Goal: Information Seeking & Learning: Learn about a topic

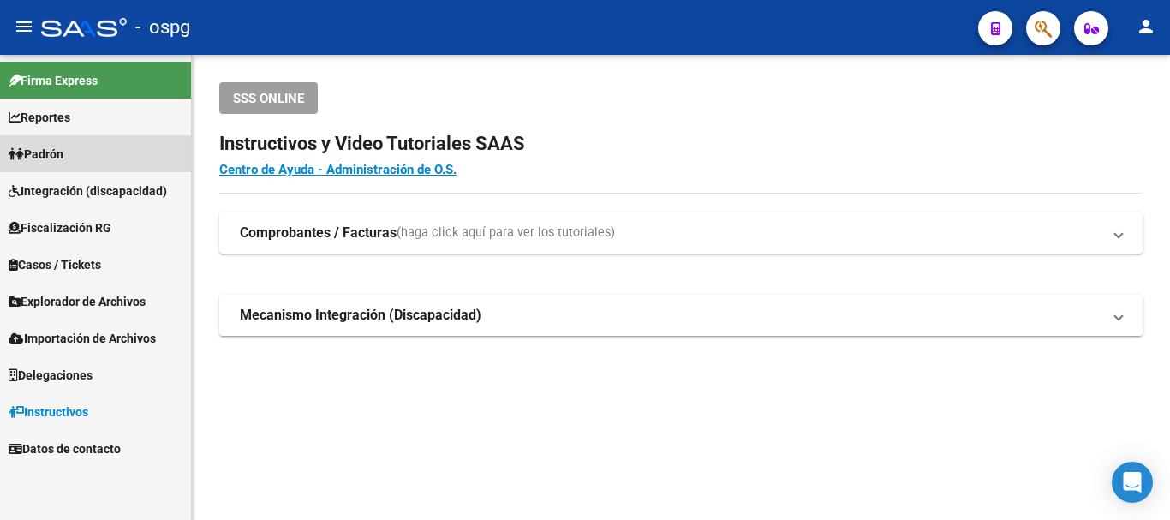
click at [128, 135] on link "Padrón" at bounding box center [95, 153] width 191 height 37
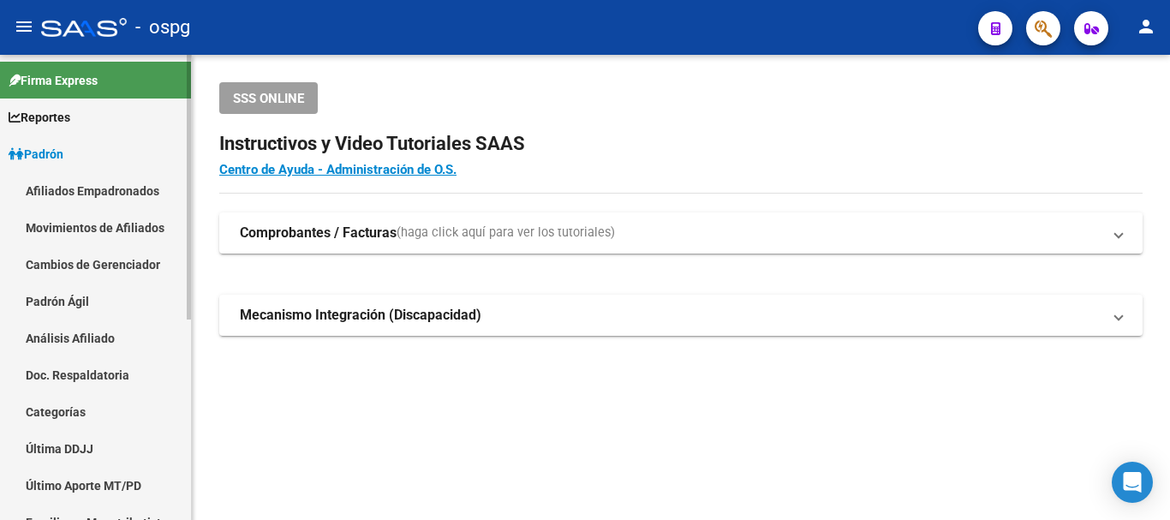
click at [69, 322] on link "Análisis Afiliado" at bounding box center [95, 337] width 191 height 37
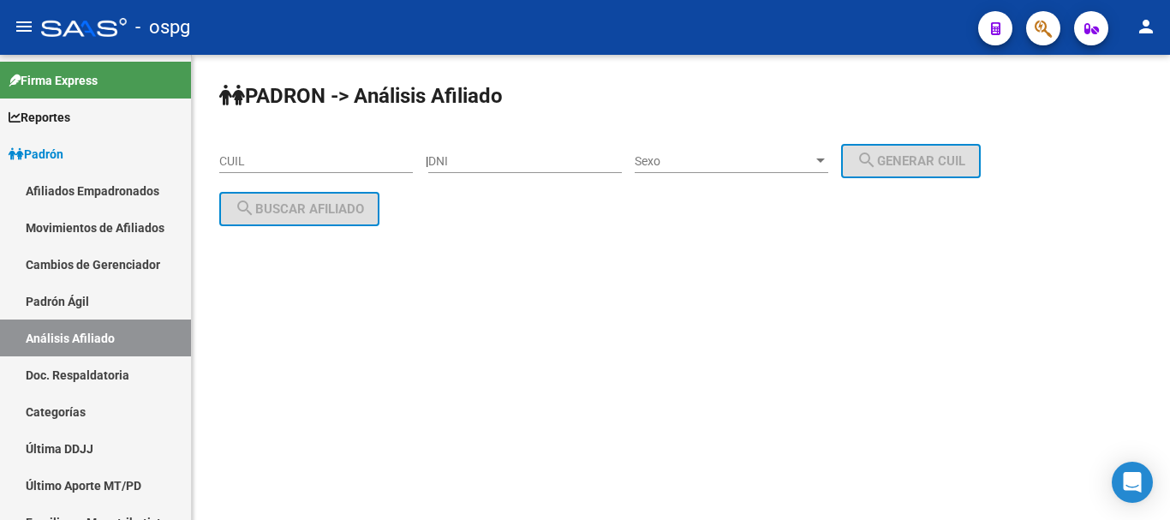
click at [549, 153] on div "DNI" at bounding box center [525, 156] width 194 height 34
type input "46105193"
click at [684, 164] on span "Sexo" at bounding box center [724, 161] width 178 height 15
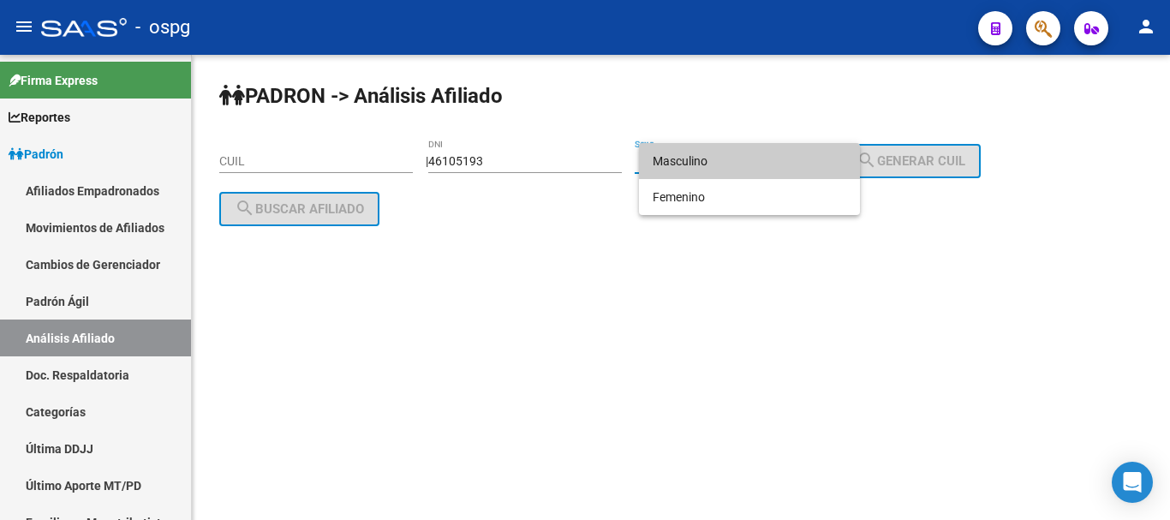
click at [711, 154] on span "Masculino" at bounding box center [750, 161] width 194 height 36
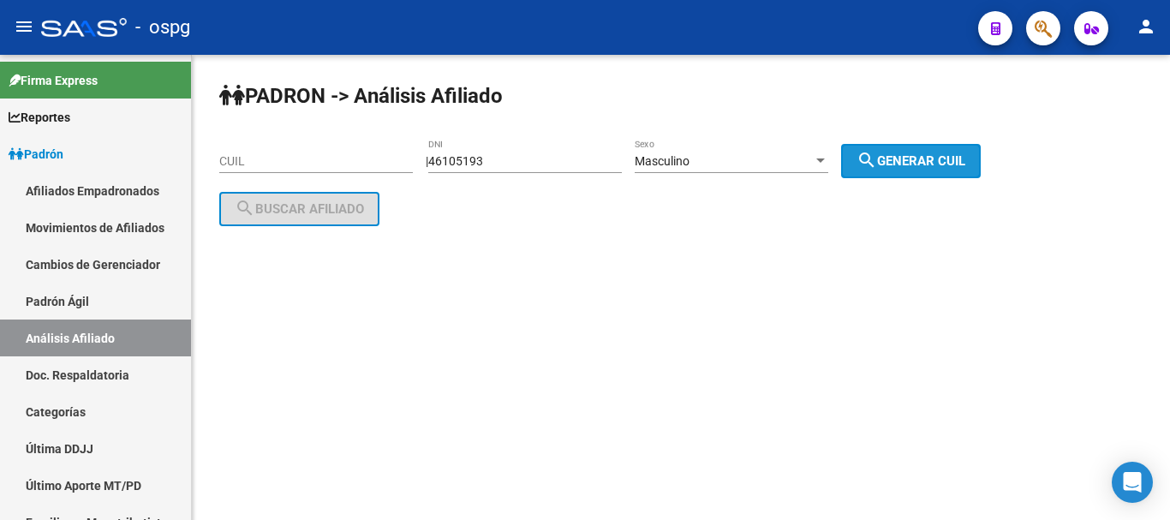
drag, startPoint x: 924, startPoint y: 165, endPoint x: 340, endPoint y: 165, distance: 584.2
click at [908, 165] on span "search Generar CUIL" at bounding box center [911, 160] width 109 height 15
type input "20-46105193-7"
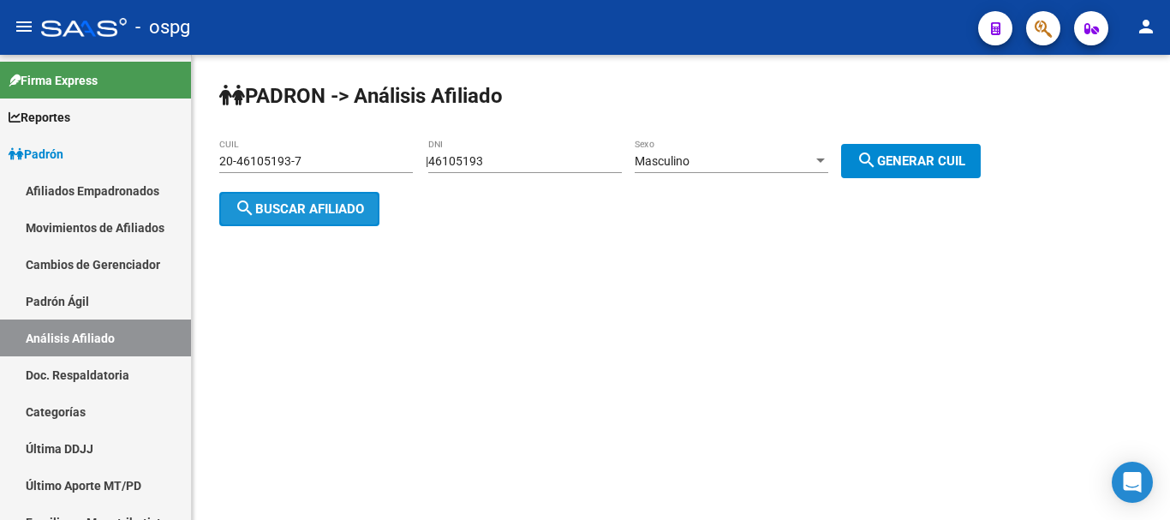
click at [251, 194] on button "search Buscar afiliado" at bounding box center [299, 209] width 160 height 34
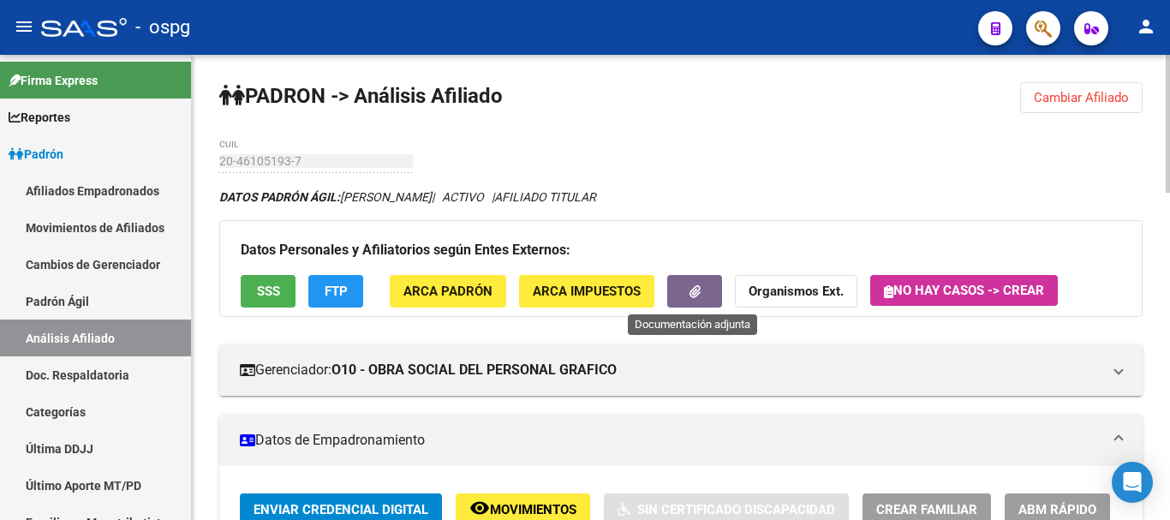
click at [701, 285] on button "button" at bounding box center [694, 291] width 55 height 32
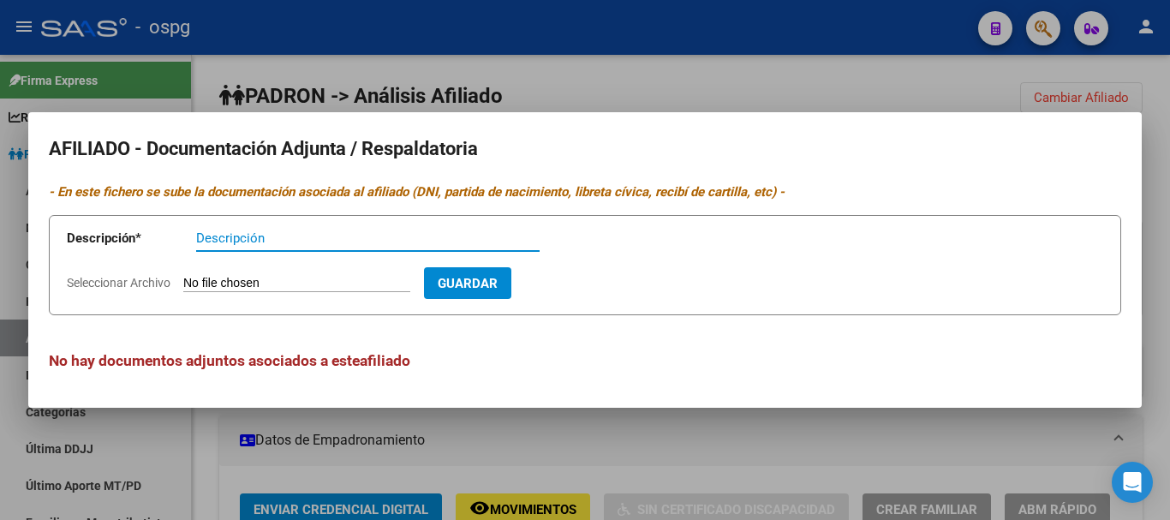
click at [378, 78] on div at bounding box center [585, 260] width 1170 height 520
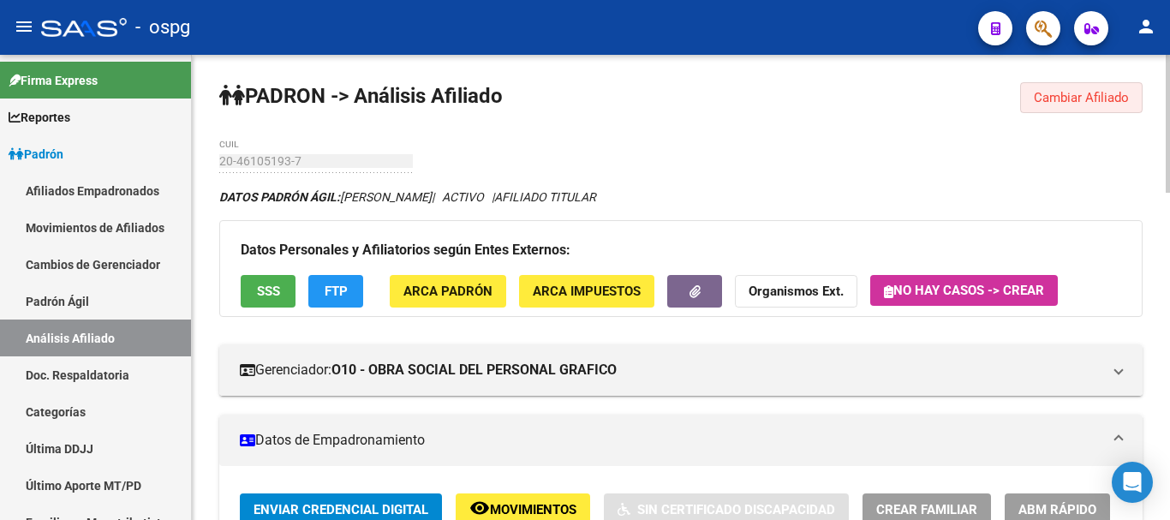
click at [1072, 91] on span "Cambiar Afiliado" at bounding box center [1081, 97] width 95 height 15
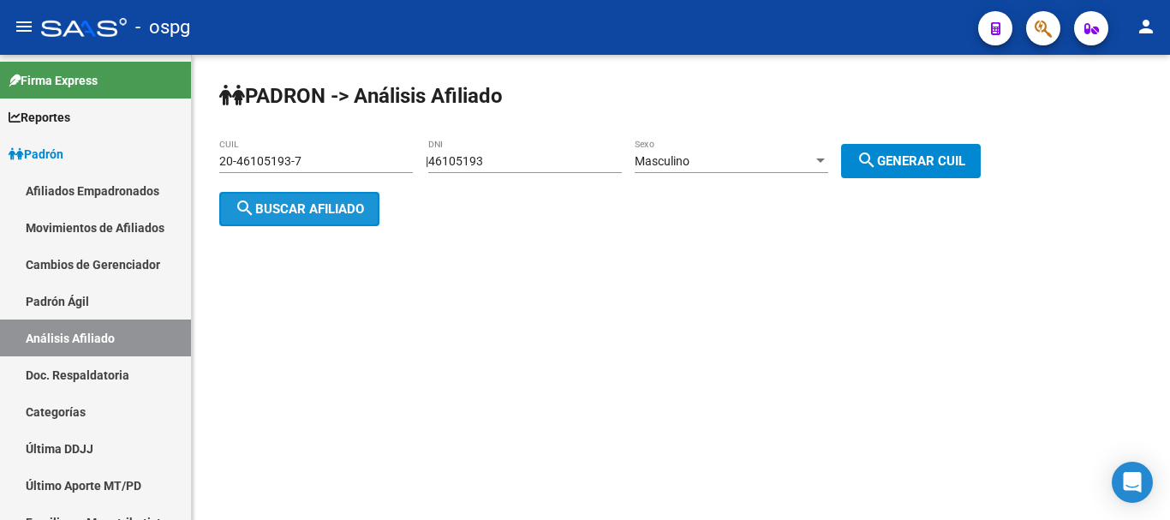
click at [259, 201] on span "search Buscar afiliado" at bounding box center [299, 208] width 129 height 15
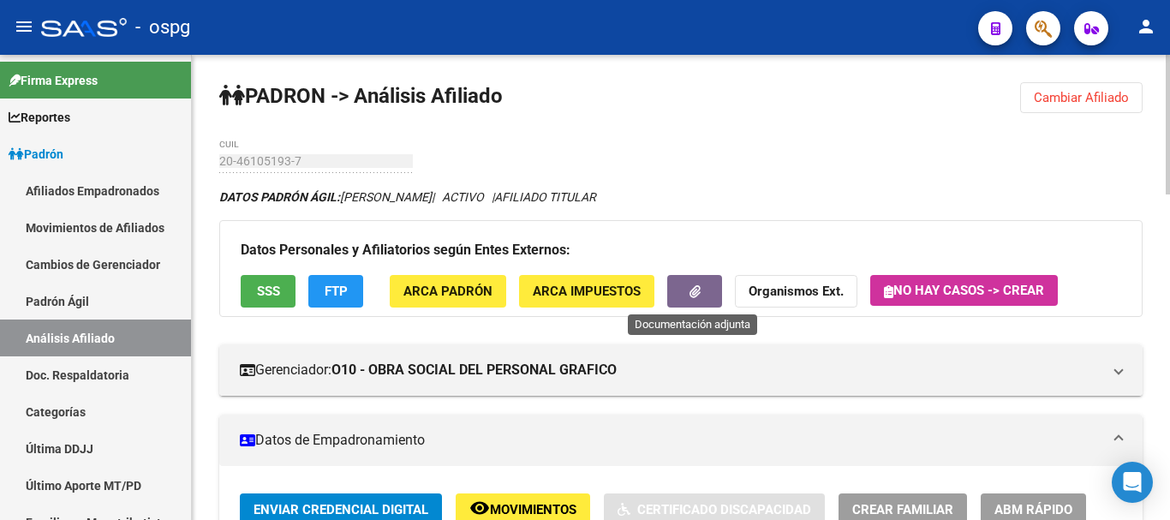
click at [672, 286] on button "button" at bounding box center [694, 291] width 55 height 32
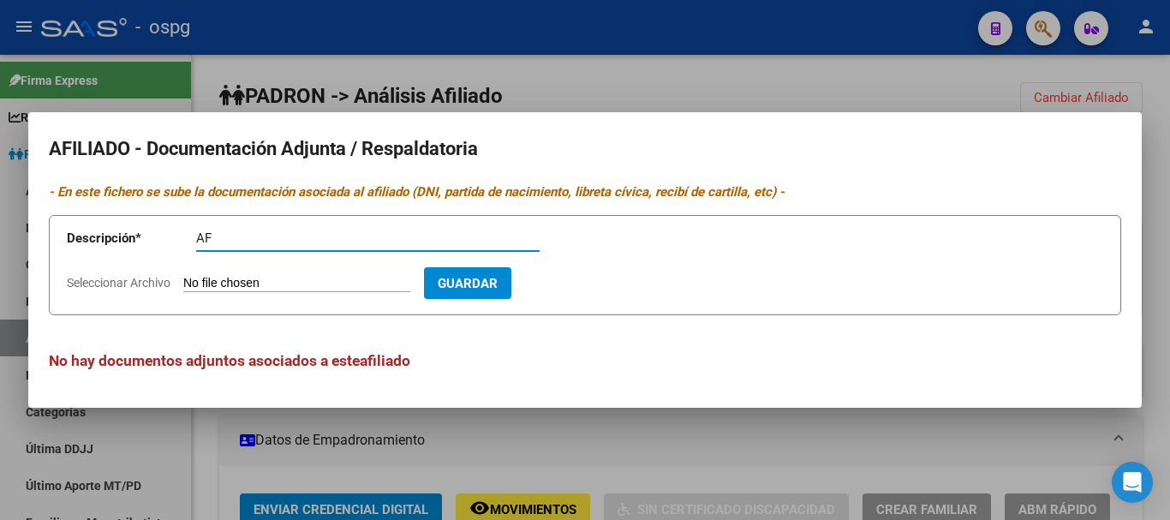
type input "AF"
click at [91, 285] on span "Seleccionar Archivo" at bounding box center [119, 283] width 104 height 14
click at [183, 285] on input "Seleccionar Archivo" at bounding box center [296, 284] width 227 height 16
type input "C:\fakepath\20250811020834384.pdf"
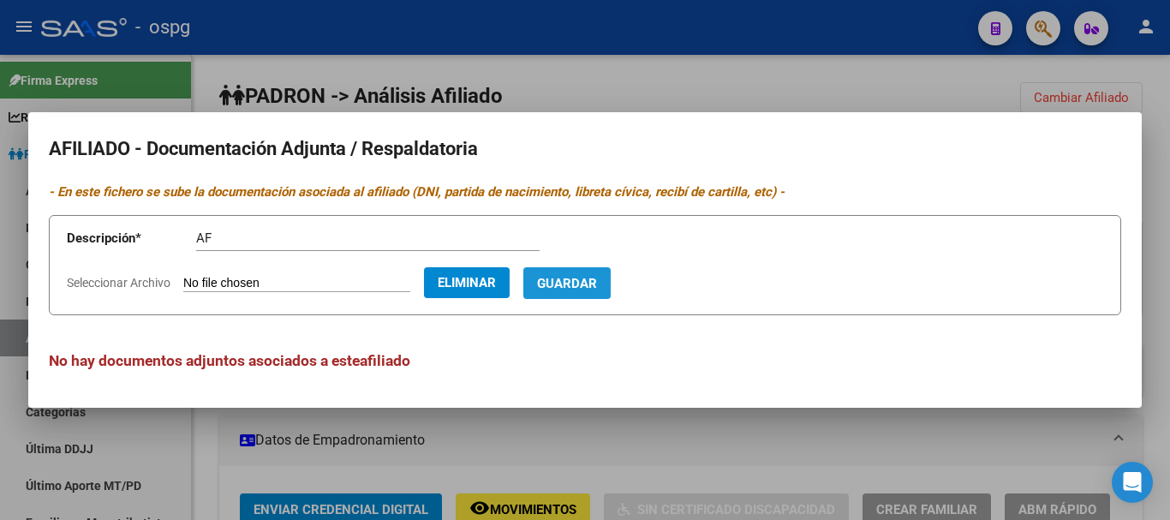
click at [597, 282] on span "Guardar" at bounding box center [567, 283] width 60 height 15
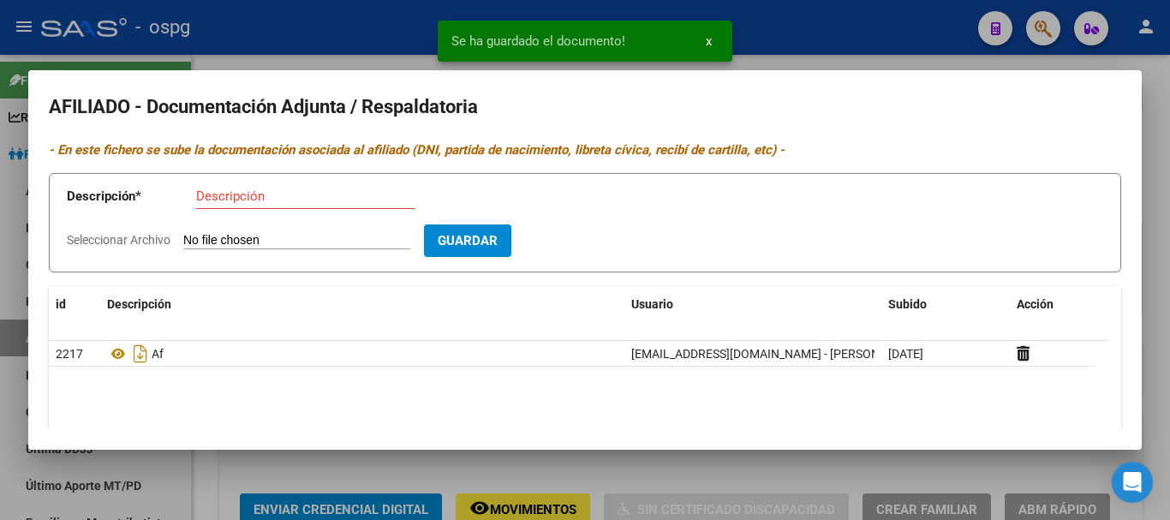
click at [355, 16] on div at bounding box center [585, 260] width 1170 height 520
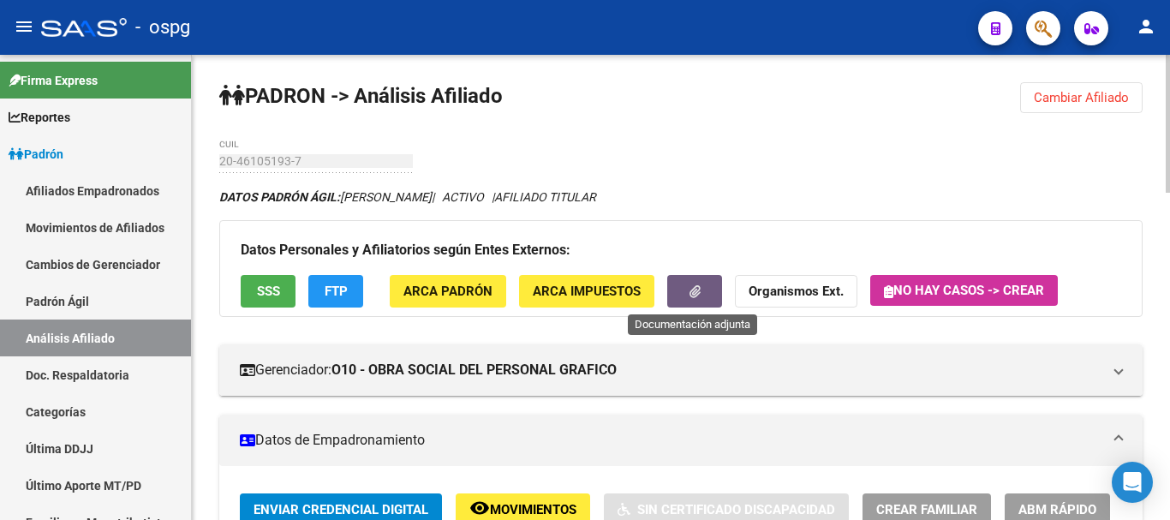
click at [698, 290] on icon "button" at bounding box center [695, 291] width 11 height 13
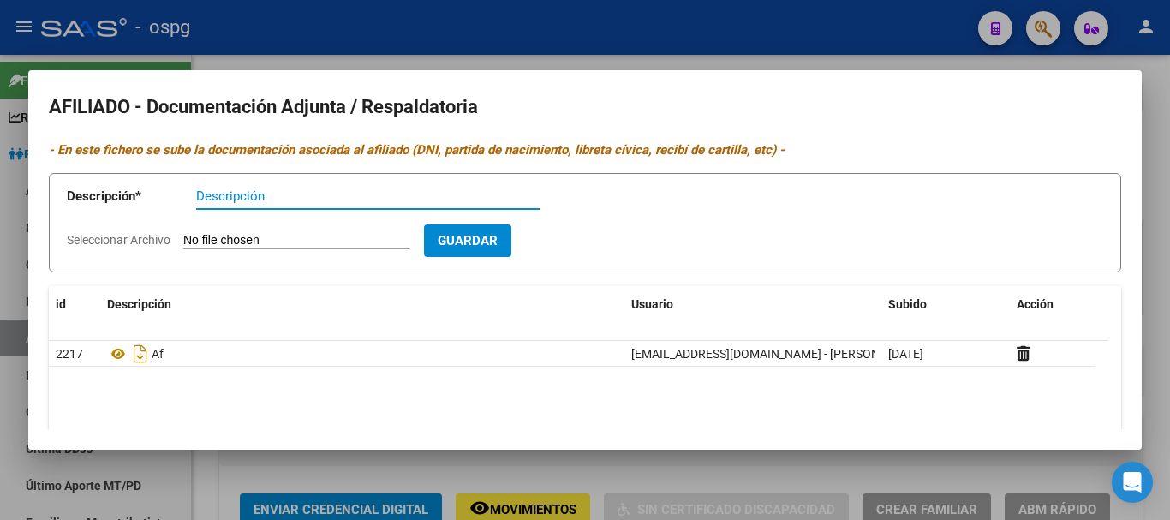
click at [687, 39] on div at bounding box center [585, 260] width 1170 height 520
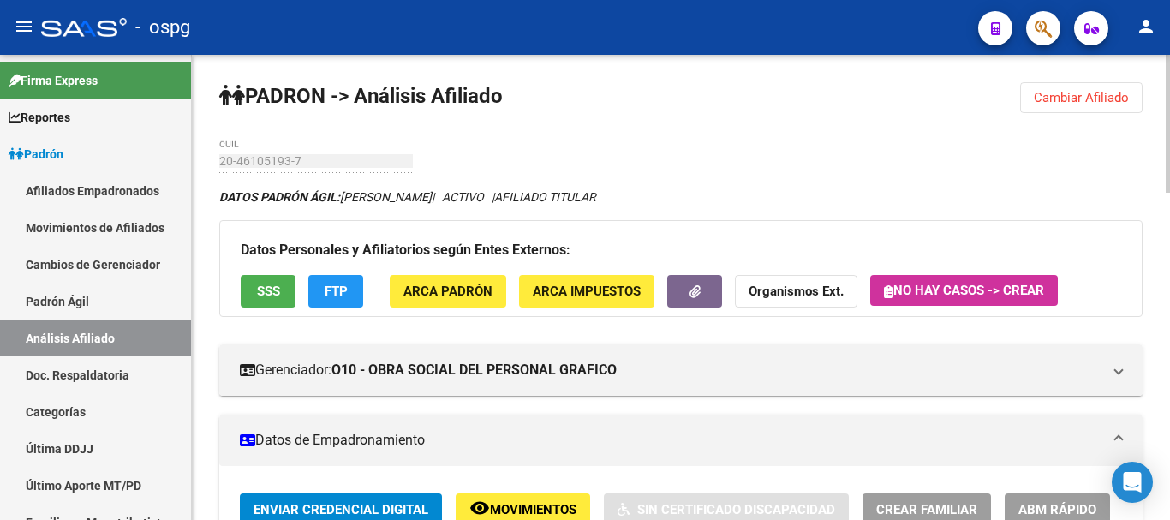
click at [1079, 91] on span "Cambiar Afiliado" at bounding box center [1081, 97] width 95 height 15
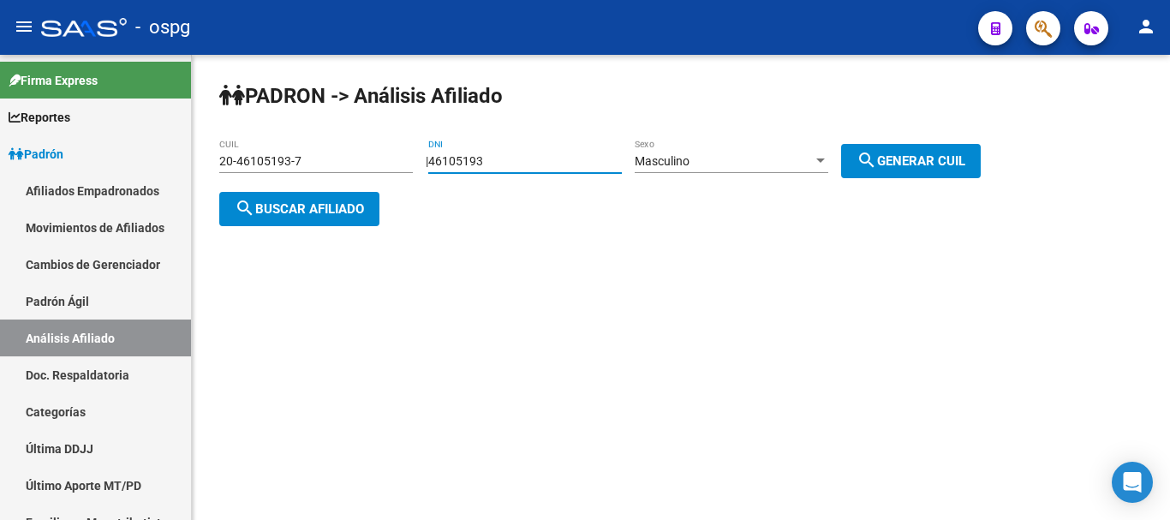
drag, startPoint x: 522, startPoint y: 170, endPoint x: 582, endPoint y: 80, distance: 108.8
click at [406, 180] on app-analisis-afiliado "[PERSON_NAME] -> Análisis Afiliado 20-46105193-7 CUIL | 46105193 DNI Masculino …" at bounding box center [606, 185] width 774 height 62
type input "25787200"
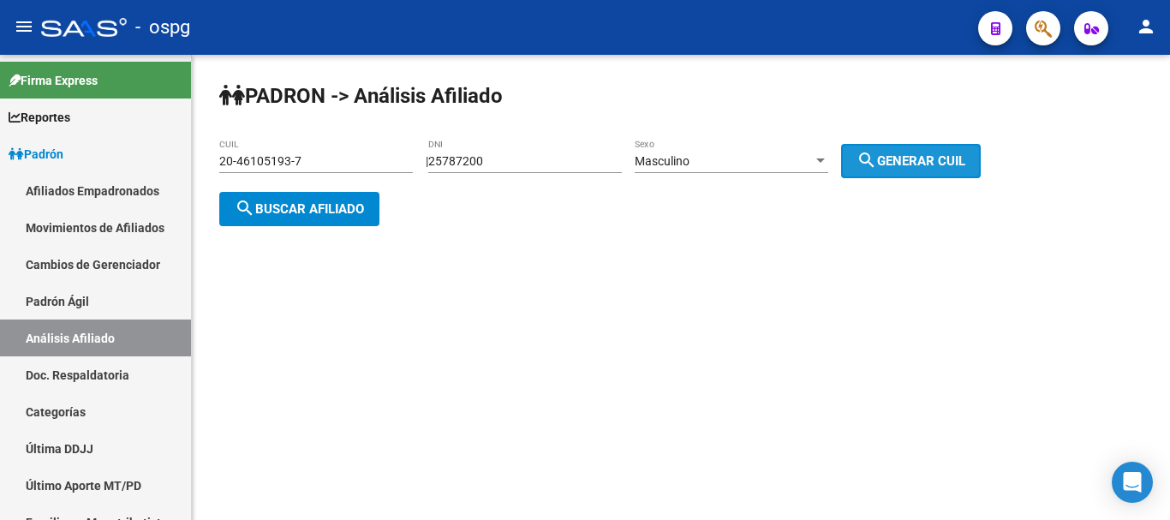
click at [951, 153] on span "search Generar CUIL" at bounding box center [911, 160] width 109 height 15
type input "23-25787200-9"
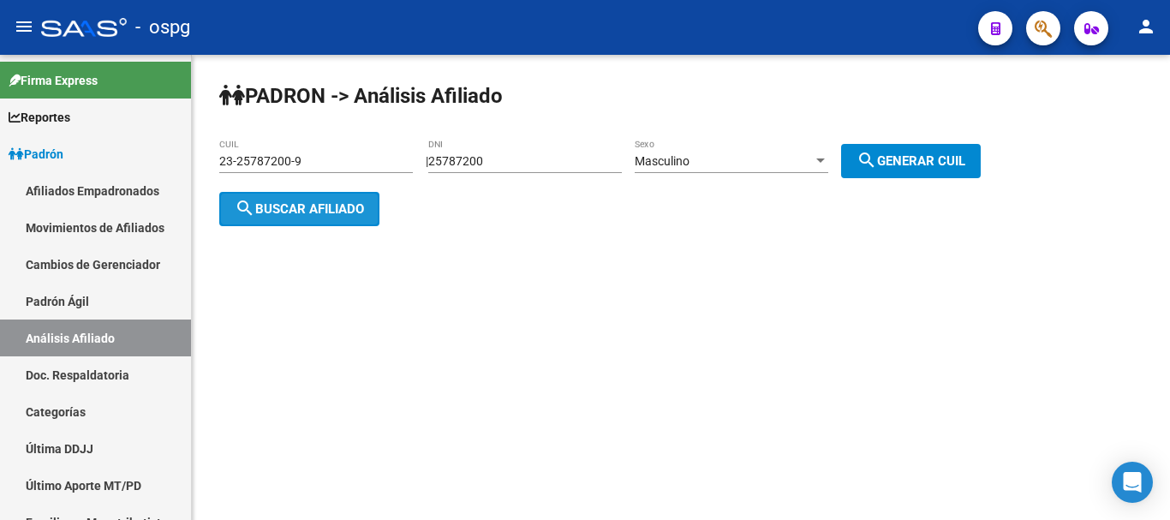
click at [289, 209] on span "search Buscar afiliado" at bounding box center [299, 208] width 129 height 15
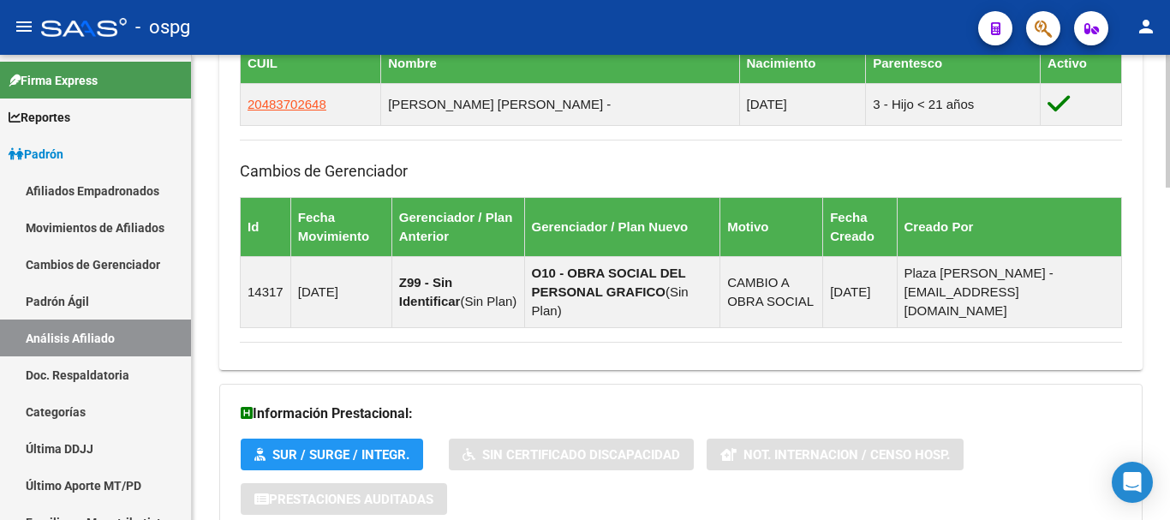
scroll to position [1167, 0]
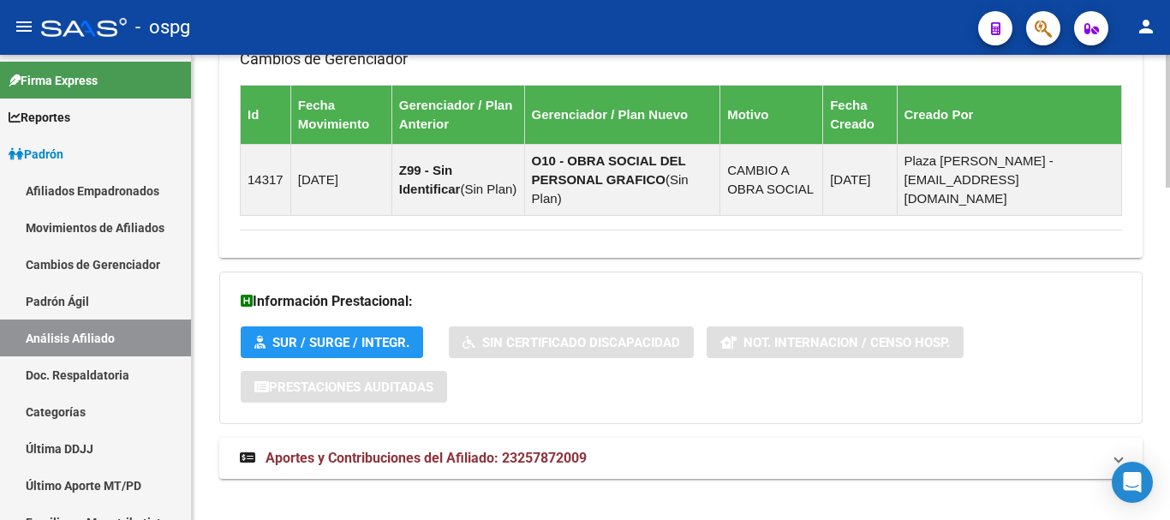
click at [1120, 483] on body "menu - ospg person Firma Express Reportes Ingresos Devengados Análisis Históric…" at bounding box center [585, 260] width 1170 height 520
click at [818, 449] on mat-panel-title "Aportes y Contribuciones del Afiliado: 23257872009" at bounding box center [671, 458] width 862 height 19
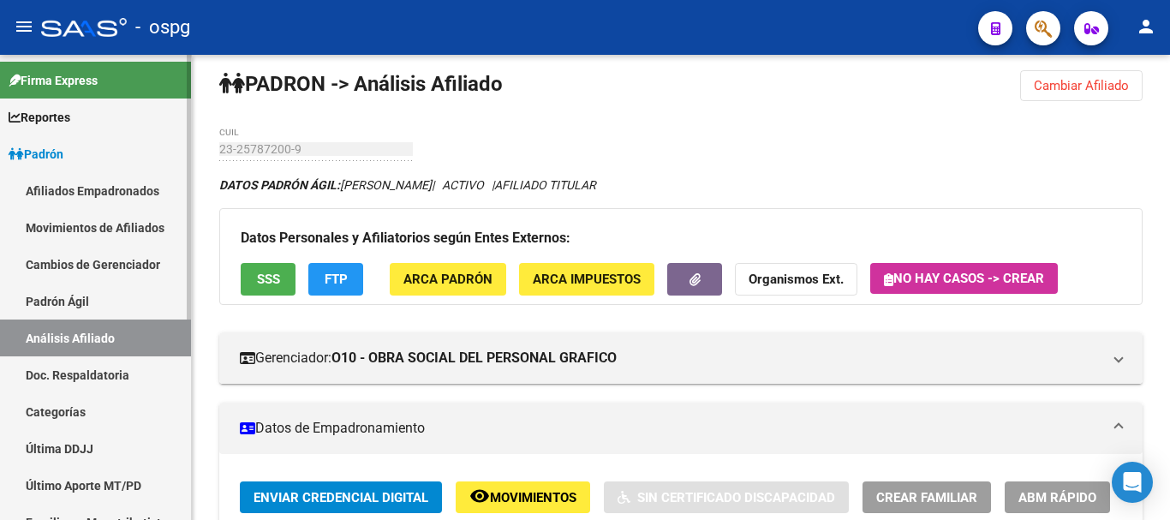
scroll to position [0, 0]
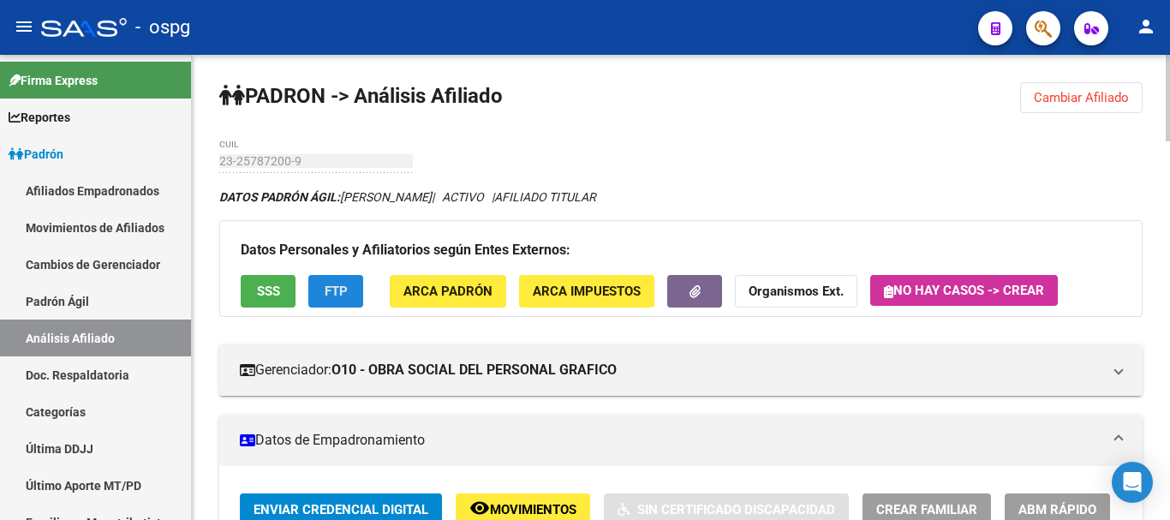
click at [324, 278] on button "FTP" at bounding box center [335, 291] width 55 height 32
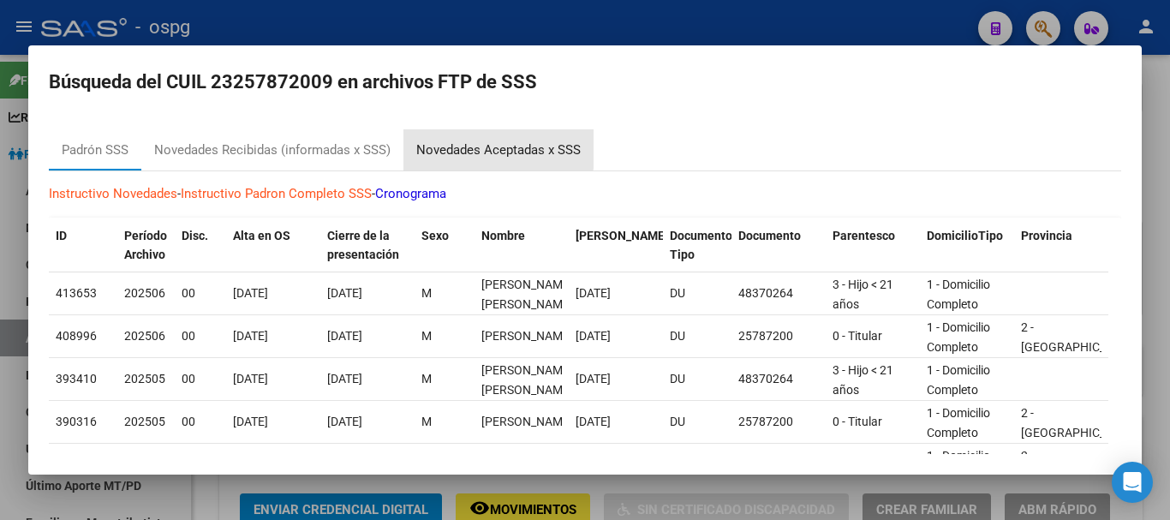
click at [447, 141] on div "Novedades Aceptadas x SSS" at bounding box center [498, 150] width 164 height 20
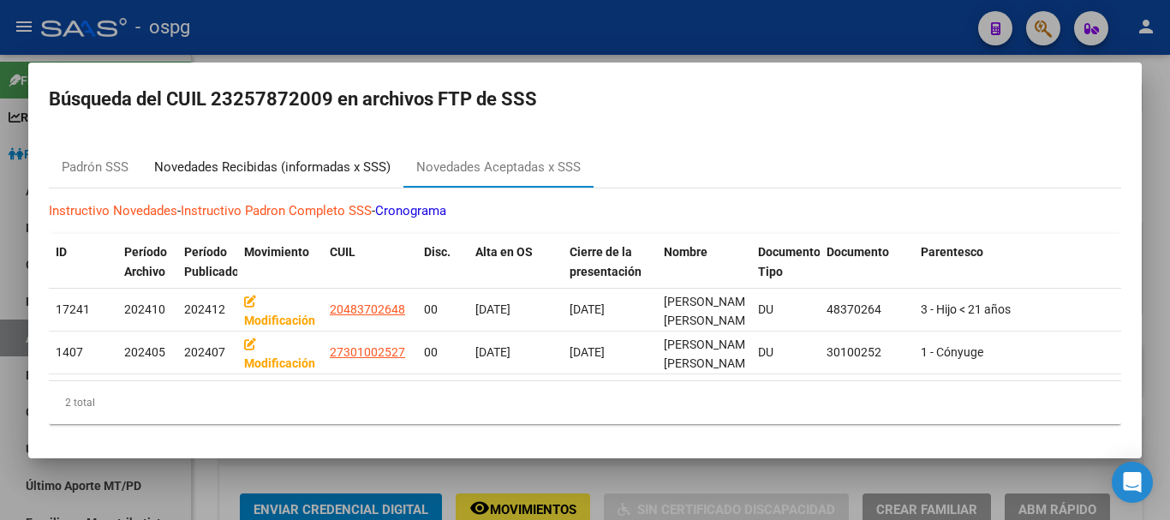
click at [270, 146] on div "Novedades Recibidas (informadas x SSS)" at bounding box center [272, 166] width 262 height 41
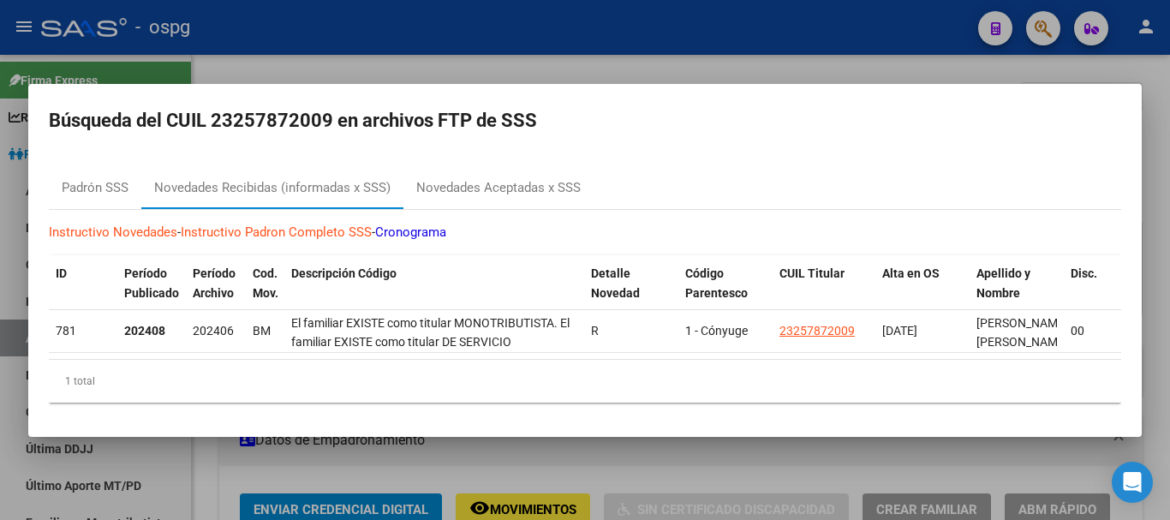
click at [378, 35] on div at bounding box center [585, 260] width 1170 height 520
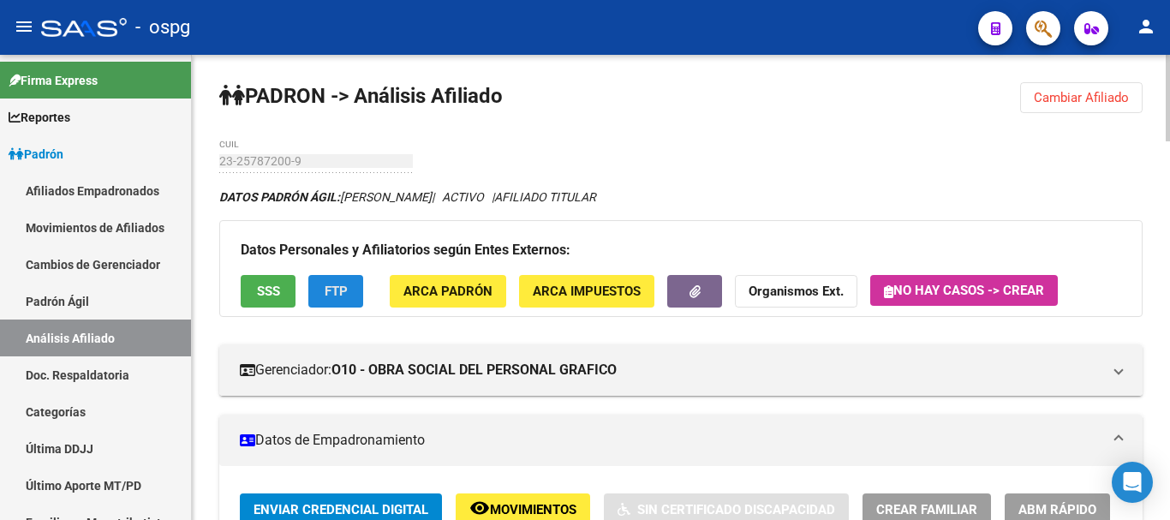
click at [322, 291] on button "FTP" at bounding box center [335, 291] width 55 height 32
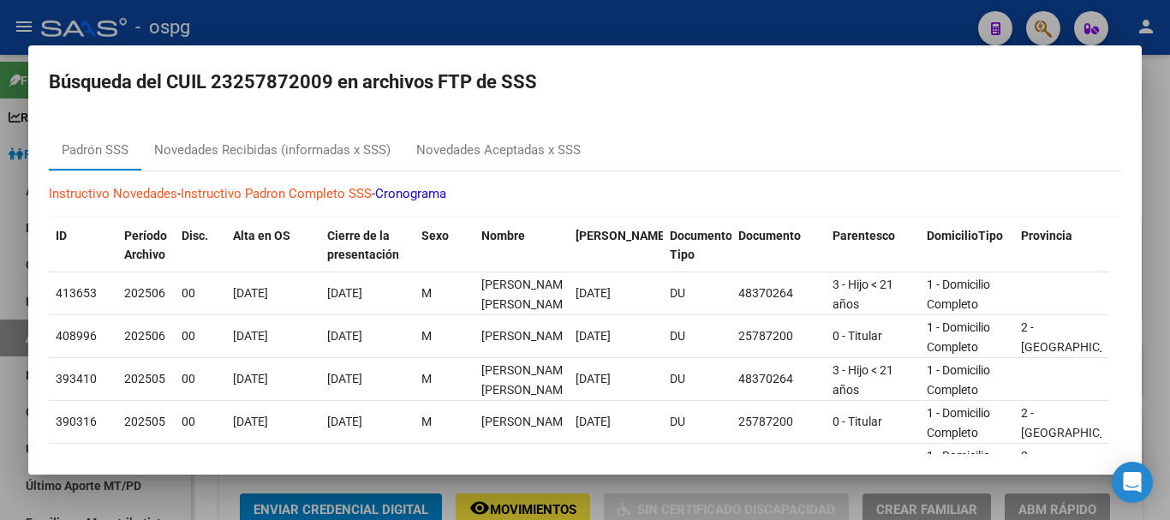
click at [340, 9] on div at bounding box center [585, 260] width 1170 height 520
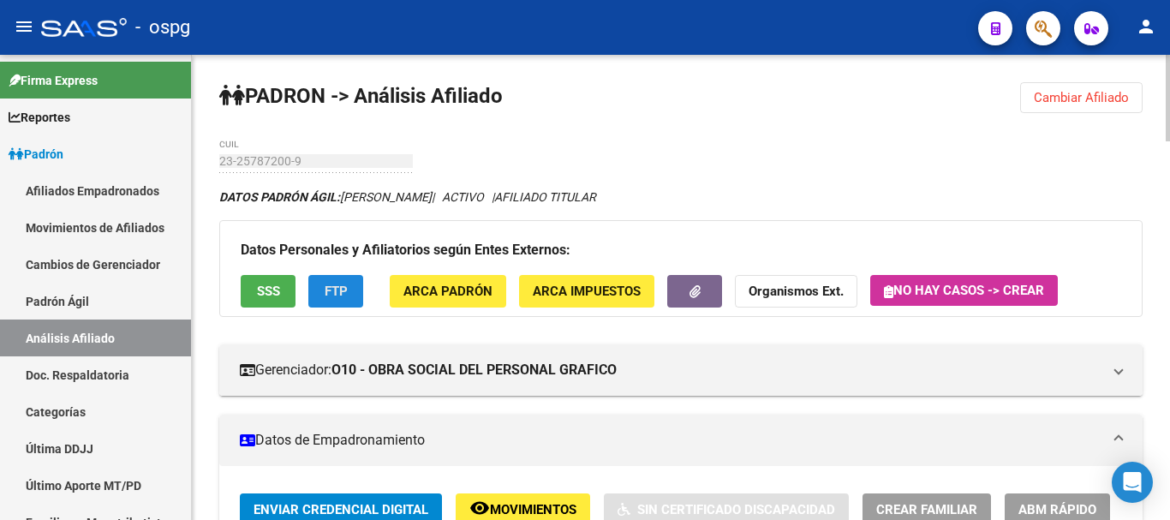
click at [331, 283] on span "FTP" at bounding box center [336, 290] width 23 height 15
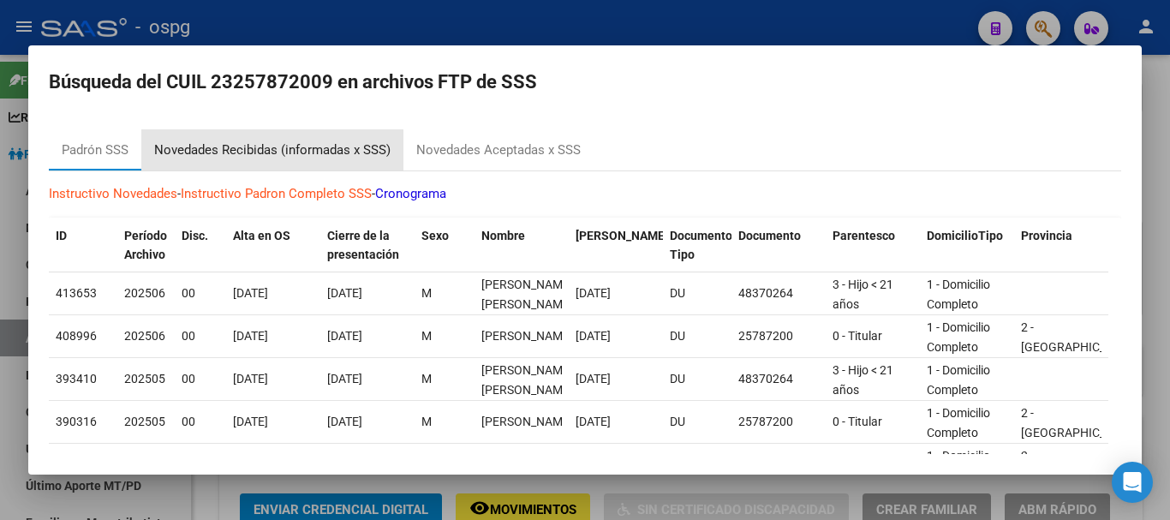
click at [210, 156] on div "Novedades Recibidas (informadas x SSS)" at bounding box center [272, 150] width 236 height 20
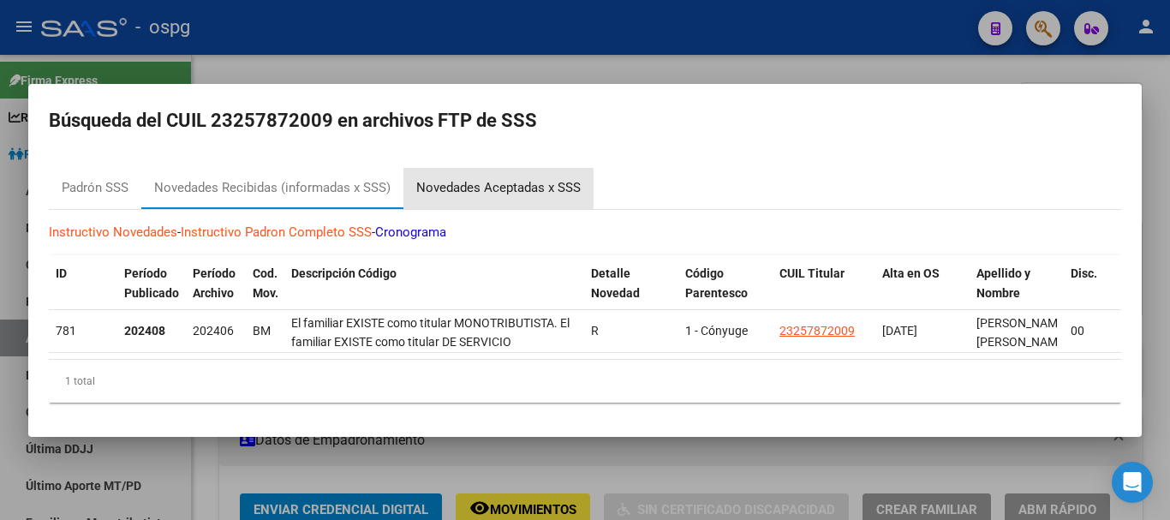
click at [476, 178] on div "Novedades Aceptadas x SSS" at bounding box center [498, 188] width 164 height 20
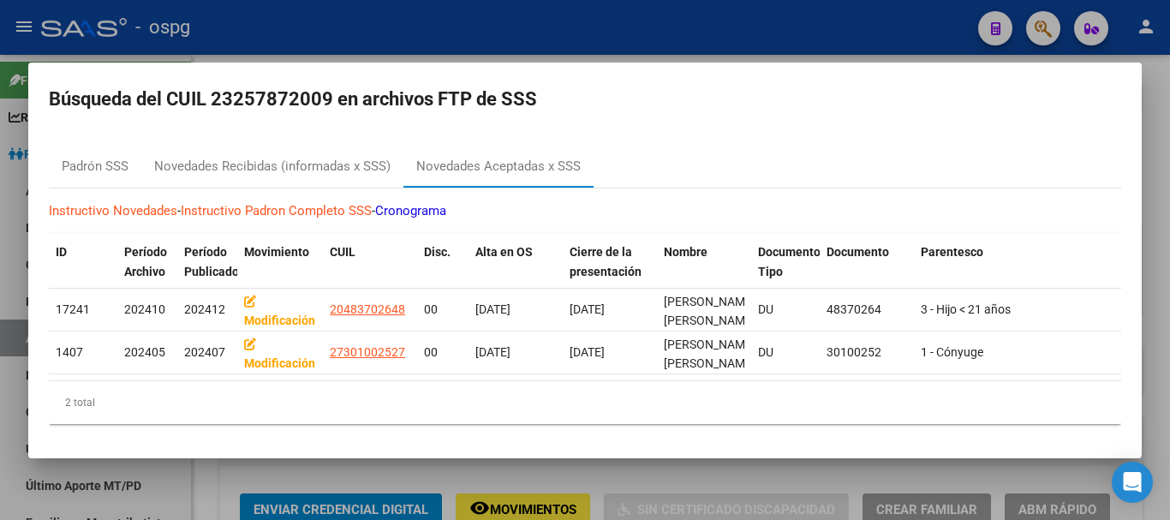
click at [606, 9] on div at bounding box center [585, 260] width 1170 height 520
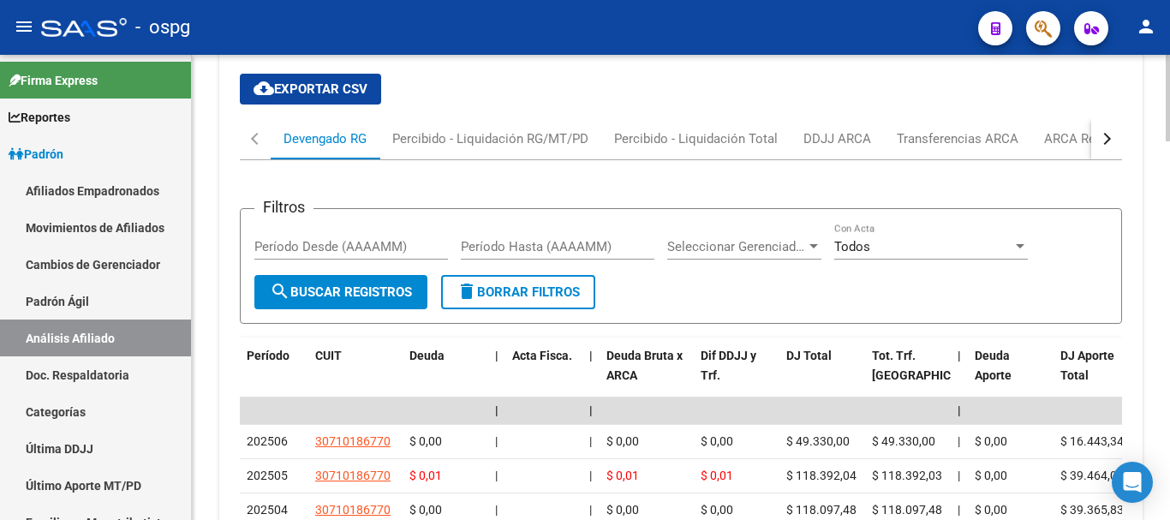
scroll to position [1604, 0]
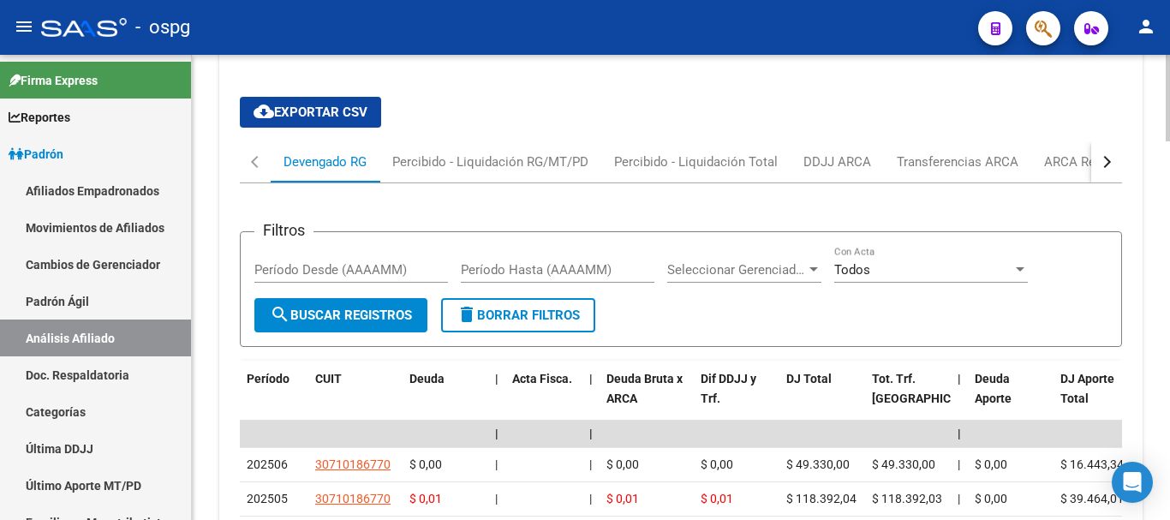
click at [1168, 400] on div at bounding box center [1168, 398] width 4 height 87
click at [806, 152] on div "DDJJ ARCA" at bounding box center [837, 161] width 68 height 19
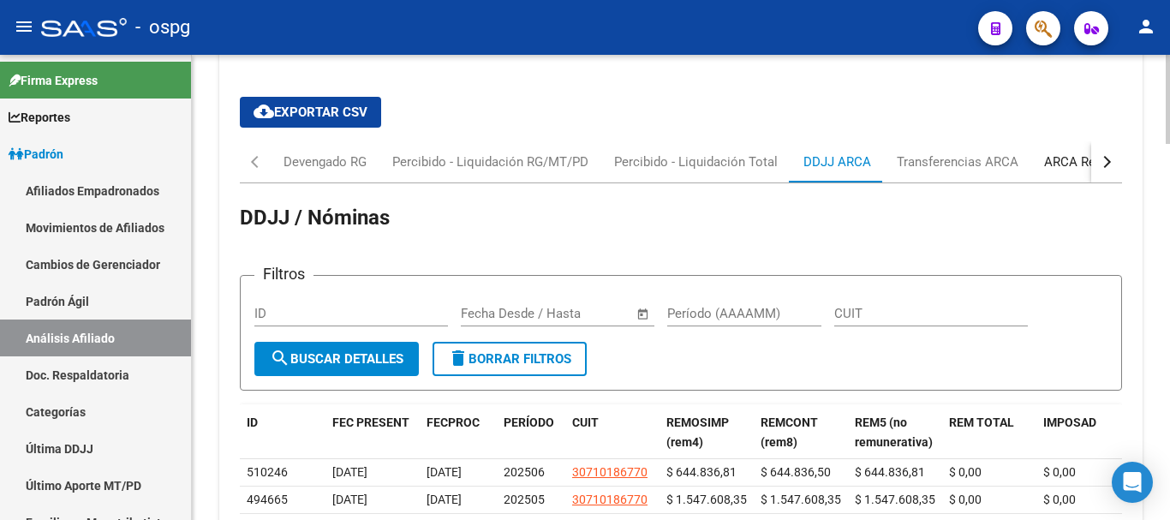
click at [1078, 152] on div "ARCA Relaciones Laborales" at bounding box center [1124, 161] width 160 height 19
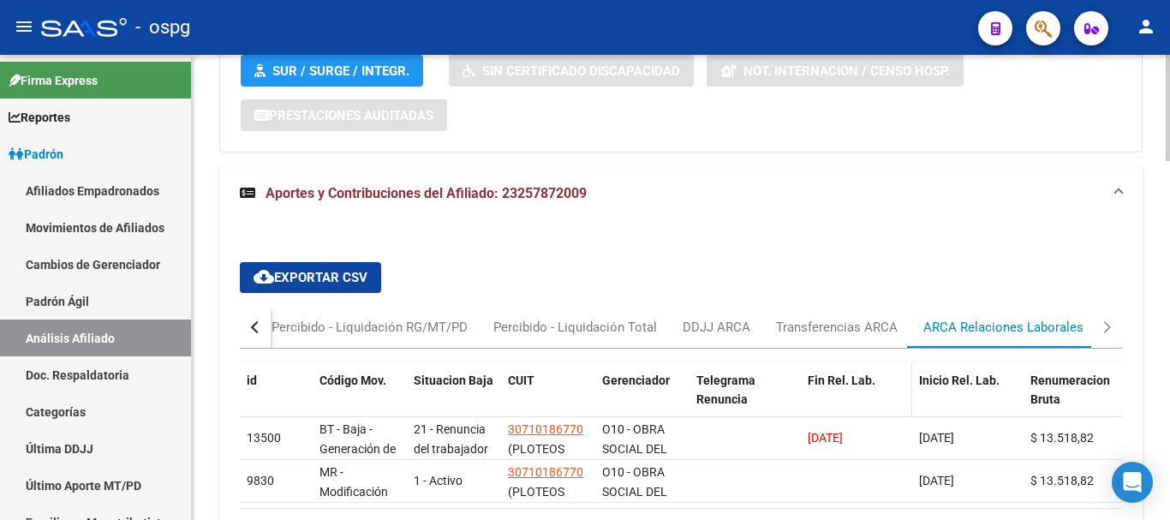
scroll to position [1518, 0]
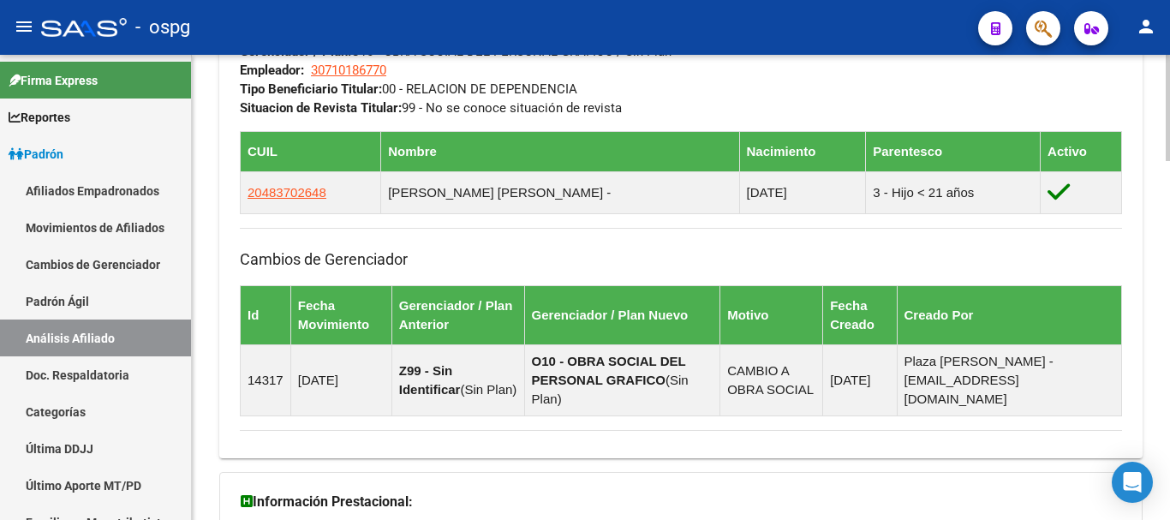
click at [1167, 116] on div at bounding box center [1168, 287] width 4 height 465
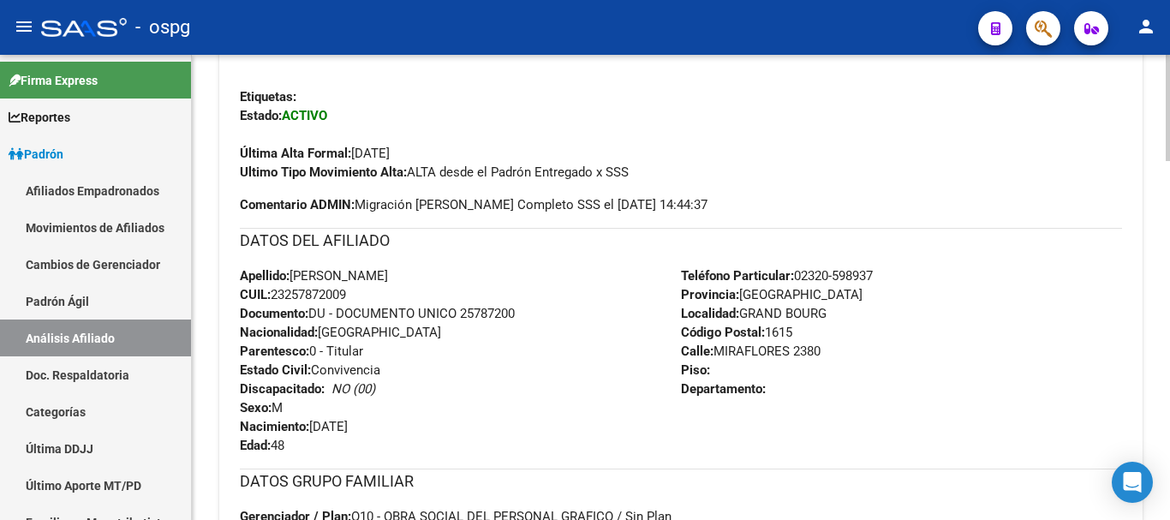
scroll to position [37, 0]
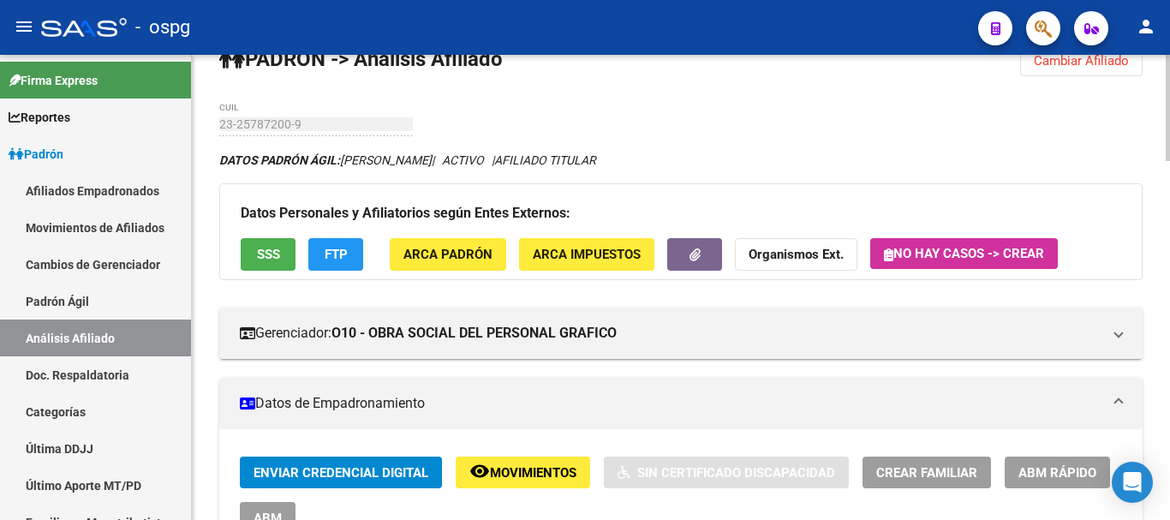
drag, startPoint x: 1097, startPoint y: 62, endPoint x: 943, endPoint y: 109, distance: 161.2
click at [1094, 63] on span "Cambiar Afiliado" at bounding box center [1081, 60] width 95 height 15
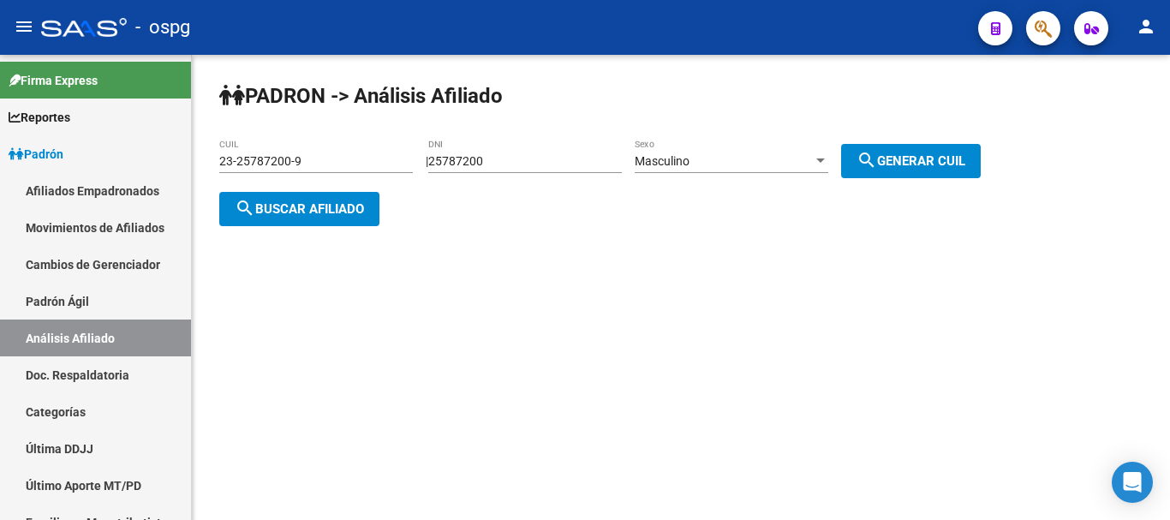
scroll to position [0, 0]
drag, startPoint x: 534, startPoint y: 150, endPoint x: 518, endPoint y: 158, distance: 17.6
click at [518, 158] on div "25787200 DNI" at bounding box center [525, 156] width 194 height 34
drag, startPoint x: 518, startPoint y: 158, endPoint x: 386, endPoint y: 125, distance: 136.1
click at [249, 183] on app-analisis-afiliado "[PERSON_NAME] -> Análisis Afiliado 23-25787200-9 CUIL | 25787200 DNI Masculino …" at bounding box center [606, 185] width 774 height 62
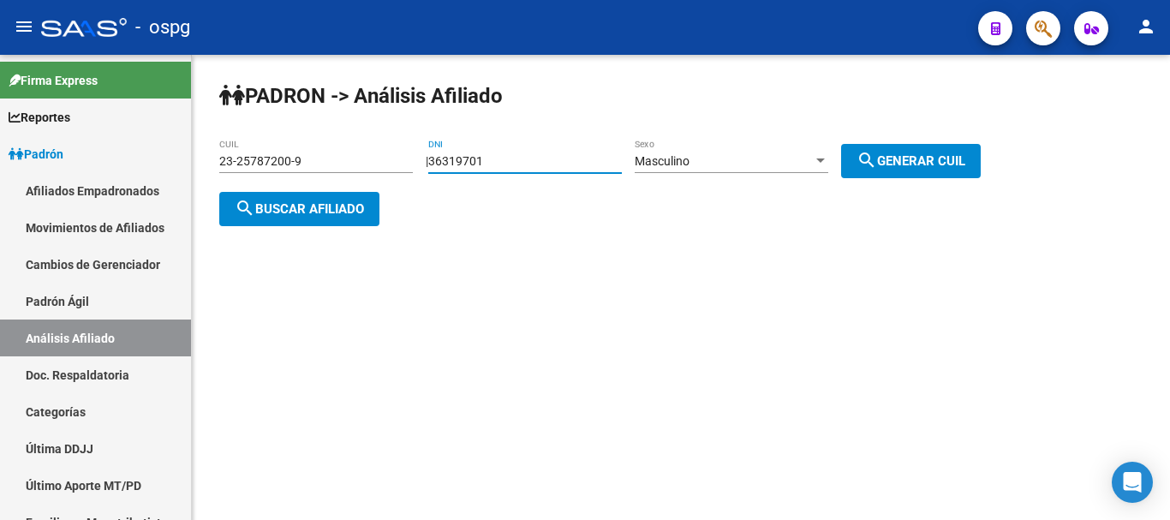
type input "36319701"
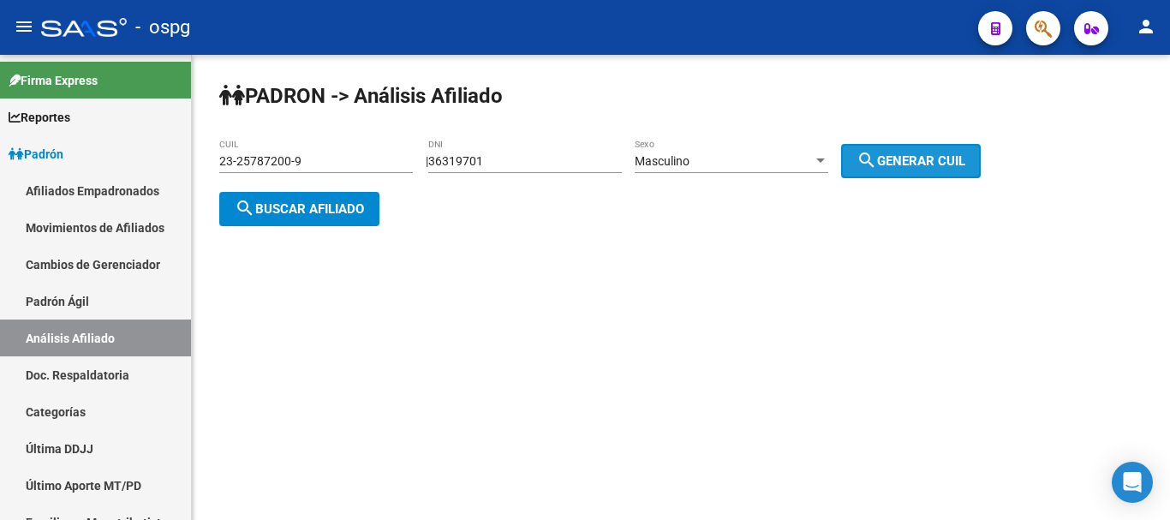
click at [905, 146] on button "search Generar CUIL" at bounding box center [911, 161] width 140 height 34
type input "23-36319701-9"
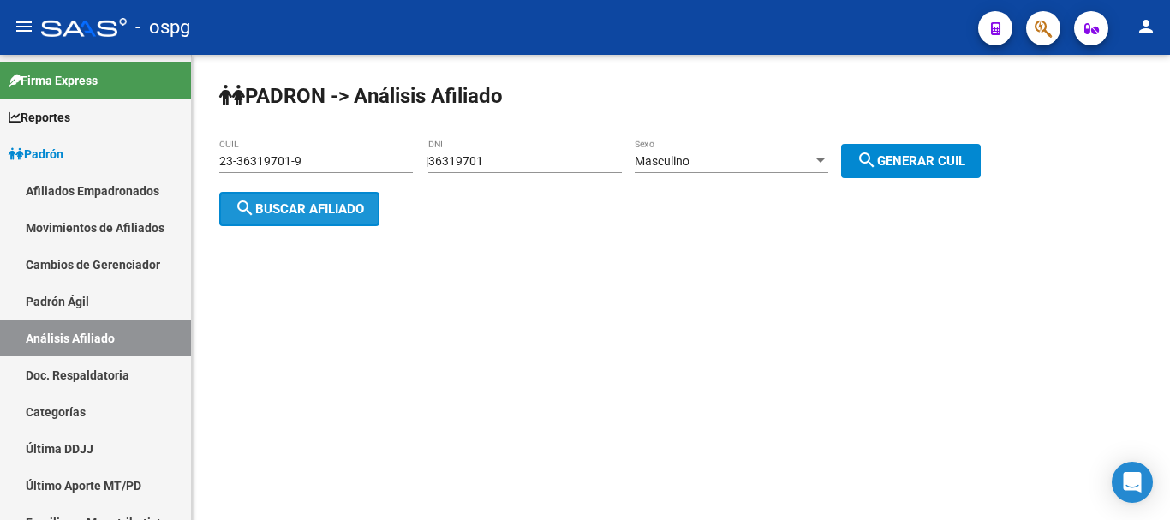
click at [287, 213] on span "search Buscar afiliado" at bounding box center [299, 208] width 129 height 15
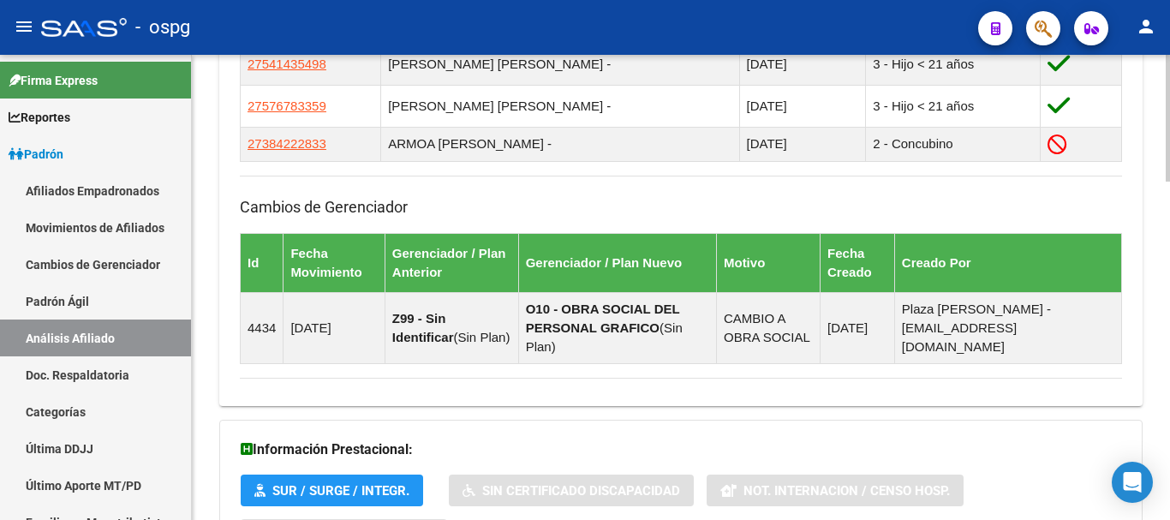
scroll to position [1244, 0]
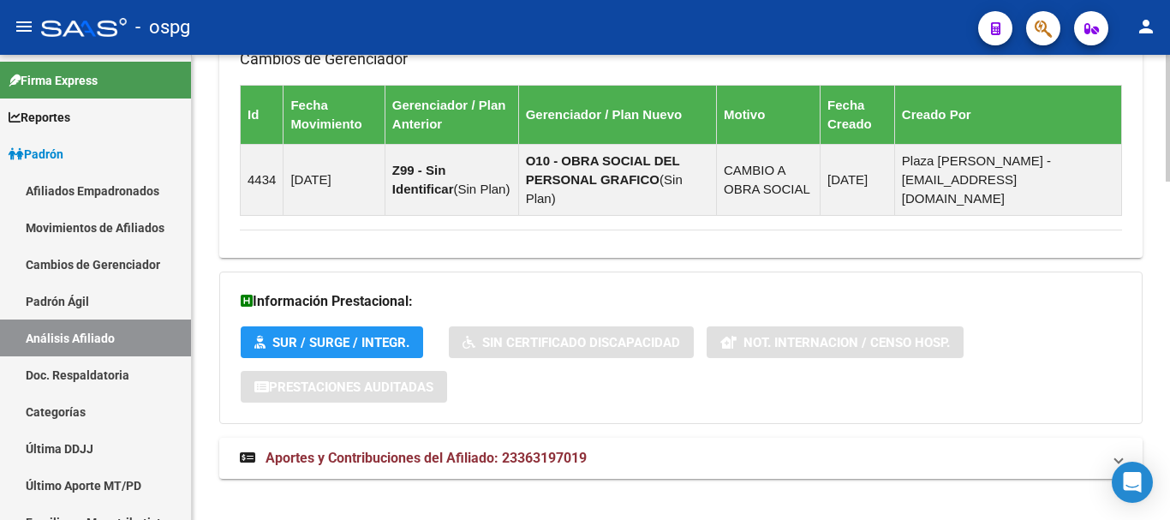
click at [1169, 519] on html "menu - ospg person Firma Express Reportes Ingresos Devengados Análisis Históric…" at bounding box center [585, 260] width 1170 height 520
click at [611, 449] on mat-panel-title "Aportes y Contribuciones del Afiliado: 23363197019" at bounding box center [671, 458] width 862 height 19
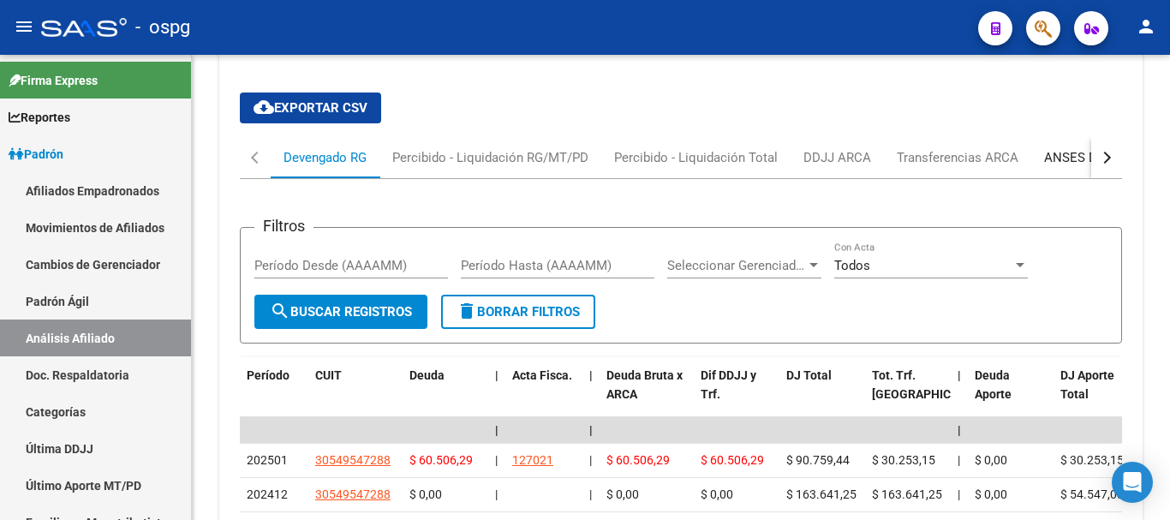
click at [1053, 137] on div "ANSES Desempleo" at bounding box center [1098, 157] width 135 height 41
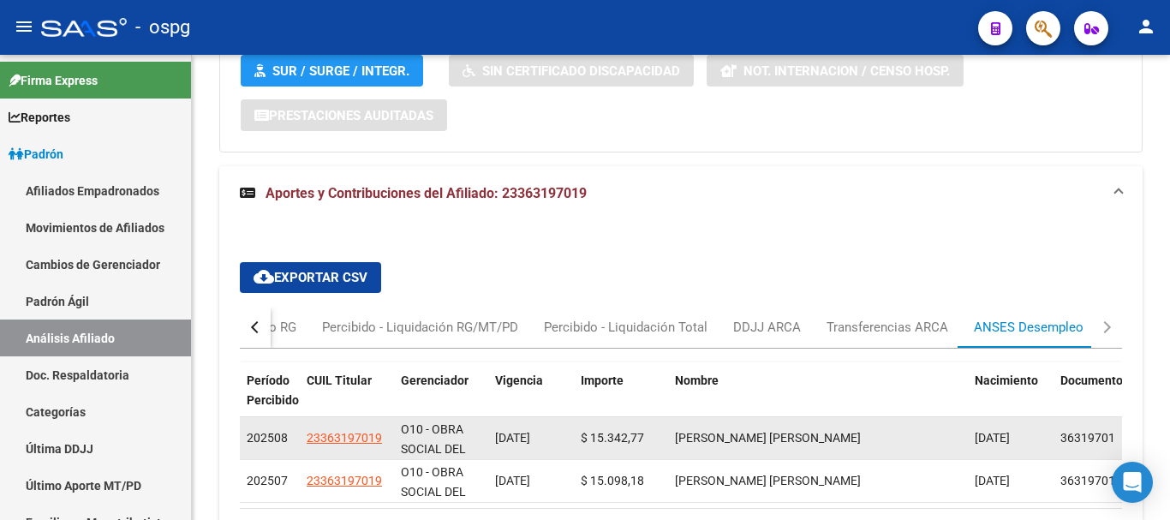
scroll to position [1594, 0]
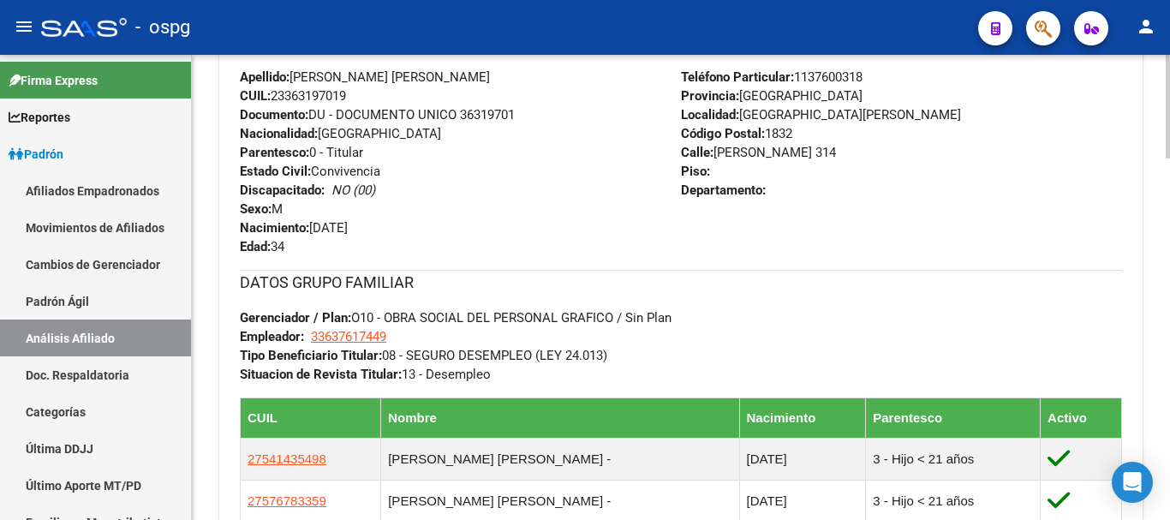
click at [1169, 63] on div at bounding box center [1168, 287] width 4 height 465
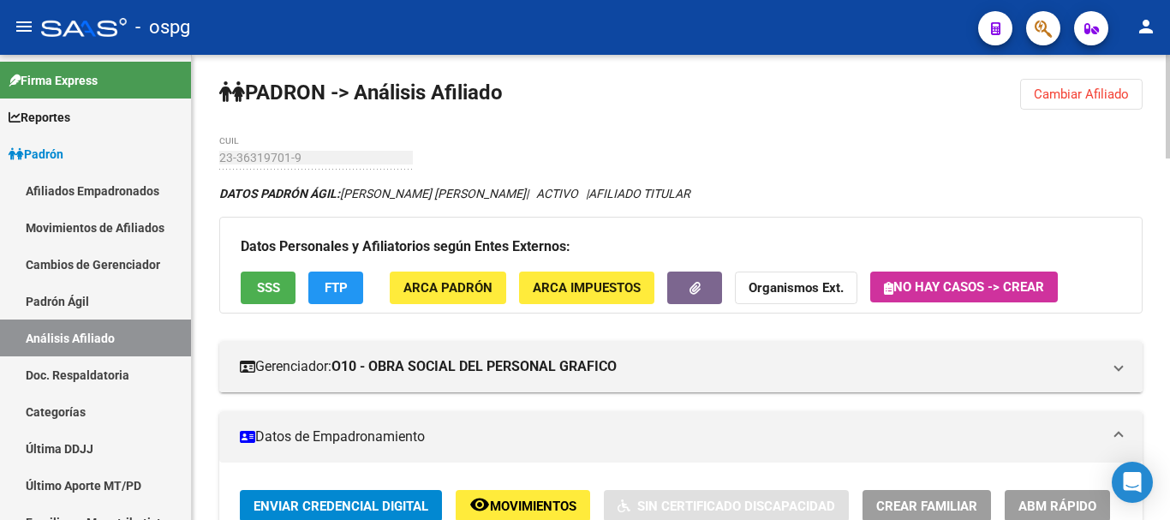
scroll to position [0, 0]
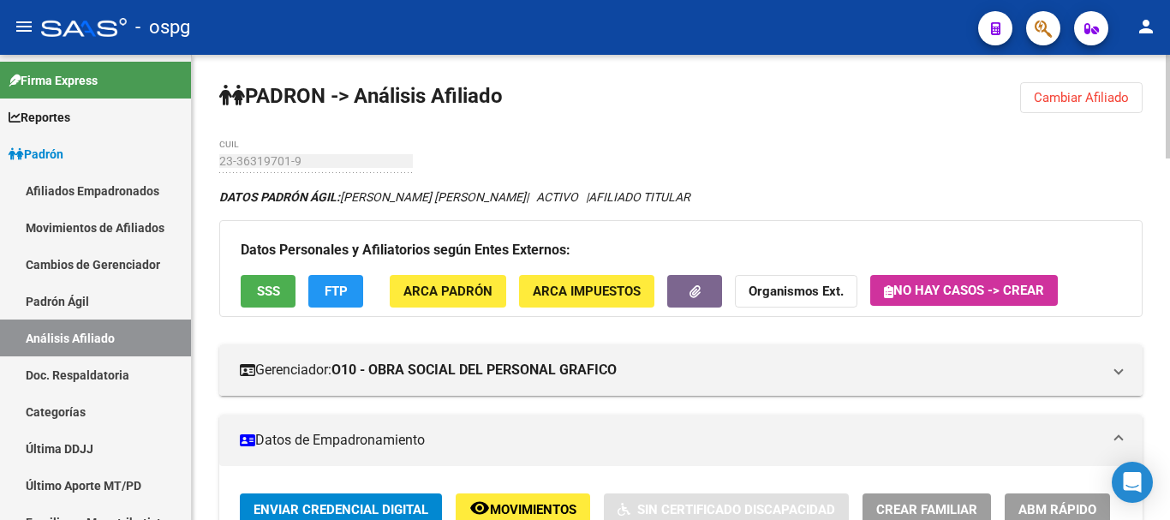
click at [1169, 62] on div at bounding box center [1168, 107] width 4 height 104
click at [1084, 100] on span "Cambiar Afiliado" at bounding box center [1081, 97] width 95 height 15
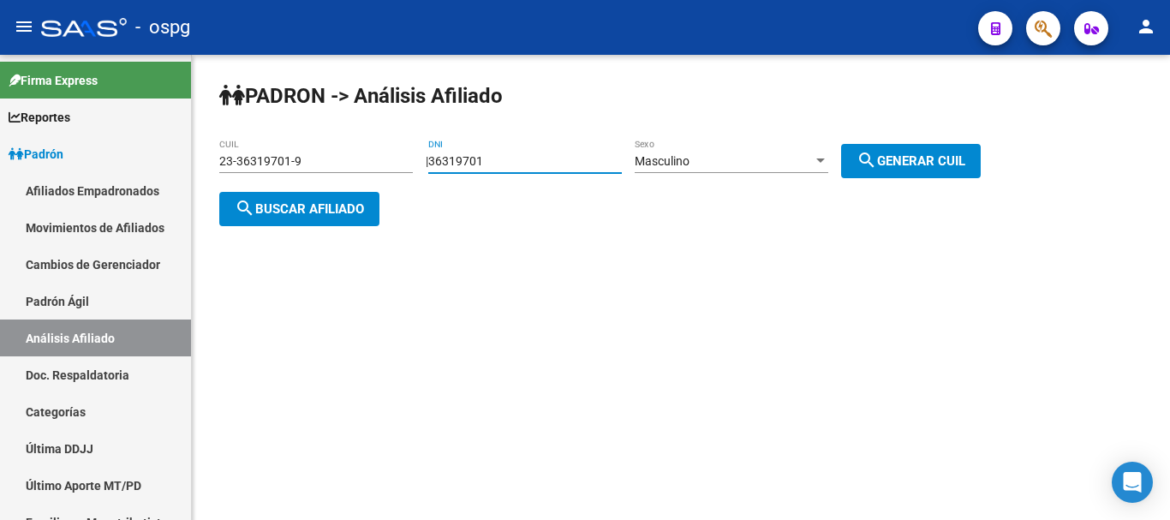
drag, startPoint x: 522, startPoint y: 154, endPoint x: 922, endPoint y: 6, distance: 426.6
click at [428, 140] on div "[PERSON_NAME] -> Análisis Afiliado 23-36319701-9 CUIL | 36319701 DNI Masculino …" at bounding box center [681, 168] width 978 height 226
type input "22204265"
click at [761, 161] on div "Masculino" at bounding box center [724, 161] width 178 height 15
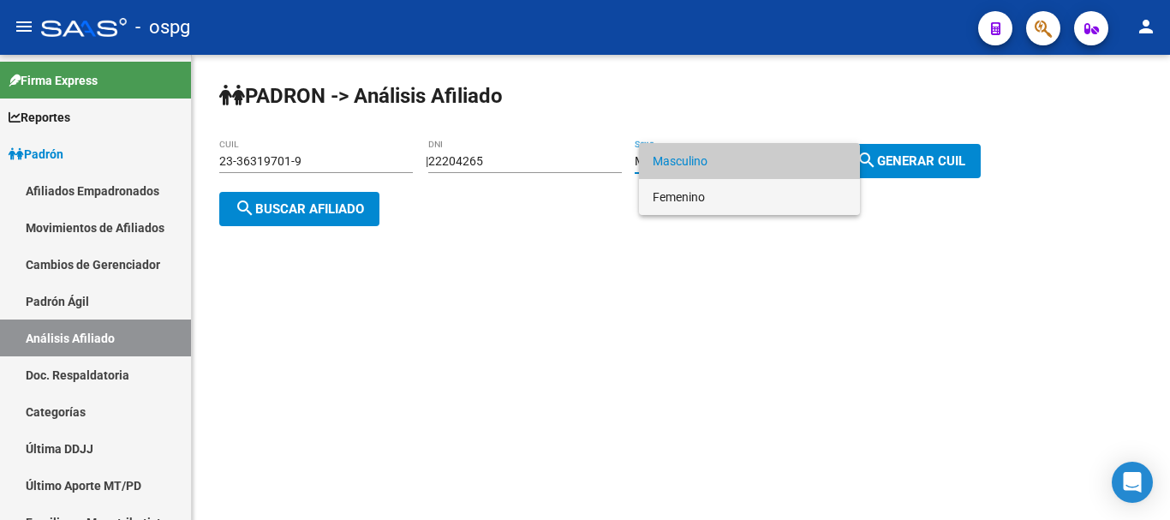
click at [731, 188] on span "Femenino" at bounding box center [750, 197] width 194 height 36
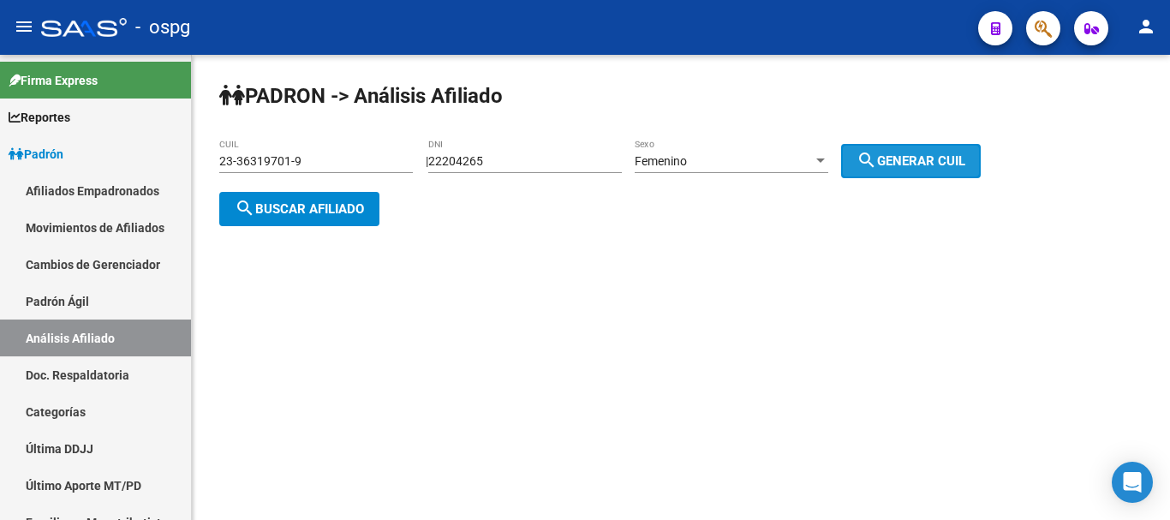
click at [914, 151] on button "search Generar CUIL" at bounding box center [911, 161] width 140 height 34
type input "27-22204265-3"
click at [274, 206] on span "search Buscar afiliado" at bounding box center [299, 208] width 129 height 15
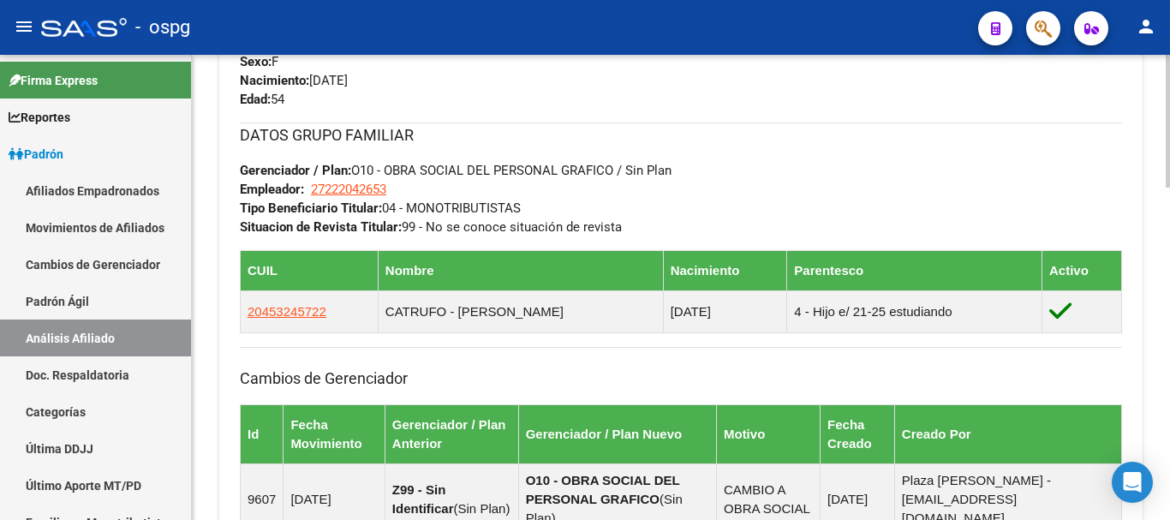
scroll to position [1167, 0]
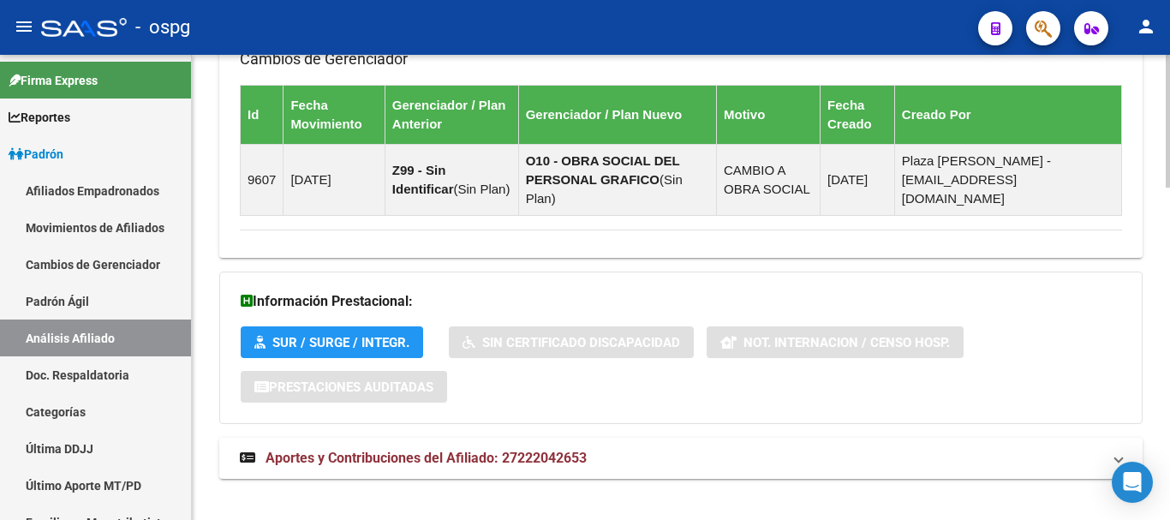
click at [1169, 515] on div at bounding box center [1168, 448] width 4 height 133
click at [502, 450] on span "Aportes y Contribuciones del Afiliado: 27222042653" at bounding box center [426, 458] width 321 height 16
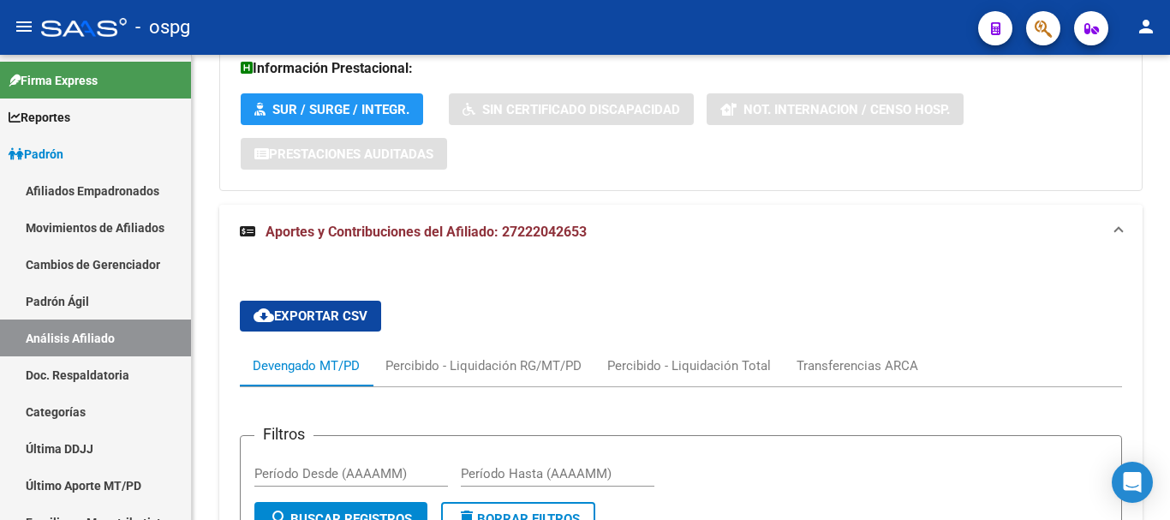
scroll to position [1510, 0]
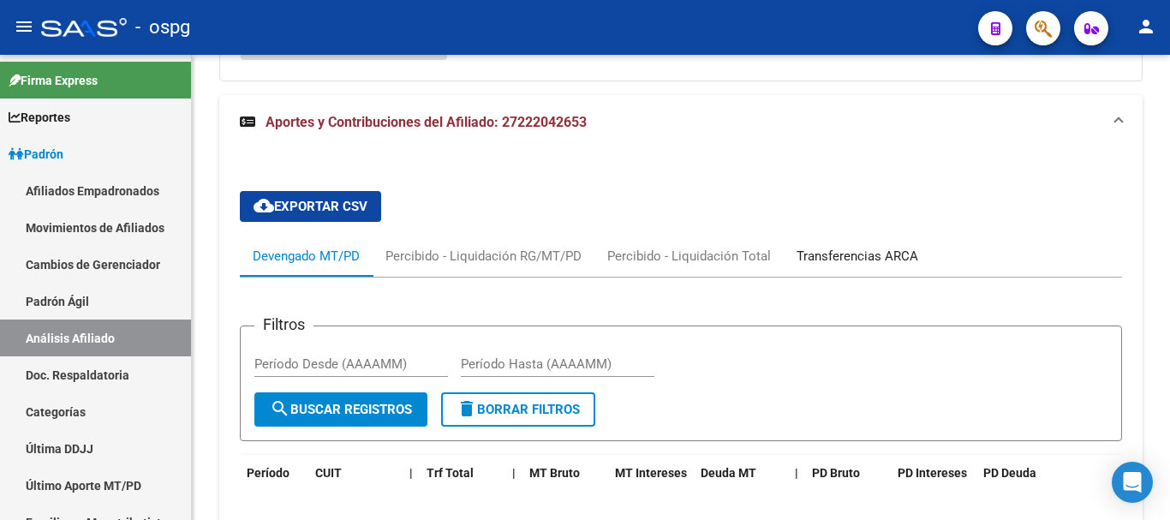
click at [815, 247] on div "Transferencias ARCA" at bounding box center [858, 256] width 122 height 19
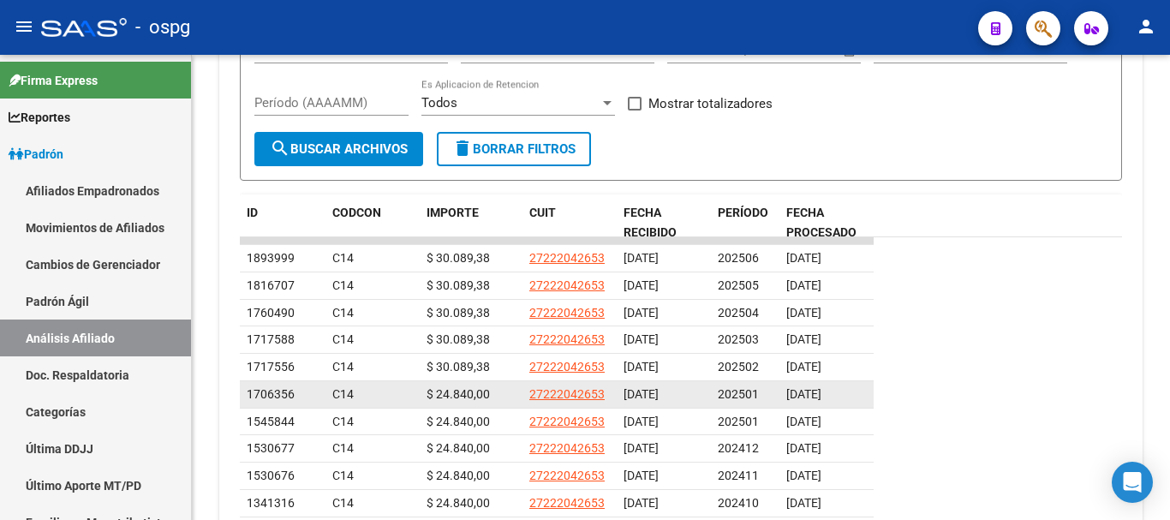
scroll to position [1853, 0]
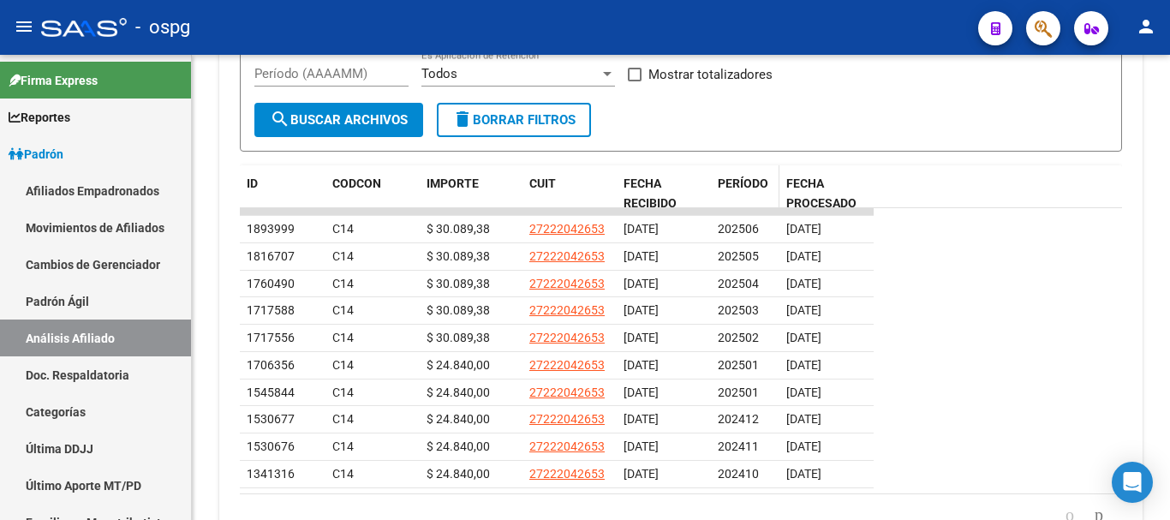
click at [748, 176] on span "PERÍODO" at bounding box center [743, 183] width 51 height 14
click at [744, 176] on span "PERÍODO" at bounding box center [743, 183] width 51 height 14
click at [735, 176] on span "PERÍODO" at bounding box center [743, 183] width 51 height 14
click at [722, 176] on span "PERÍODO" at bounding box center [743, 183] width 51 height 14
click at [856, 89] on form "Filtros ID Cod Con Start date – End date Fecha Desde / Hasta CUIT Cont Período …" at bounding box center [681, 68] width 882 height 170
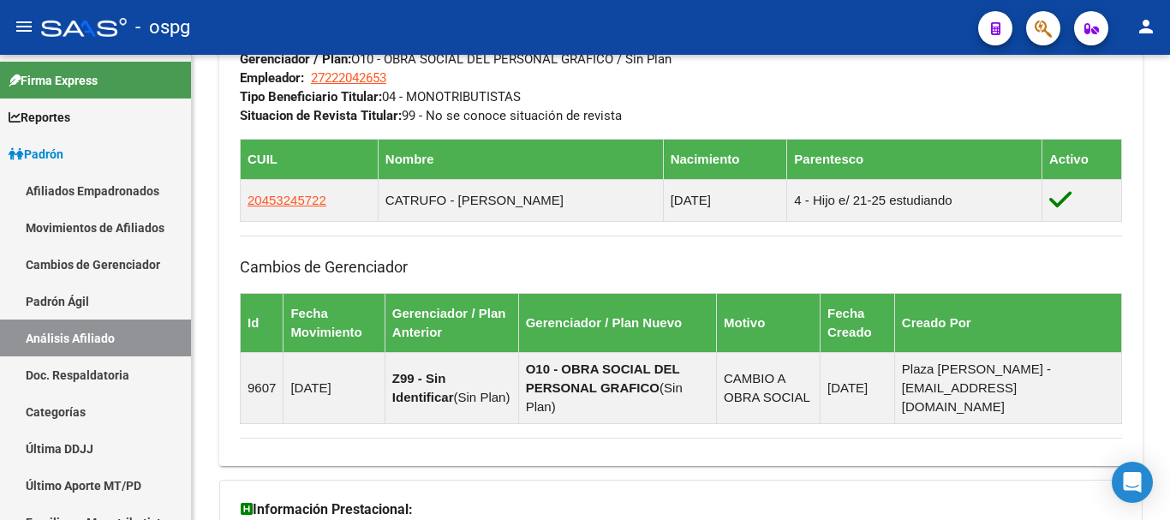
click at [1169, 87] on div at bounding box center [1168, 287] width 4 height 465
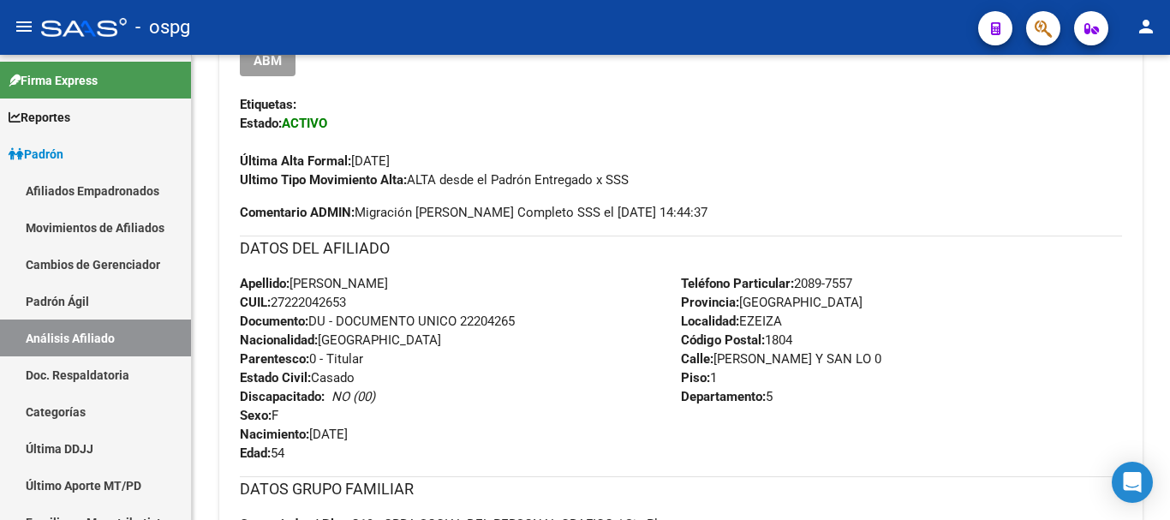
click at [1169, 81] on div at bounding box center [1168, 287] width 4 height 465
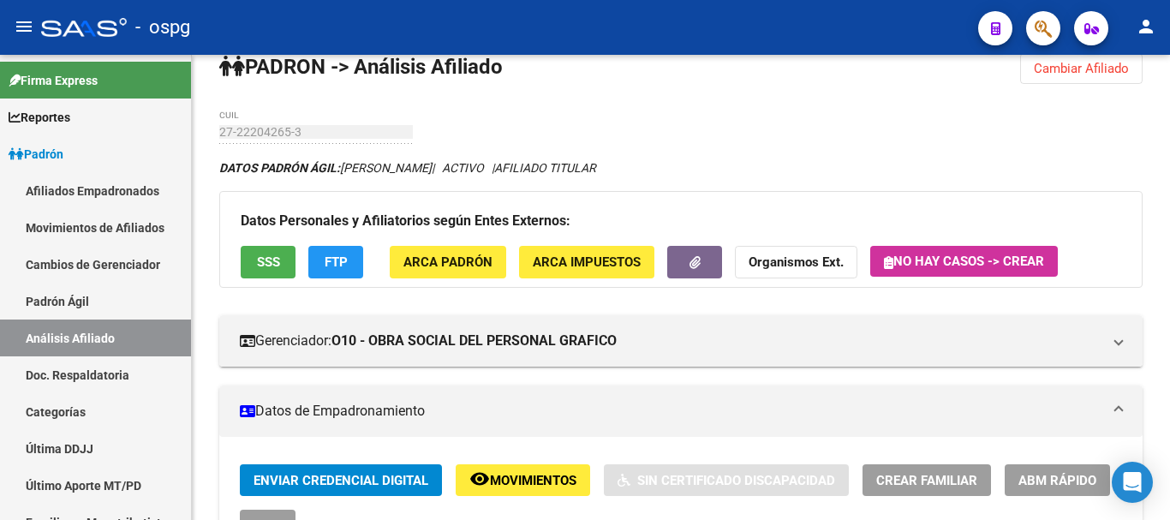
click at [1169, 72] on div at bounding box center [1168, 104] width 4 height 89
drag, startPoint x: 1117, startPoint y: 75, endPoint x: 1035, endPoint y: 83, distance: 82.7
click at [1117, 74] on span "Cambiar Afiliado" at bounding box center [1081, 68] width 95 height 15
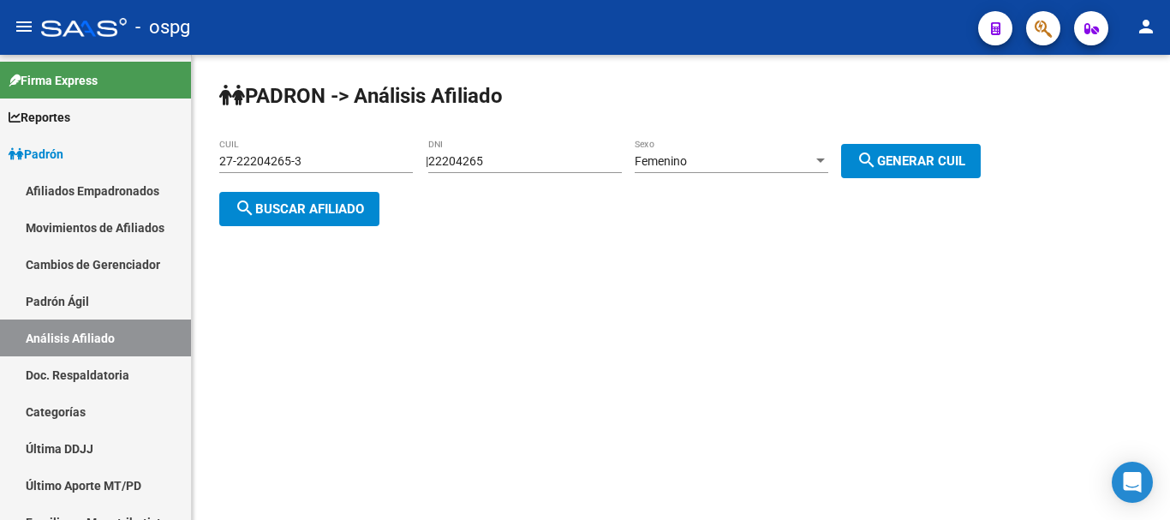
scroll to position [0, 0]
click at [563, 166] on input "22204265" at bounding box center [525, 161] width 194 height 15
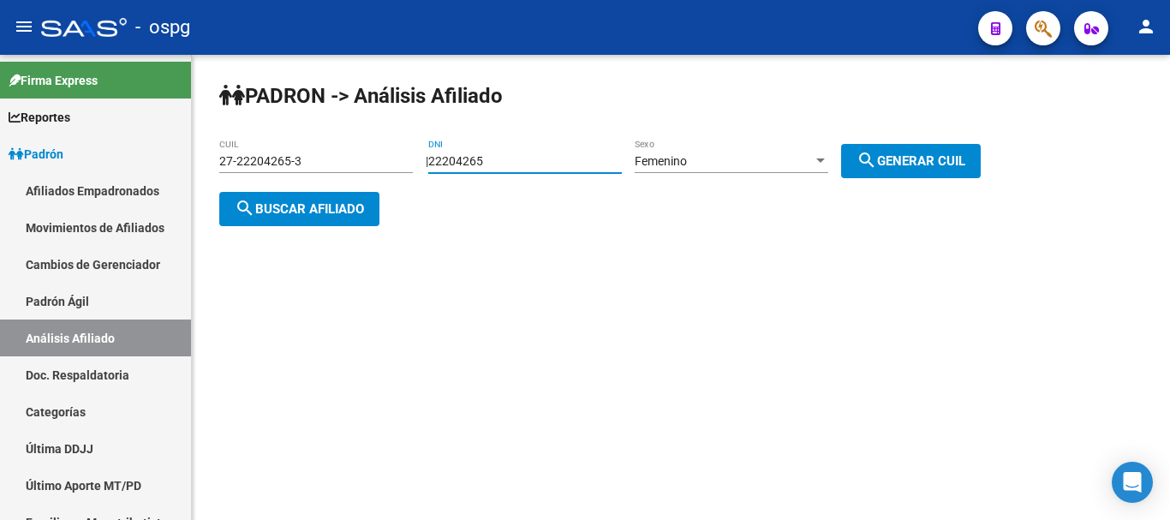
paste input "92427382"
type input "92427382"
click at [900, 161] on span "search Generar CUIL" at bounding box center [911, 160] width 109 height 15
type input "27-92427382-3"
drag, startPoint x: 499, startPoint y: 159, endPoint x: 614, endPoint y: 206, distance: 123.7
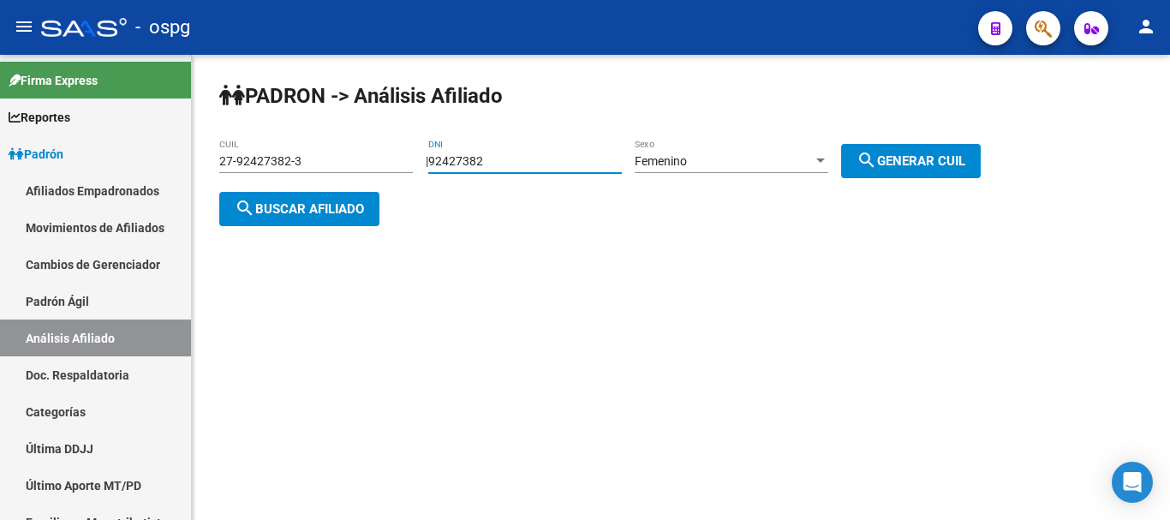
click at [602, 192] on div "[PERSON_NAME] -> Análisis Afiliado 27-92427382-3 CUIL | 92427382 DNI Femenino S…" at bounding box center [681, 168] width 978 height 226
click at [877, 151] on mat-icon "search" at bounding box center [867, 160] width 21 height 21
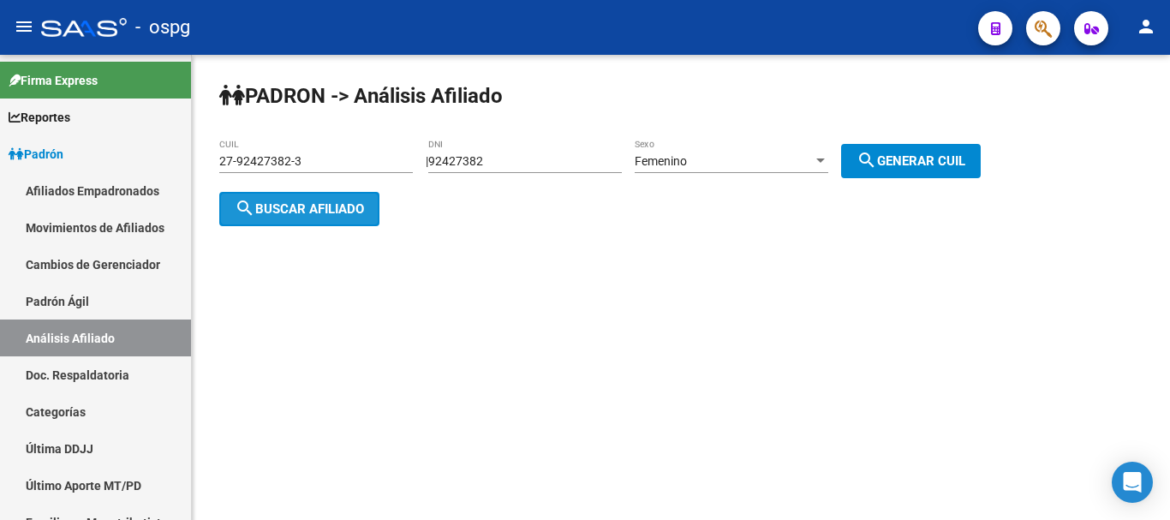
click at [314, 204] on span "search Buscar afiliado" at bounding box center [299, 208] width 129 height 15
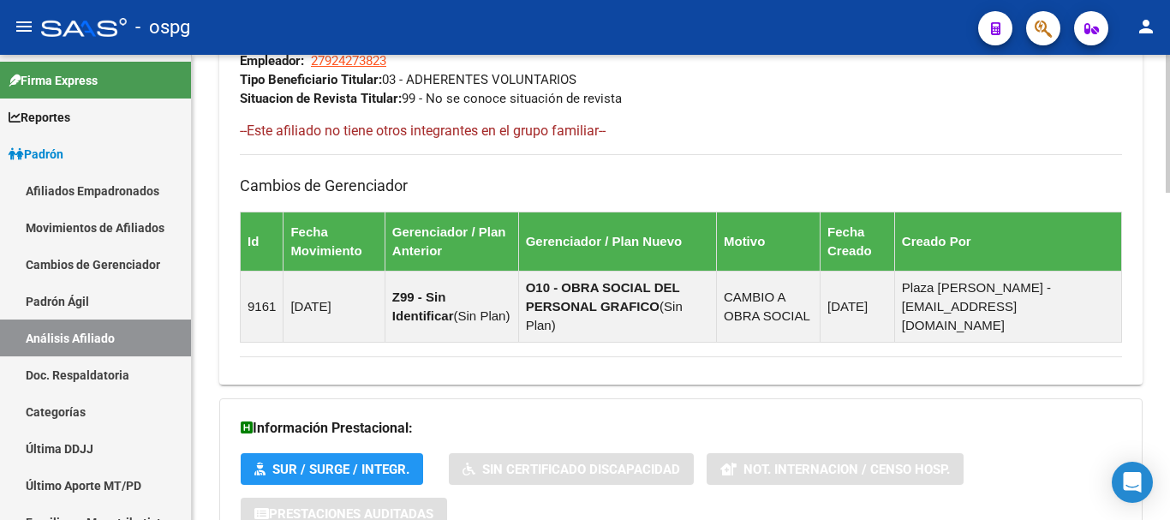
scroll to position [1103, 0]
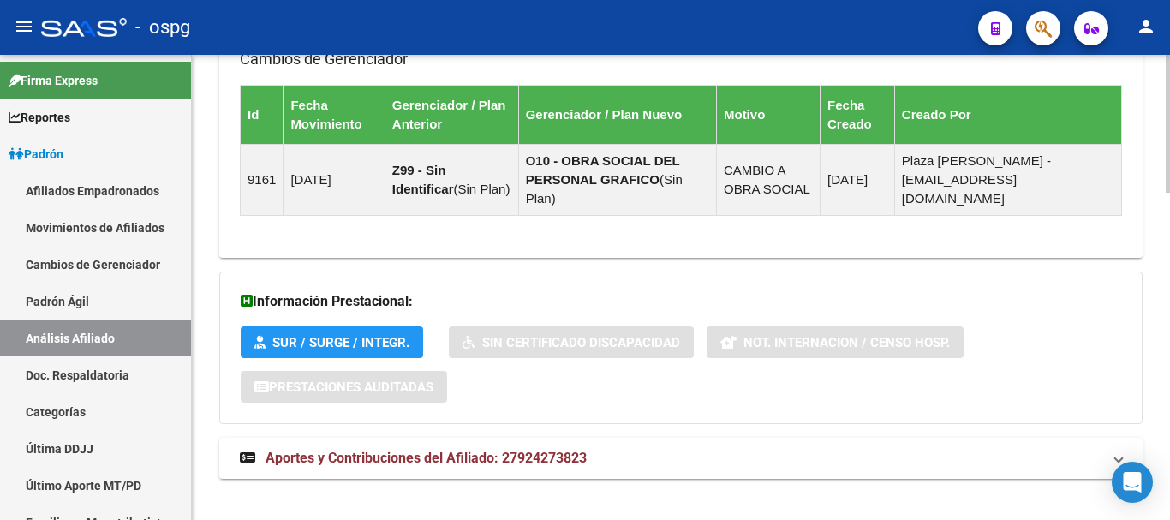
click at [1169, 519] on html "menu - ospg person Firma Express Reportes Ingresos Devengados Análisis Históric…" at bounding box center [585, 260] width 1170 height 520
click at [836, 438] on mat-expansion-panel-header "Aportes y Contribuciones del Afiliado: 27924273823" at bounding box center [680, 458] width 923 height 41
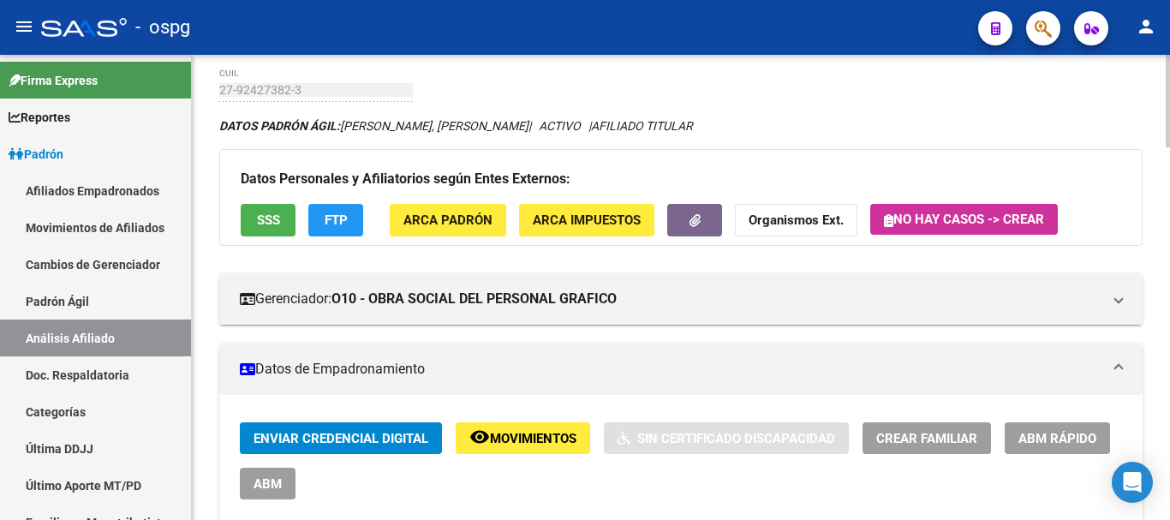
scroll to position [0, 0]
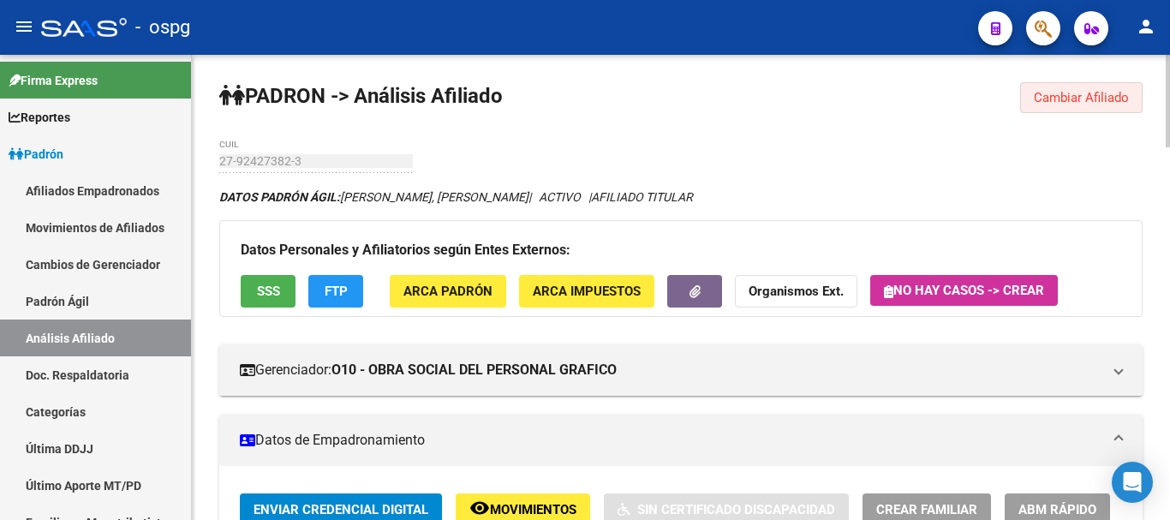
click at [1114, 97] on span "Cambiar Afiliado" at bounding box center [1081, 97] width 95 height 15
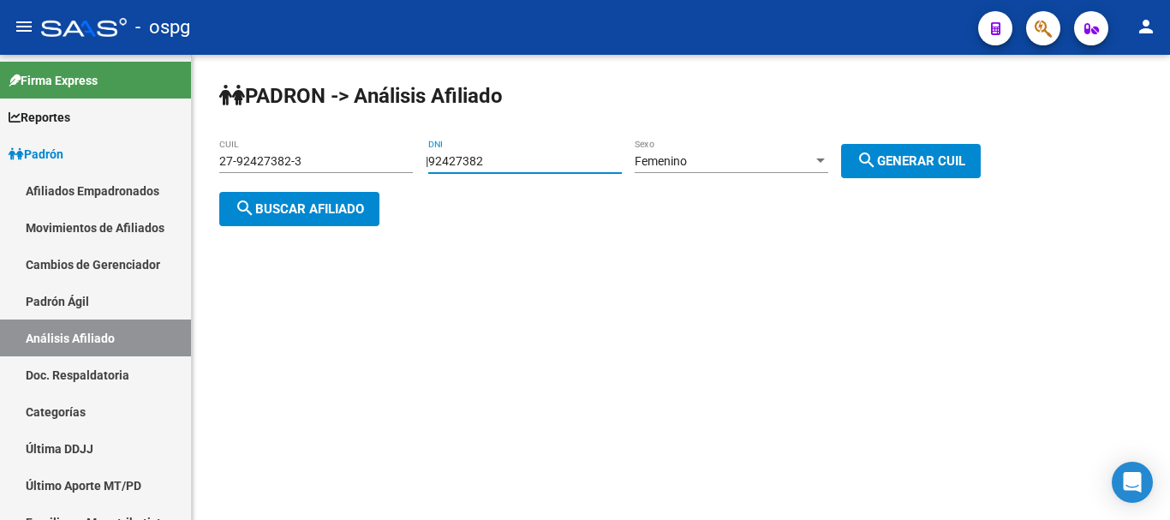
drag, startPoint x: 521, startPoint y: 164, endPoint x: 385, endPoint y: 146, distance: 137.4
click at [385, 154] on app-analisis-afiliado "[PERSON_NAME] -> Análisis Afiliado 27-92427382-3 CUIL | 92427382 DNI Femenino S…" at bounding box center [606, 185] width 774 height 62
paste input "35762605"
type input "35762605"
click at [687, 154] on span "Femenino" at bounding box center [661, 161] width 52 height 14
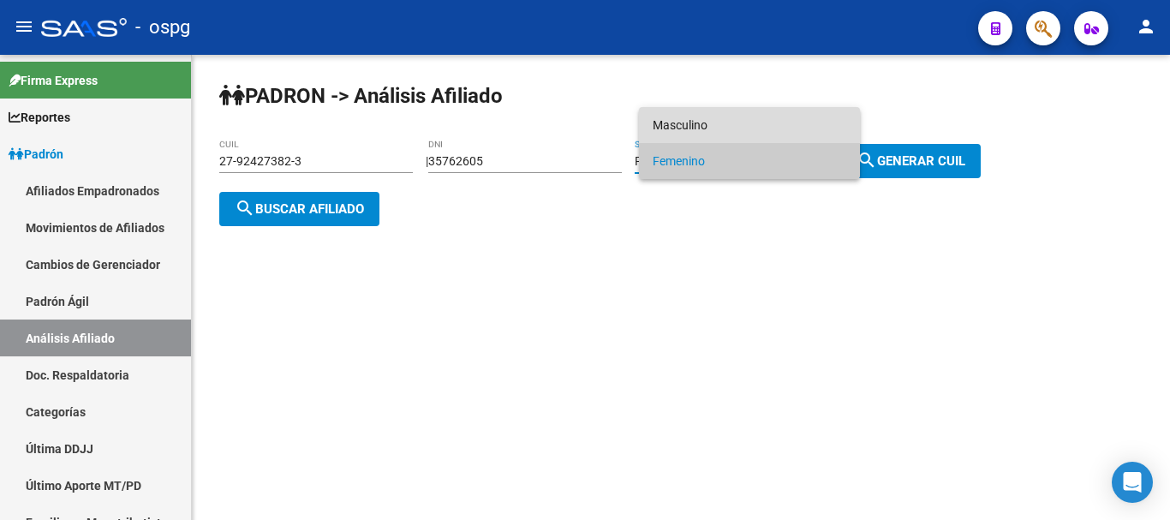
click at [714, 121] on span "Masculino" at bounding box center [750, 125] width 194 height 36
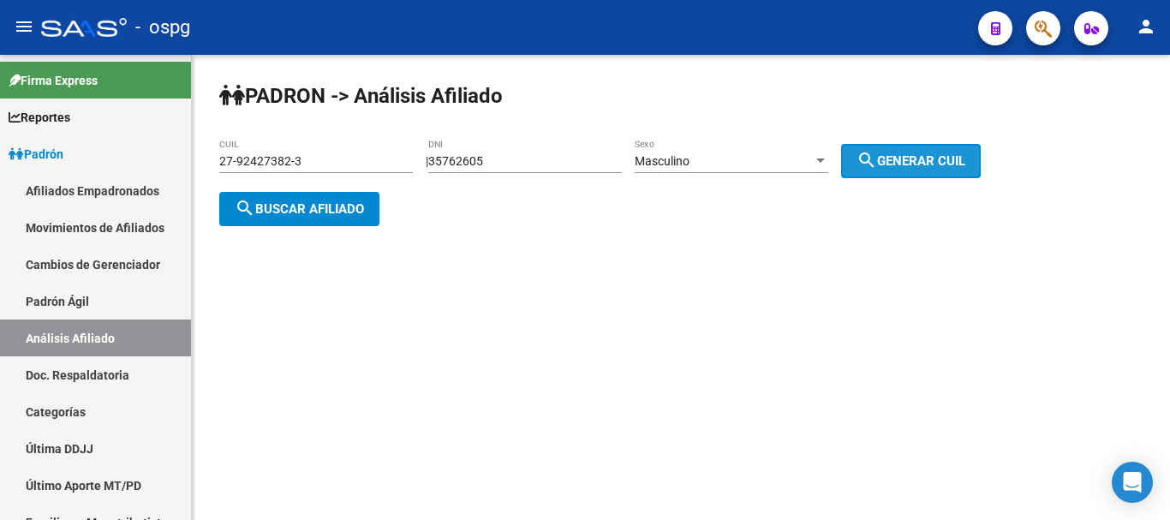
click at [928, 164] on span "search Generar CUIL" at bounding box center [911, 160] width 109 height 15
type input "20-35762605-7"
click at [332, 199] on button "search Buscar afiliado" at bounding box center [299, 209] width 160 height 34
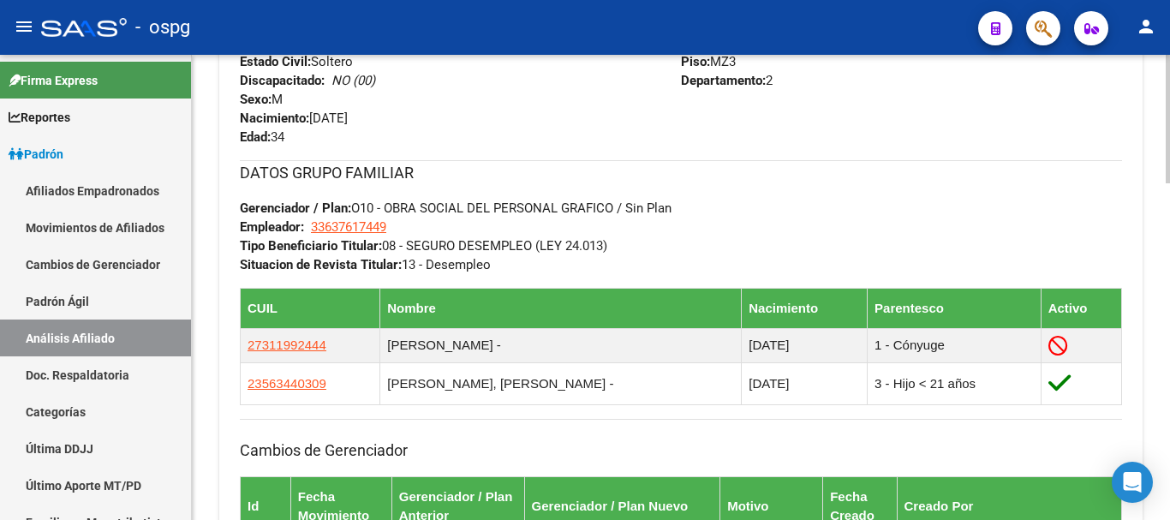
scroll to position [942, 0]
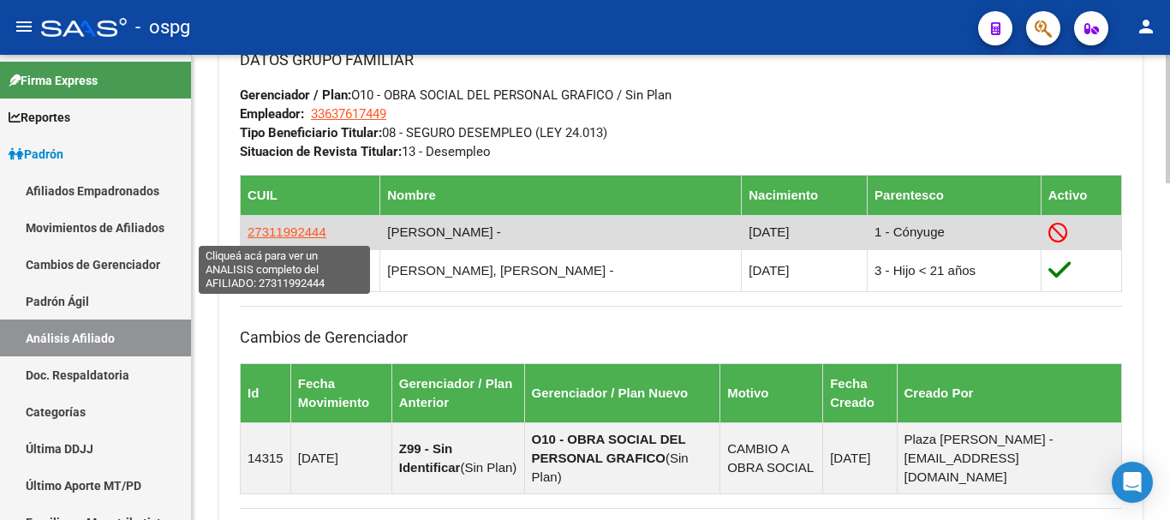
click at [283, 226] on span "27311992444" at bounding box center [287, 231] width 79 height 15
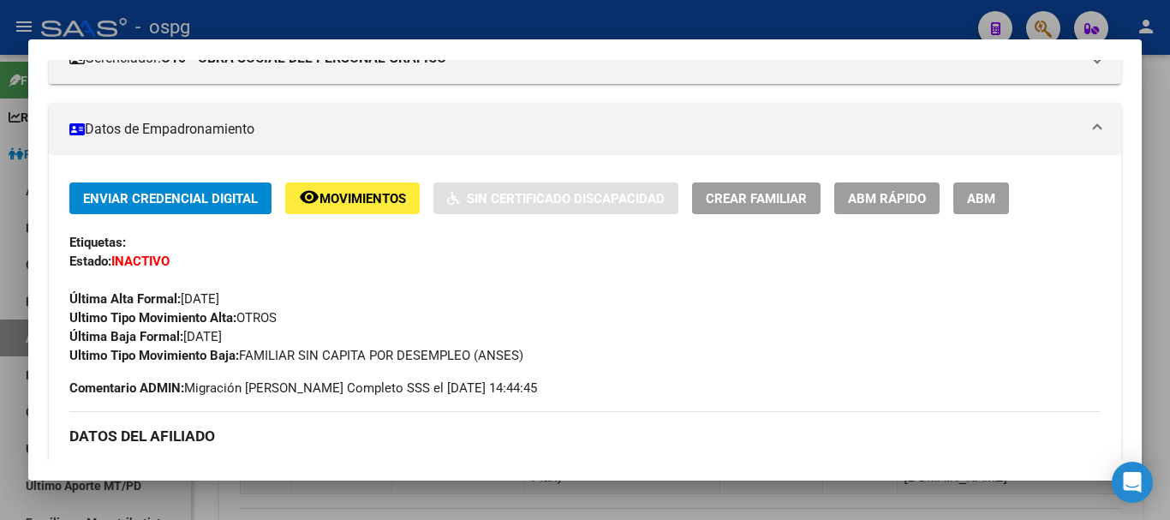
scroll to position [0, 0]
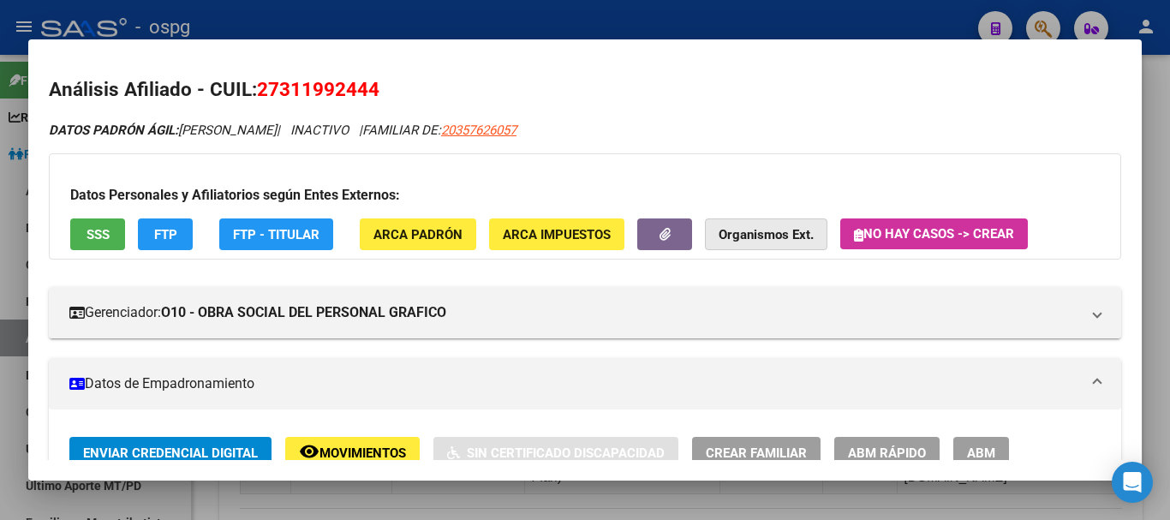
click at [789, 229] on strong "Organismos Ext." at bounding box center [766, 234] width 95 height 15
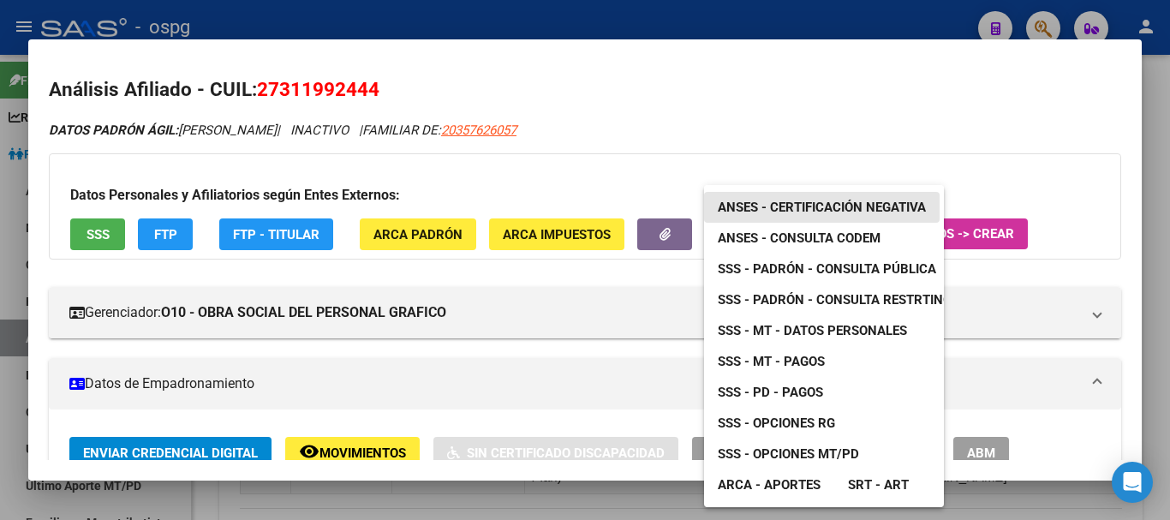
click at [840, 216] on link "ANSES - Certificación Negativa" at bounding box center [822, 207] width 236 height 31
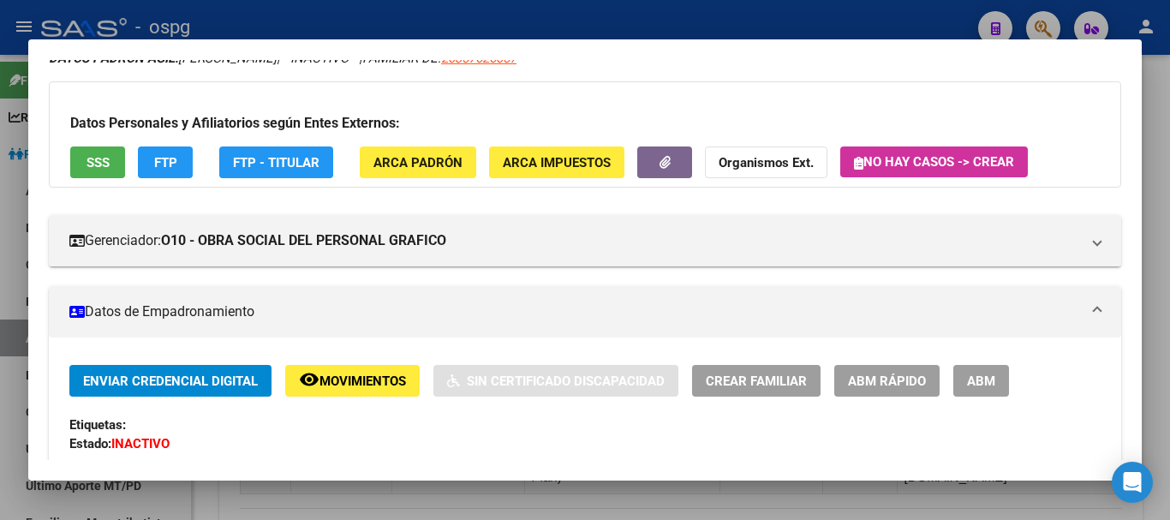
scroll to position [171, 0]
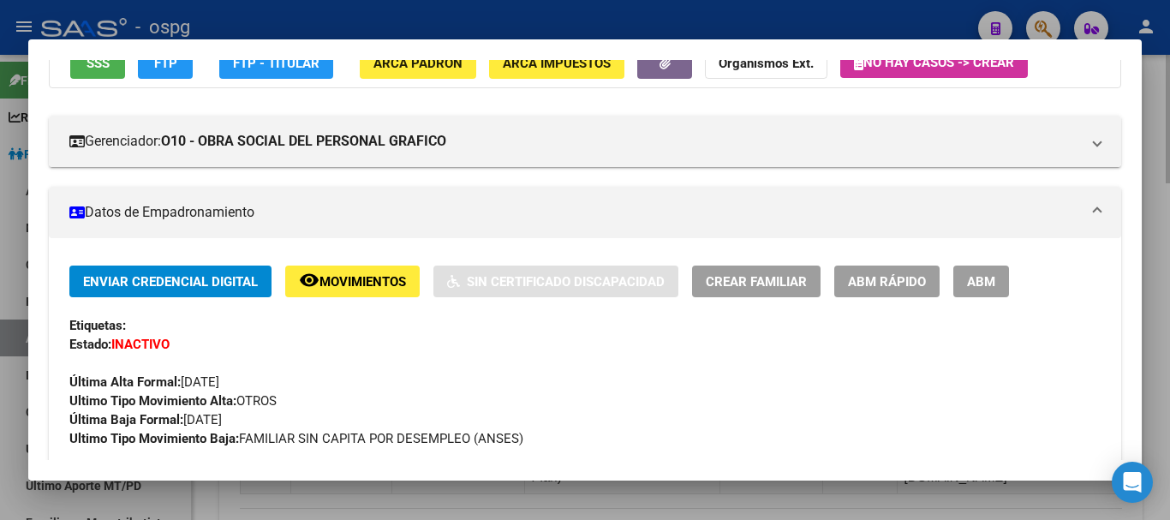
click at [1166, 128] on div at bounding box center [585, 260] width 1170 height 520
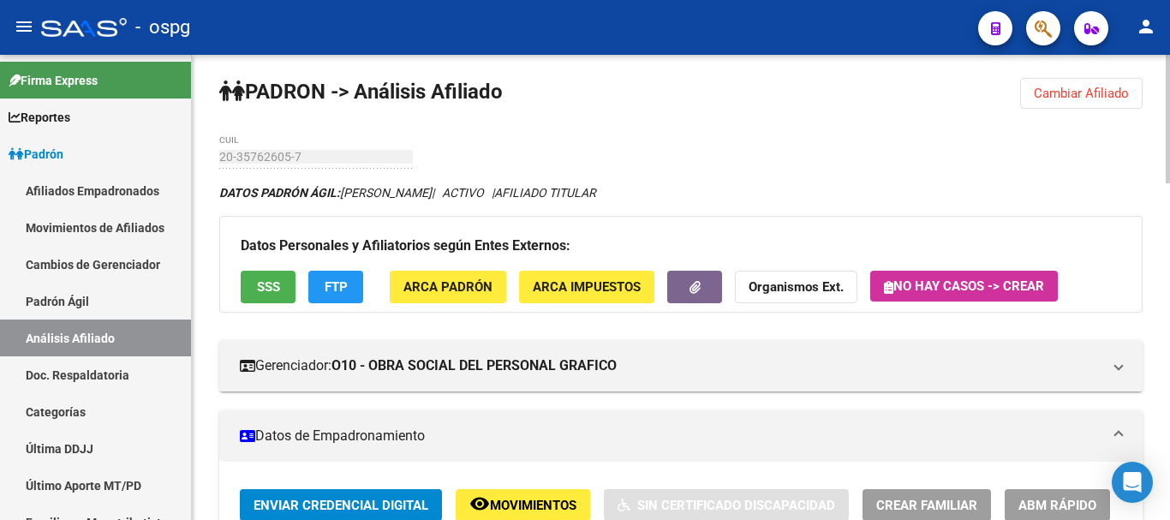
scroll to position [0, 0]
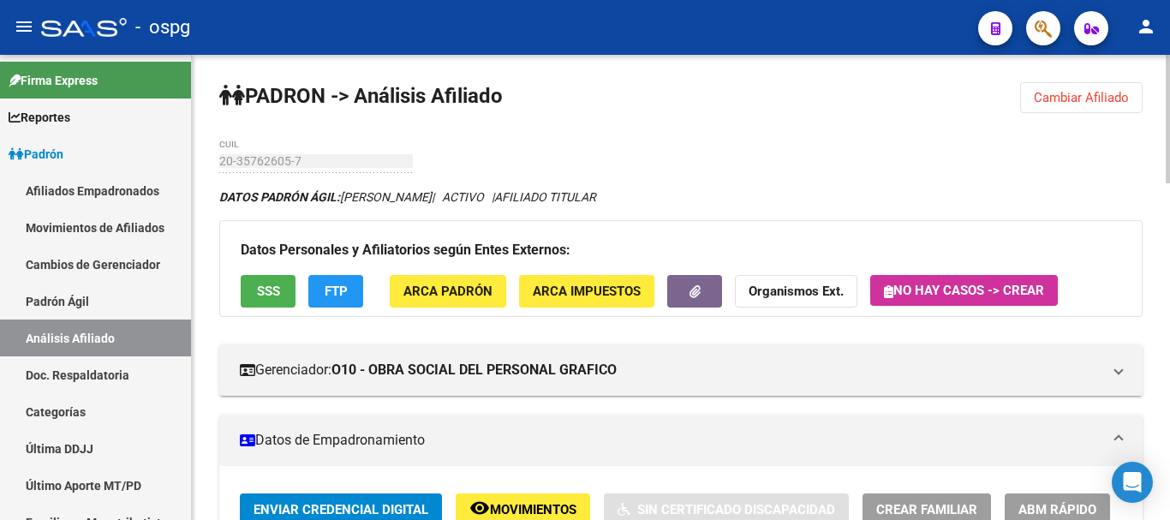
click at [1042, 93] on span "Cambiar Afiliado" at bounding box center [1081, 97] width 95 height 15
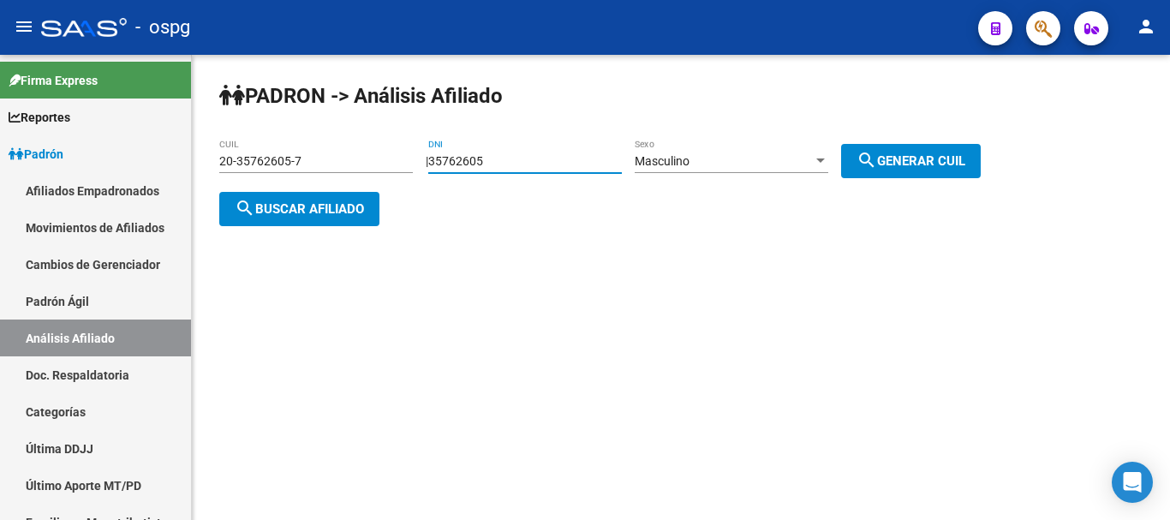
drag, startPoint x: 486, startPoint y: 167, endPoint x: 422, endPoint y: 169, distance: 63.4
click at [422, 169] on div "[PERSON_NAME] -> Análisis Afiliado 20-35762605-7 CUIL | 35762605 DNI Masculino …" at bounding box center [681, 168] width 978 height 226
type input "26284902"
drag, startPoint x: 985, startPoint y: 147, endPoint x: 883, endPoint y: 147, distance: 101.9
click at [981, 147] on button "search Generar CUIL" at bounding box center [911, 161] width 140 height 34
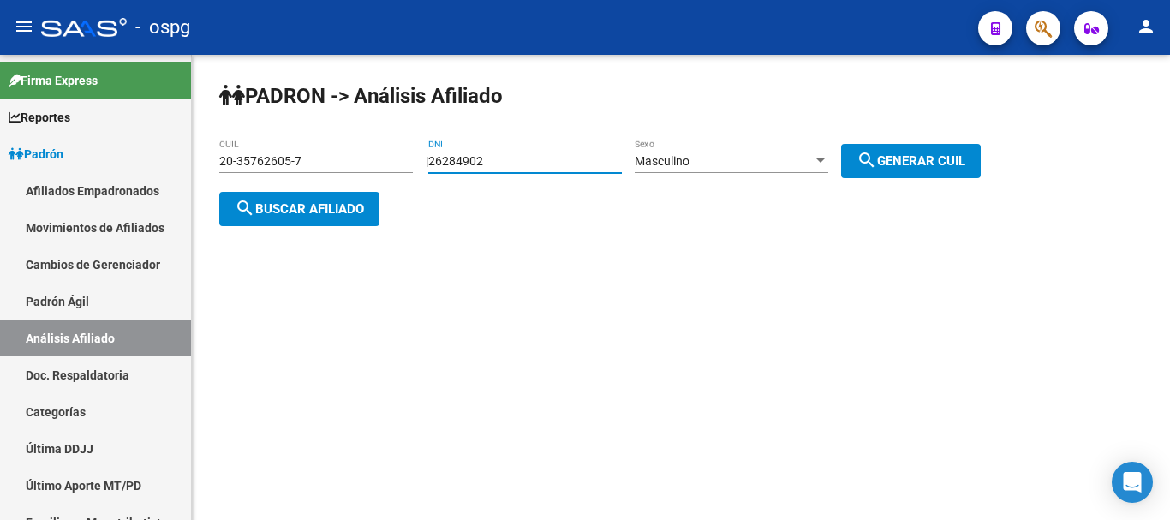
type input "20-26284902-4"
click at [273, 230] on div "[PERSON_NAME] -> Análisis Afiliado 20-26284902-4 CUIL | 26284902 DNI Masculino …" at bounding box center [681, 168] width 978 height 226
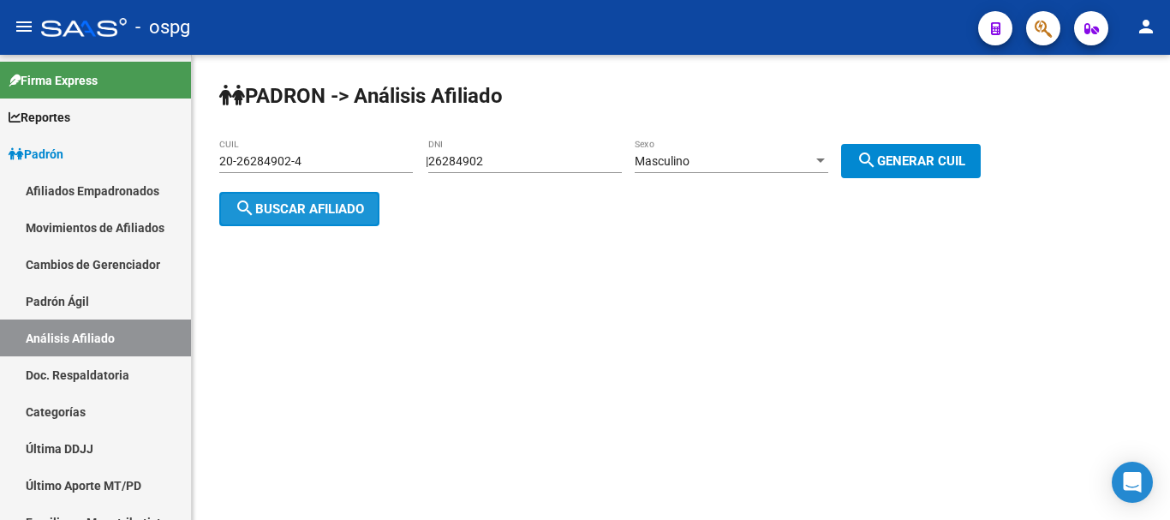
click at [301, 205] on span "search Buscar afiliado" at bounding box center [299, 208] width 129 height 15
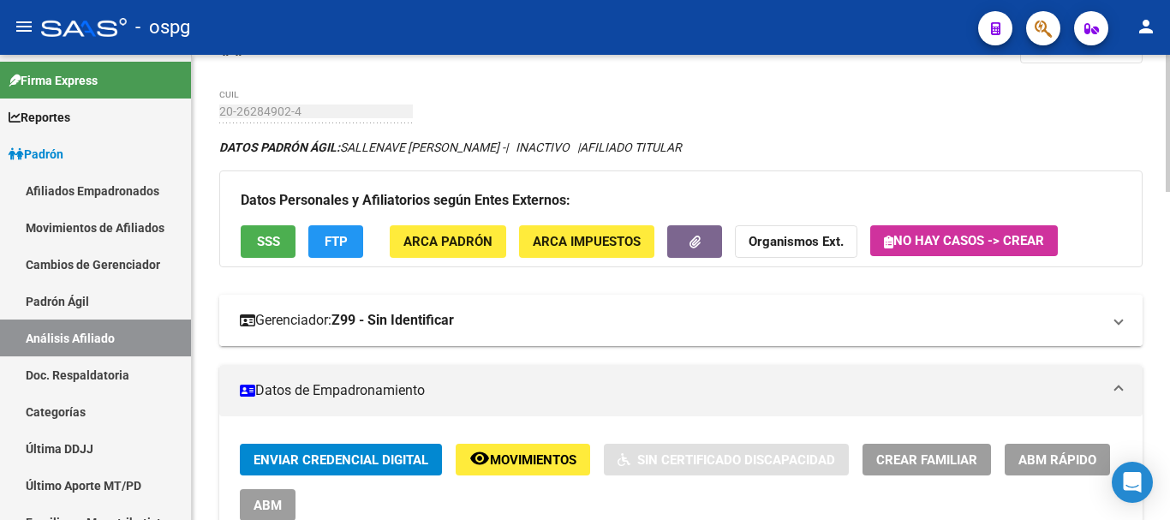
scroll to position [86, 0]
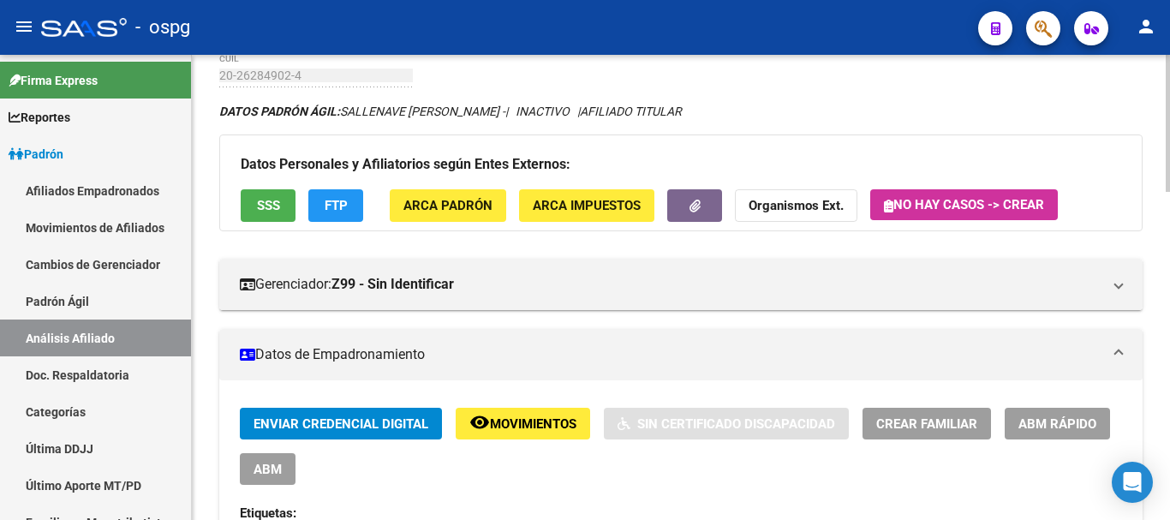
click at [774, 209] on strong "Organismos Ext." at bounding box center [796, 206] width 95 height 15
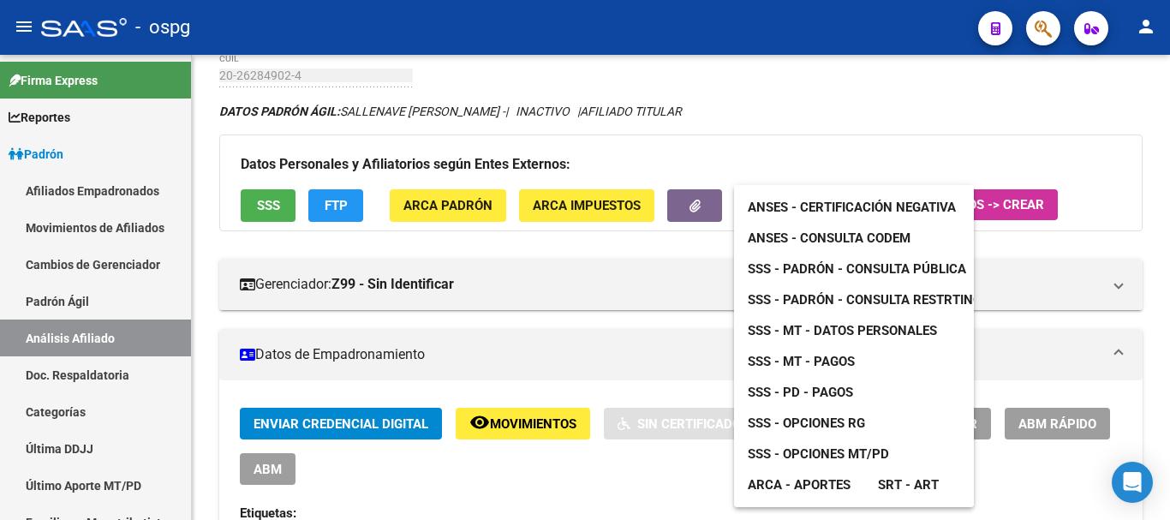
click at [882, 233] on span "ANSES - Consulta CODEM" at bounding box center [829, 237] width 163 height 15
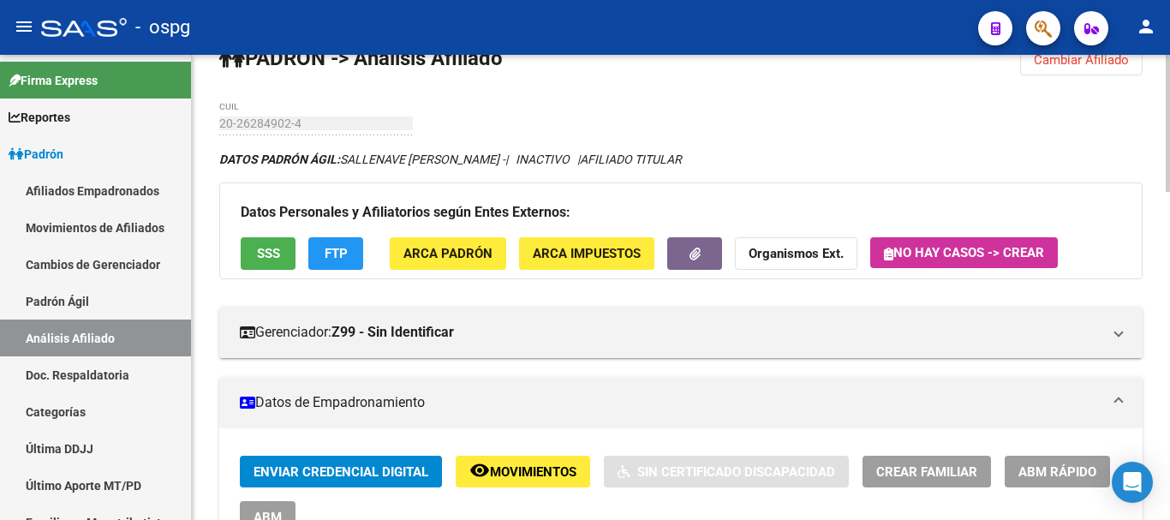
scroll to position [0, 0]
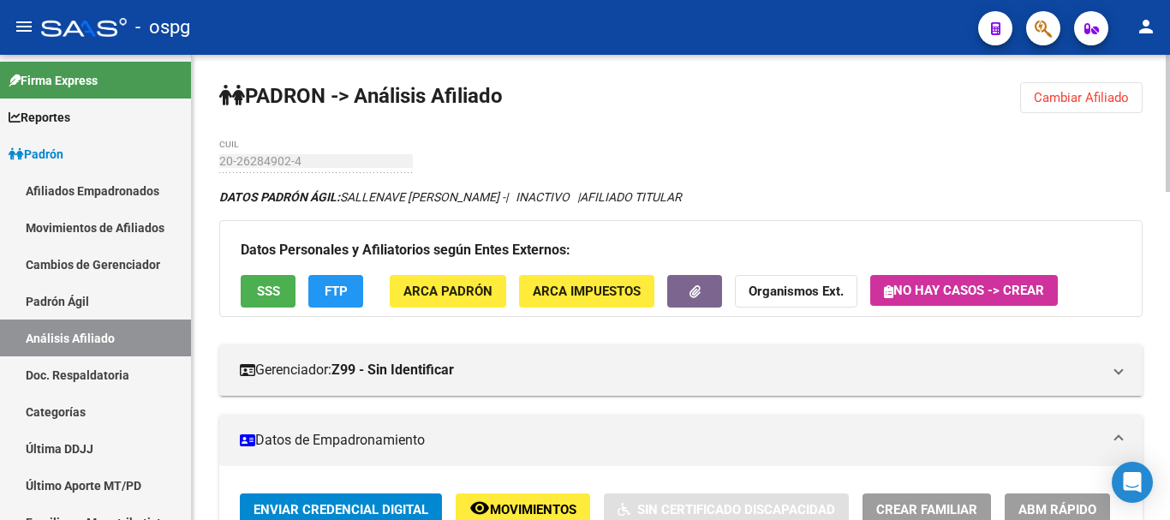
click at [1041, 93] on span "Cambiar Afiliado" at bounding box center [1081, 97] width 95 height 15
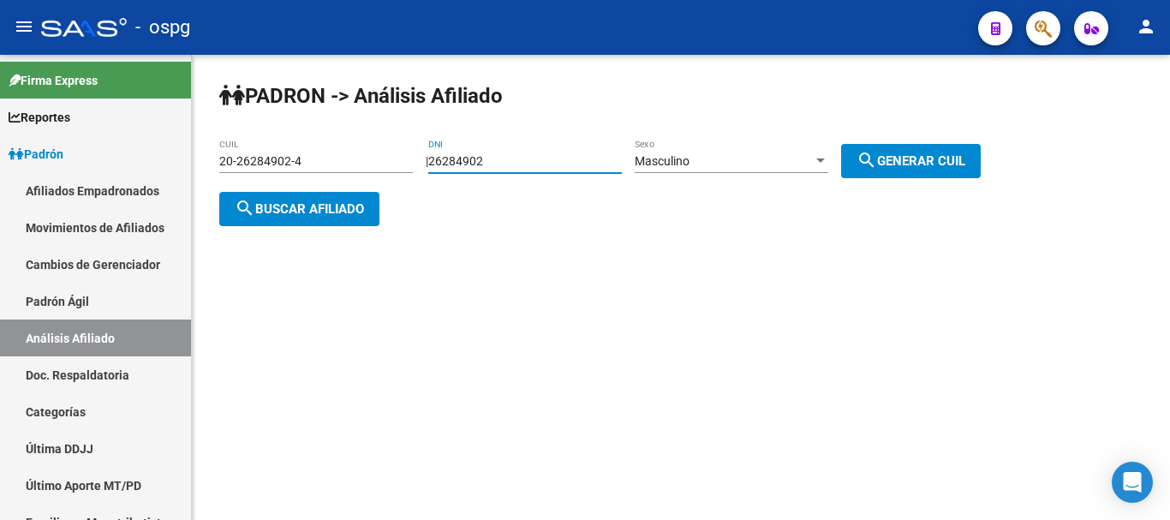
drag, startPoint x: 532, startPoint y: 161, endPoint x: 366, endPoint y: 155, distance: 166.3
click at [287, 174] on app-analisis-afiliado "[PERSON_NAME] -> Análisis Afiliado 20-26284902-4 CUIL | 26284902 DNI Masculino …" at bounding box center [606, 185] width 774 height 62
type input "45584021"
drag, startPoint x: 737, startPoint y: 169, endPoint x: 743, endPoint y: 157, distance: 13.4
click at [743, 157] on div "Masculino Sexo" at bounding box center [732, 156] width 194 height 34
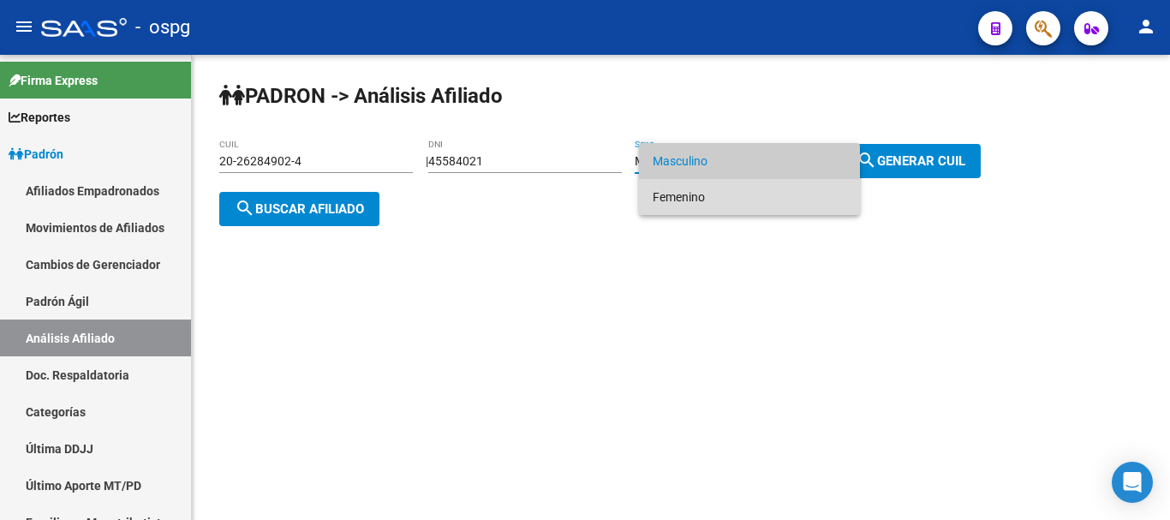
drag, startPoint x: 715, startPoint y: 204, endPoint x: 862, endPoint y: 159, distance: 153.1
click at [730, 200] on span "Femenino" at bounding box center [750, 197] width 194 height 36
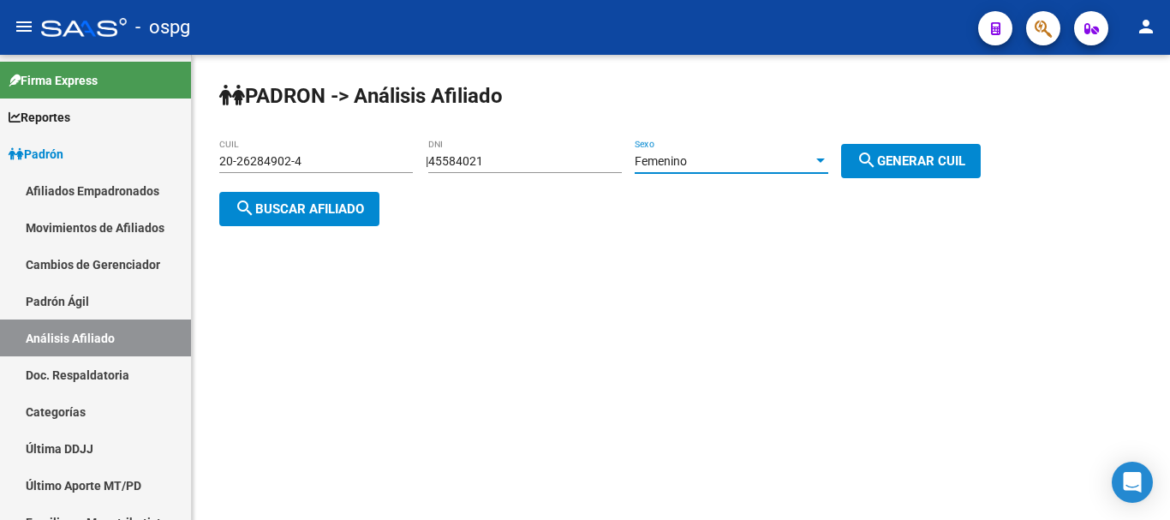
click at [914, 151] on button "search Generar CUIL" at bounding box center [911, 161] width 140 height 34
type input "27-45584021-5"
click at [209, 188] on div "[PERSON_NAME] -> Análisis Afiliado 27-45584021-5 CUIL | 45584021 DNI Femenino S…" at bounding box center [681, 168] width 978 height 226
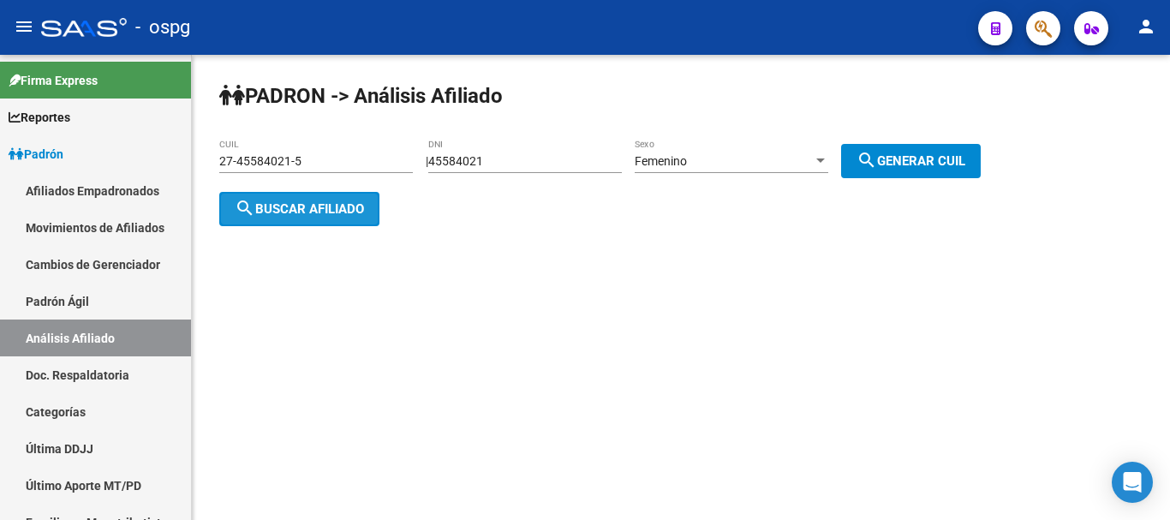
click at [280, 211] on span "search Buscar afiliado" at bounding box center [299, 208] width 129 height 15
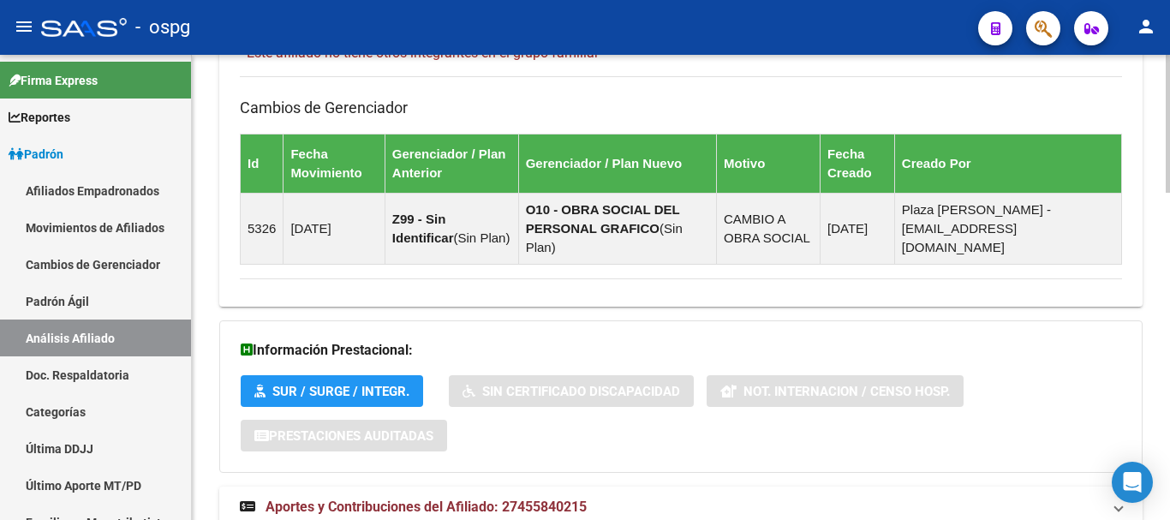
scroll to position [1103, 0]
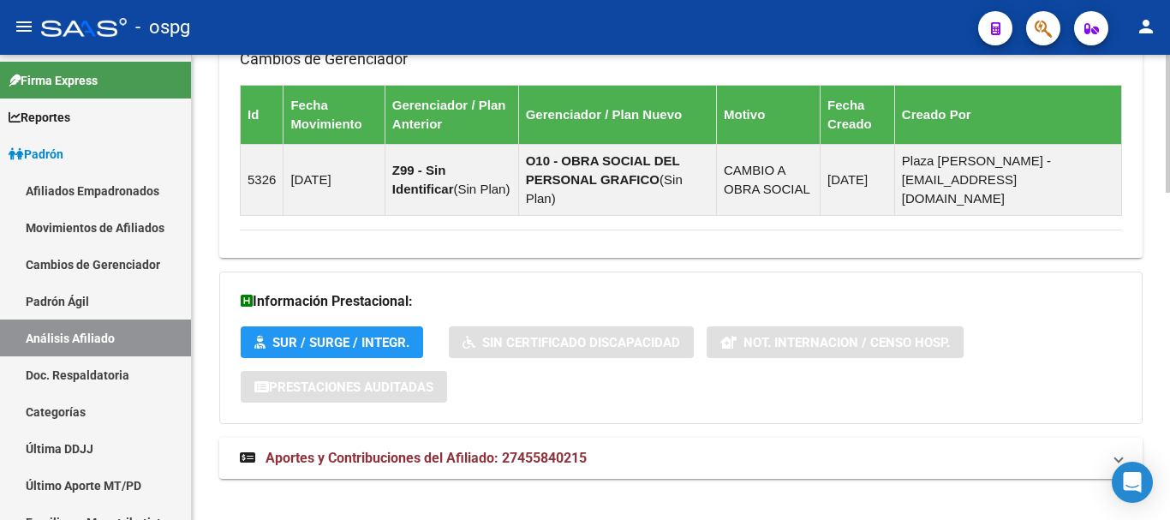
click at [611, 438] on mat-expansion-panel-header "Aportes y Contribuciones del Afiliado: 27455840215" at bounding box center [680, 458] width 923 height 41
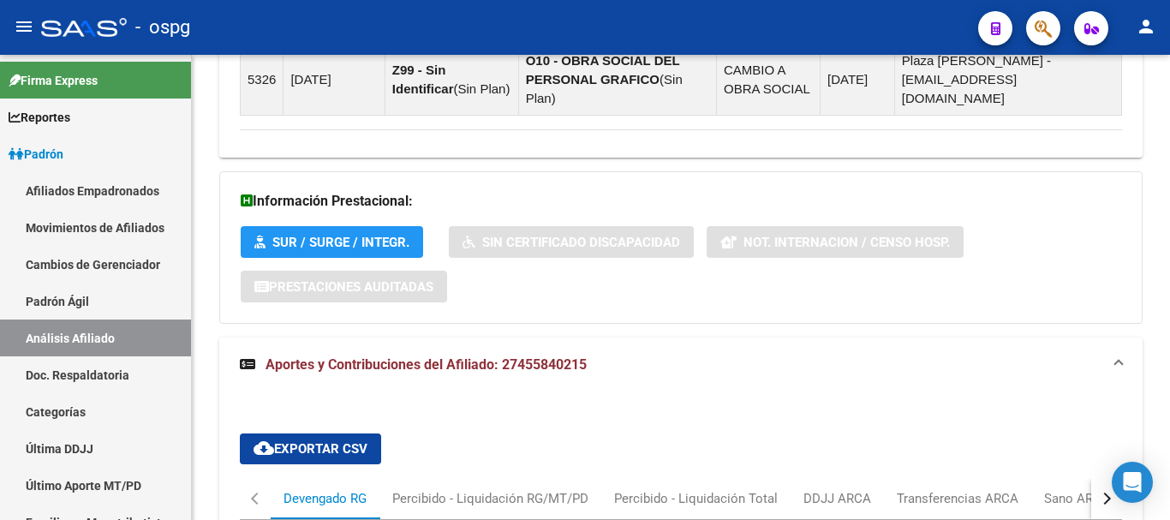
scroll to position [1460, 0]
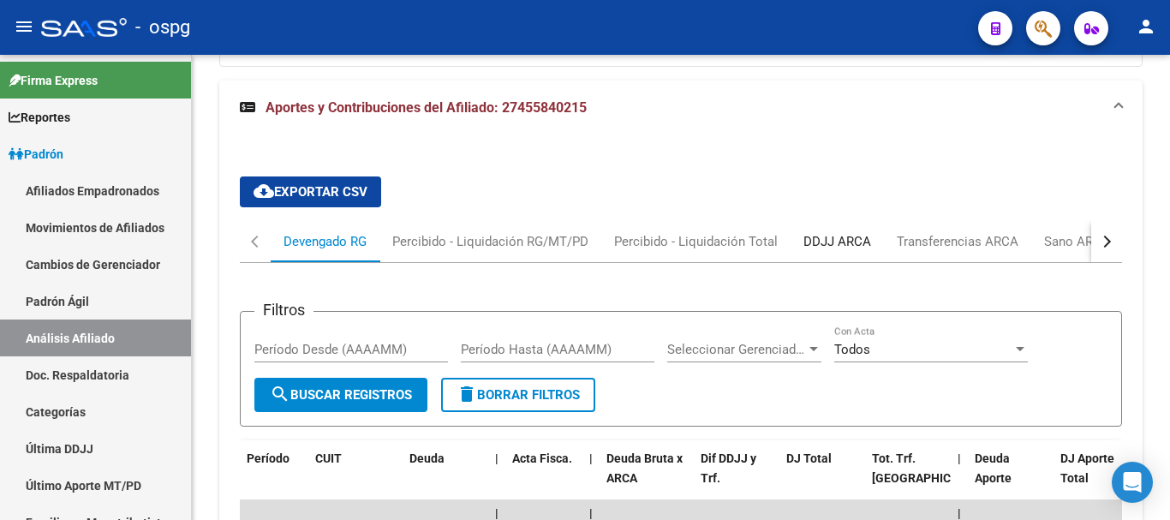
click at [840, 232] on div "DDJJ ARCA" at bounding box center [837, 241] width 68 height 19
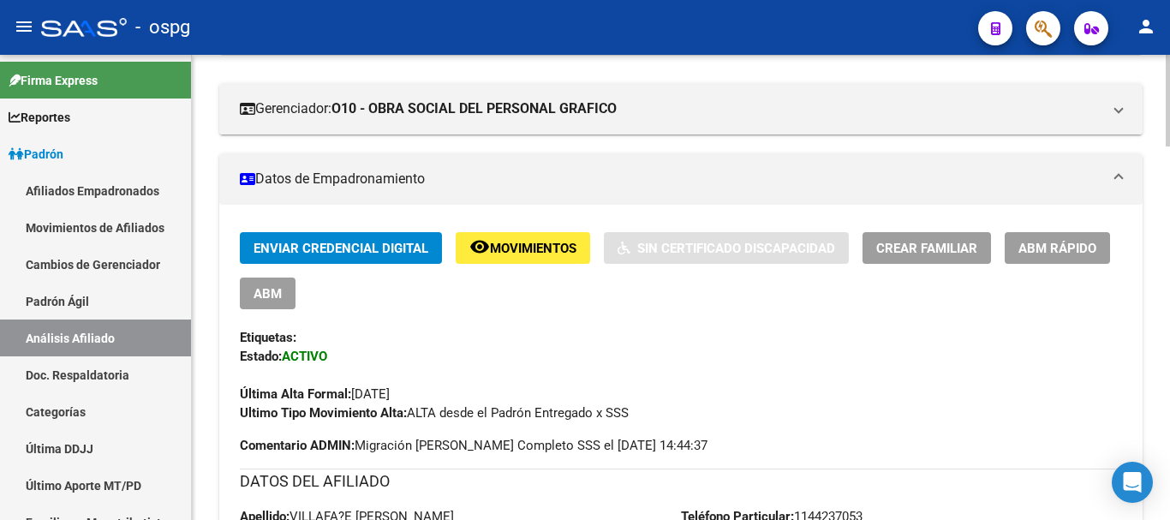
scroll to position [4, 0]
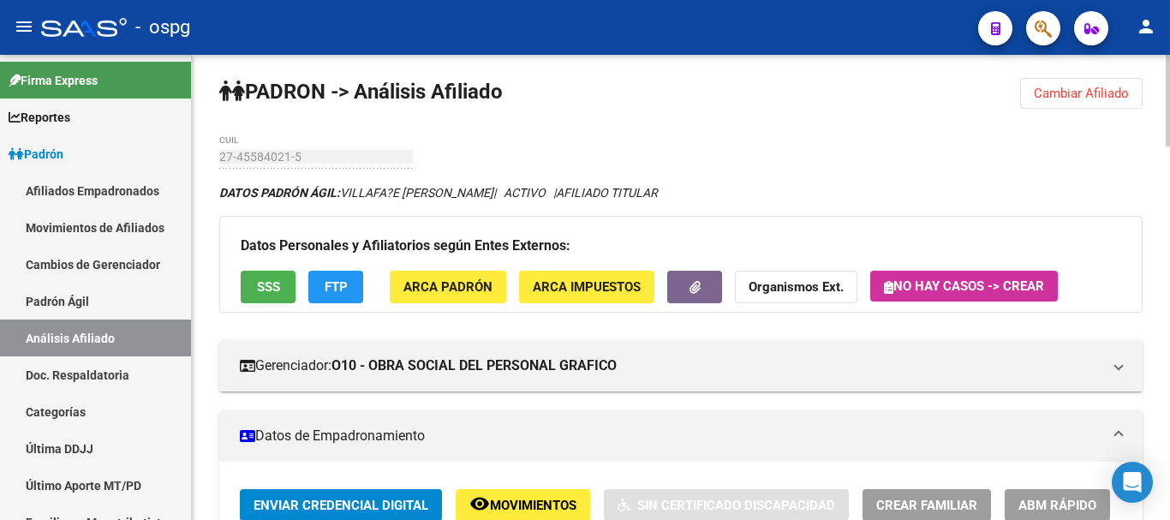
drag, startPoint x: 1064, startPoint y: 81, endPoint x: 925, endPoint y: 92, distance: 139.2
click at [1063, 83] on button "Cambiar Afiliado" at bounding box center [1081, 93] width 122 height 31
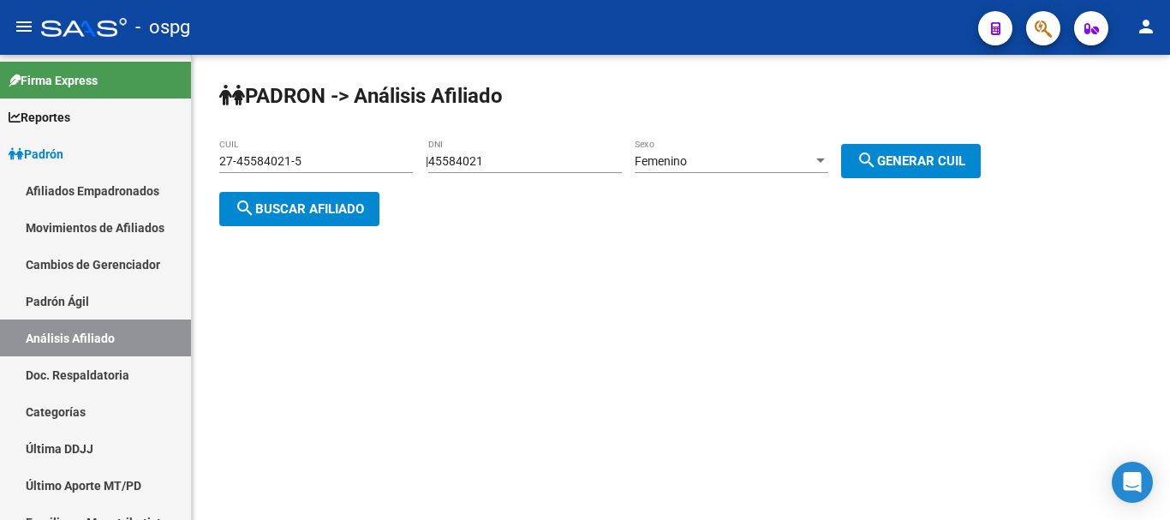
scroll to position [0, 0]
drag, startPoint x: 584, startPoint y: 156, endPoint x: 358, endPoint y: 158, distance: 226.1
click at [358, 158] on app-analisis-afiliado "[PERSON_NAME] -> Análisis Afiliado 27-45584021-5 CUIL | 45584021 DNI Femenino S…" at bounding box center [606, 185] width 774 height 62
click at [325, 222] on div "[PERSON_NAME] -> Análisis Afiliado 27-45584021-5 CUIL | 45584021 DNI Femenino S…" at bounding box center [681, 168] width 978 height 226
click at [325, 216] on button "search Buscar afiliado" at bounding box center [299, 209] width 160 height 34
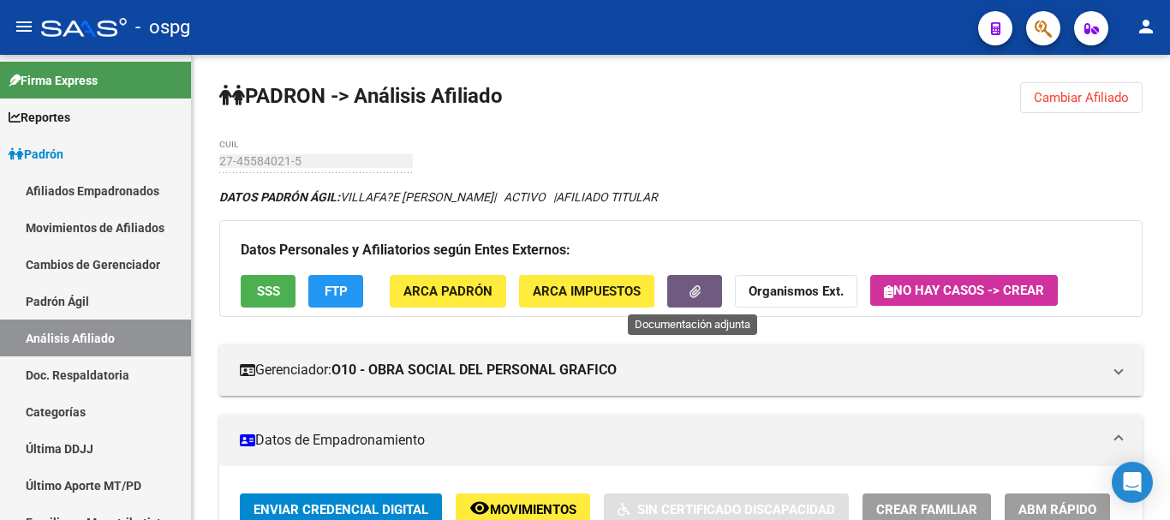
click at [691, 290] on icon "button" at bounding box center [695, 291] width 11 height 13
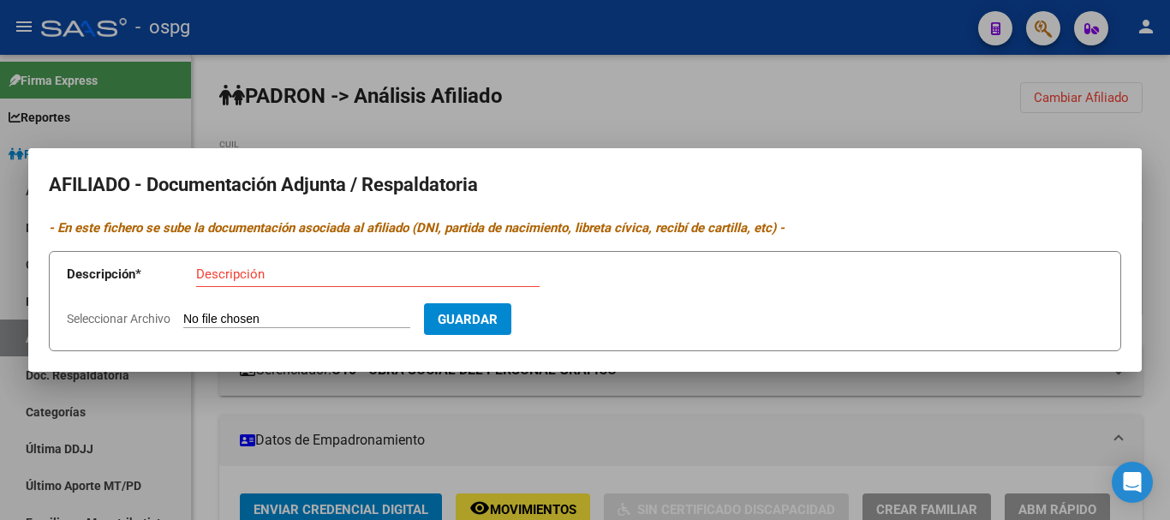
click at [603, 96] on div at bounding box center [585, 260] width 1170 height 520
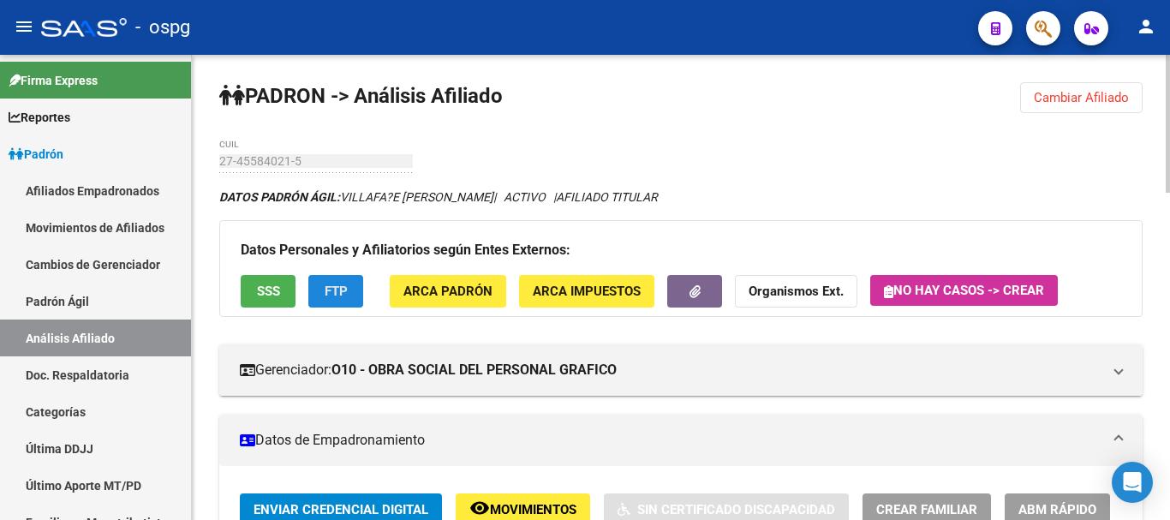
click at [347, 278] on button "FTP" at bounding box center [335, 291] width 55 height 32
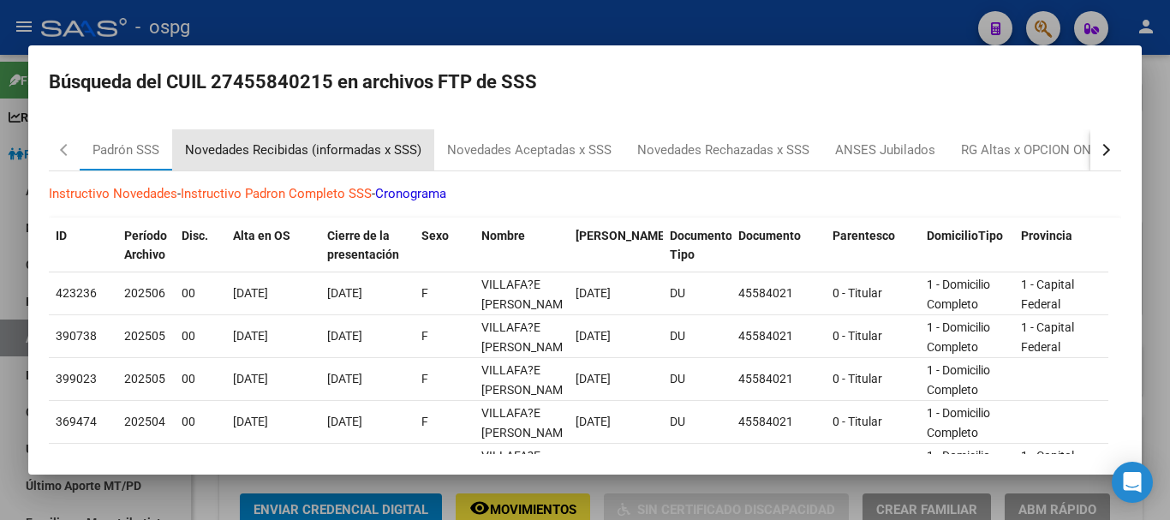
click at [337, 145] on div "Novedades Recibidas (informadas x SSS)" at bounding box center [303, 150] width 236 height 20
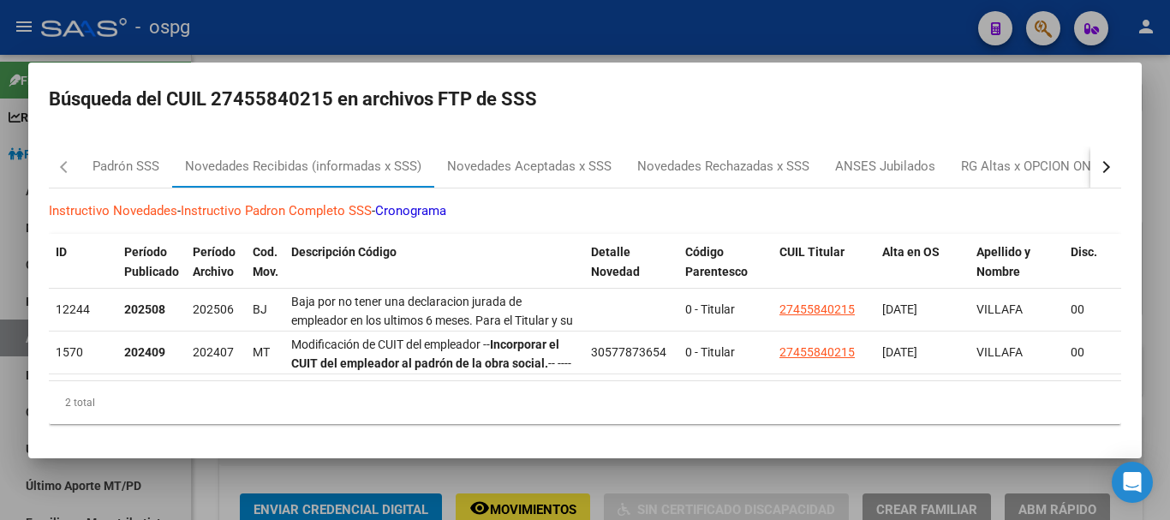
click at [704, 20] on div at bounding box center [585, 260] width 1170 height 520
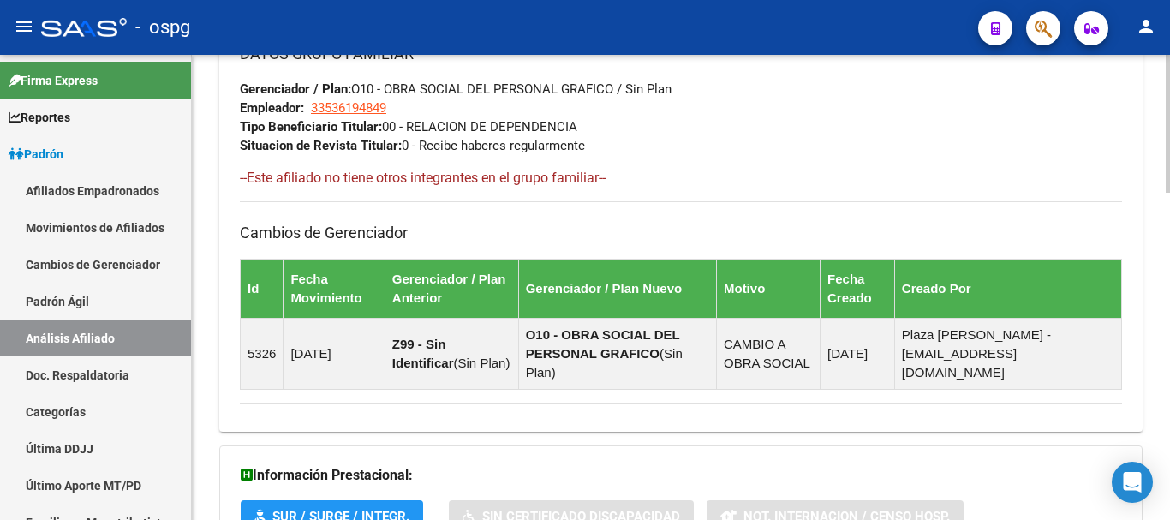
scroll to position [1103, 0]
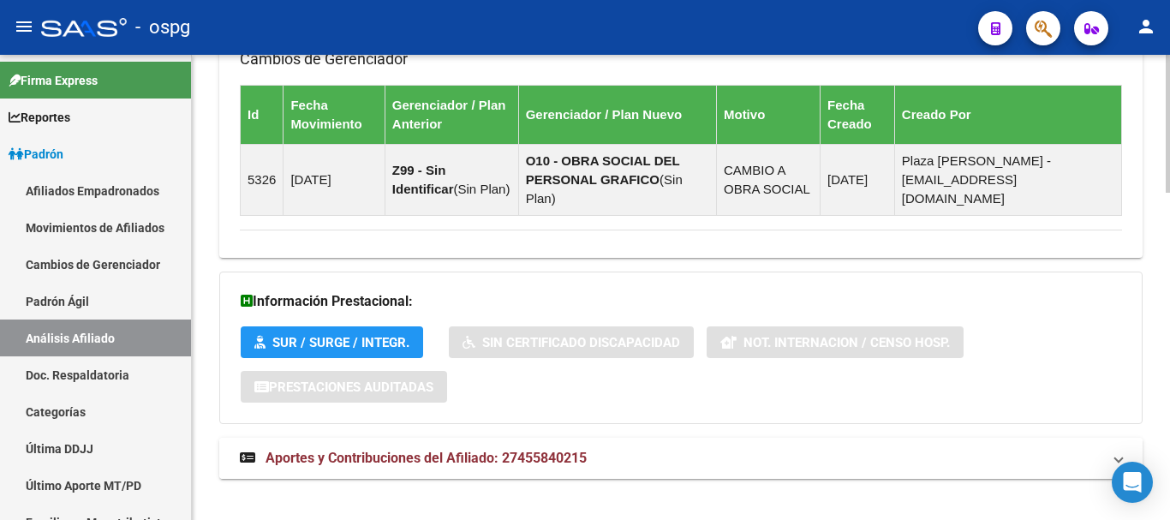
drag, startPoint x: 693, startPoint y: 433, endPoint x: 684, endPoint y: 431, distance: 8.9
click at [687, 449] on mat-panel-title "Aportes y Contribuciones del Afiliado: 27455840215" at bounding box center [671, 458] width 862 height 19
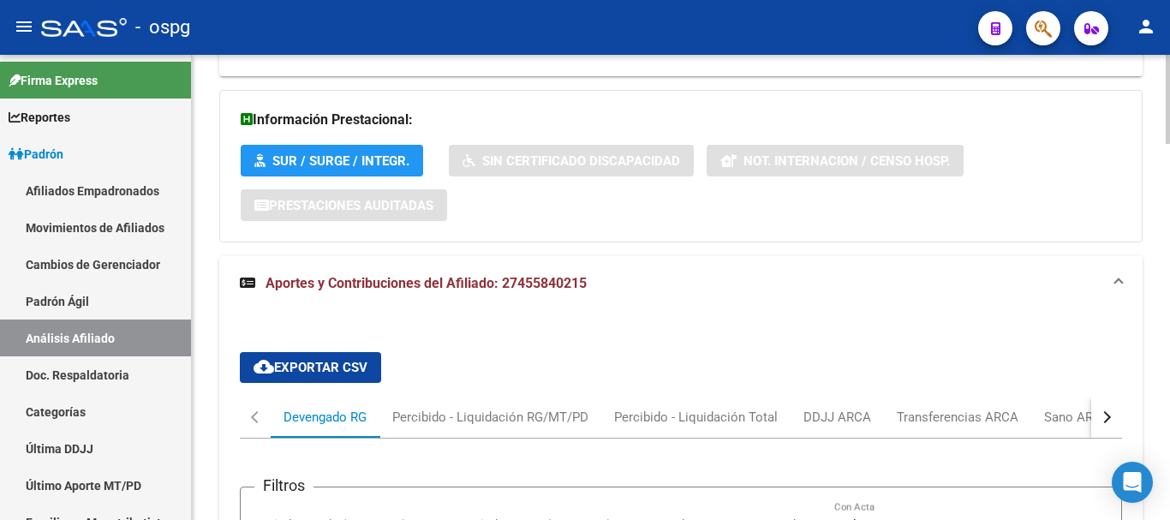
scroll to position [1289, 0]
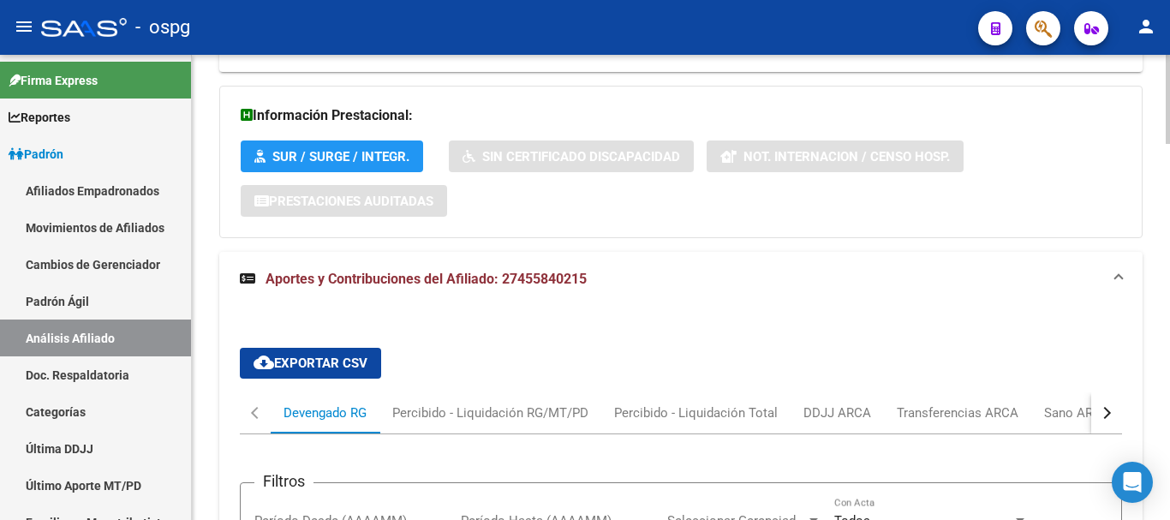
click at [1107, 392] on button "button" at bounding box center [1106, 412] width 31 height 41
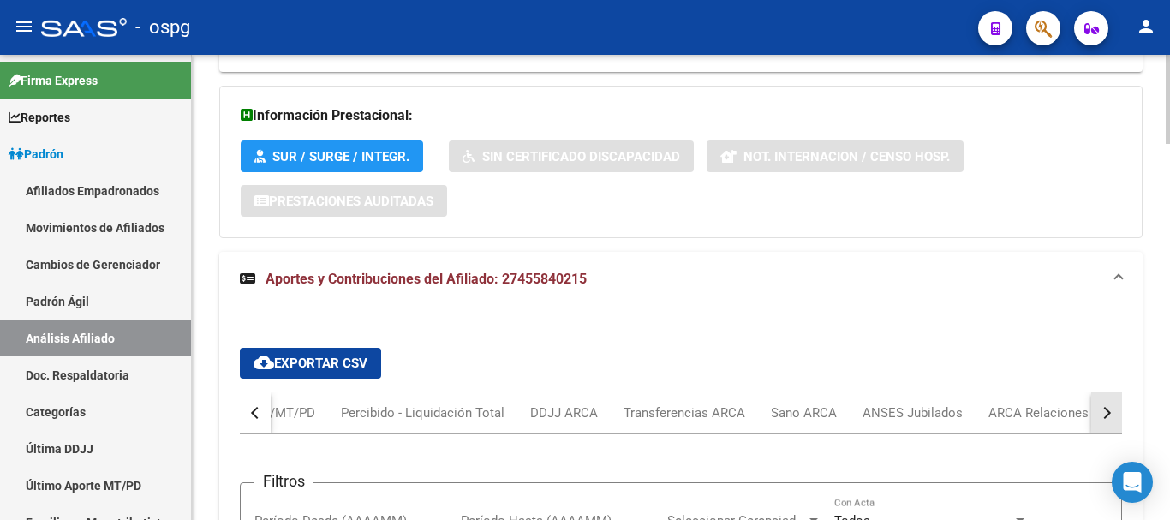
click at [1106, 392] on button "button" at bounding box center [1106, 412] width 31 height 41
click at [1033, 403] on div "ARCA Relaciones Laborales" at bounding box center [1005, 412] width 160 height 19
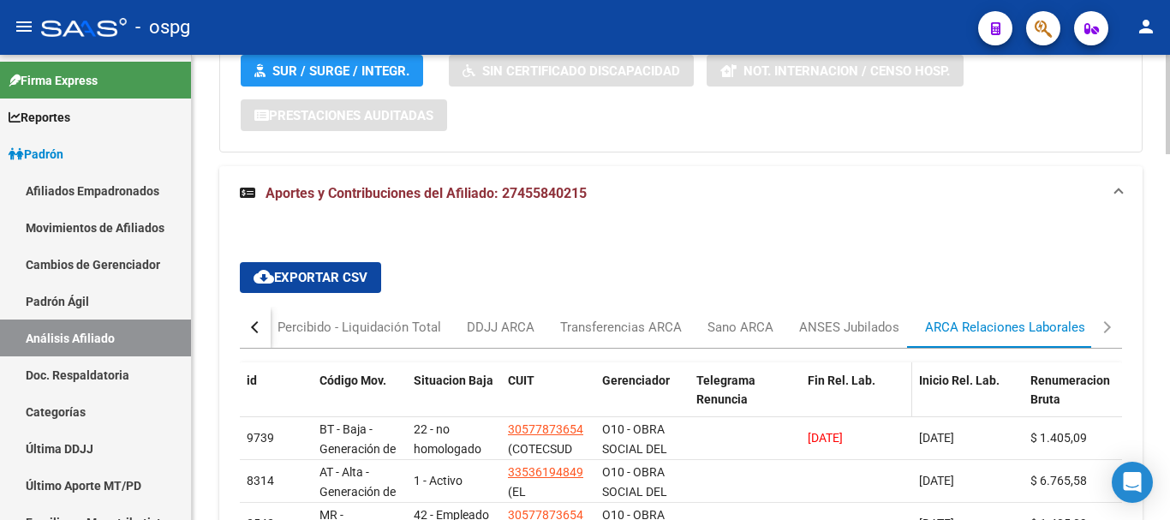
scroll to position [1460, 0]
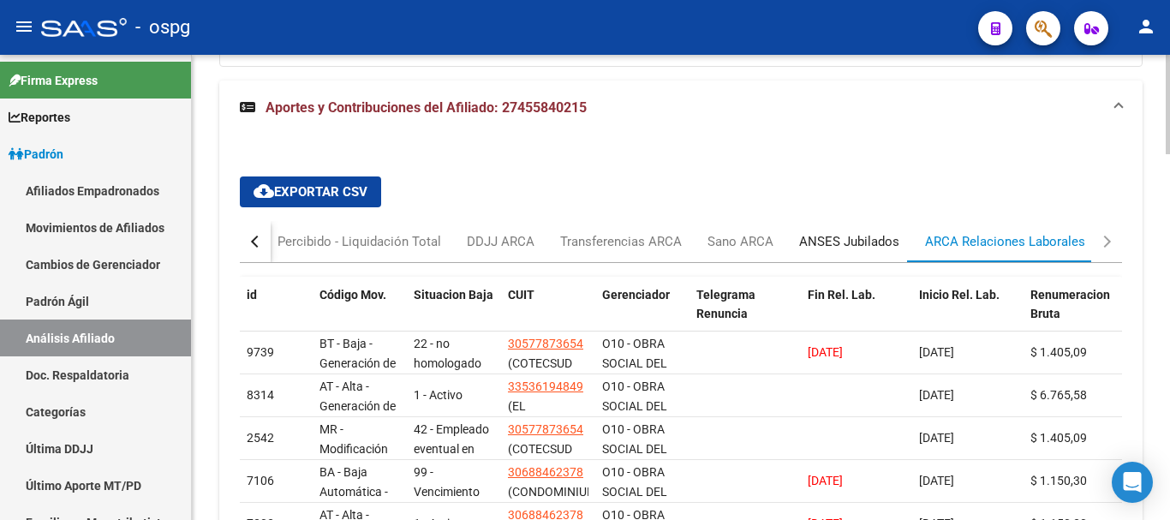
click at [837, 232] on div "ANSES Jubilados" at bounding box center [849, 241] width 100 height 19
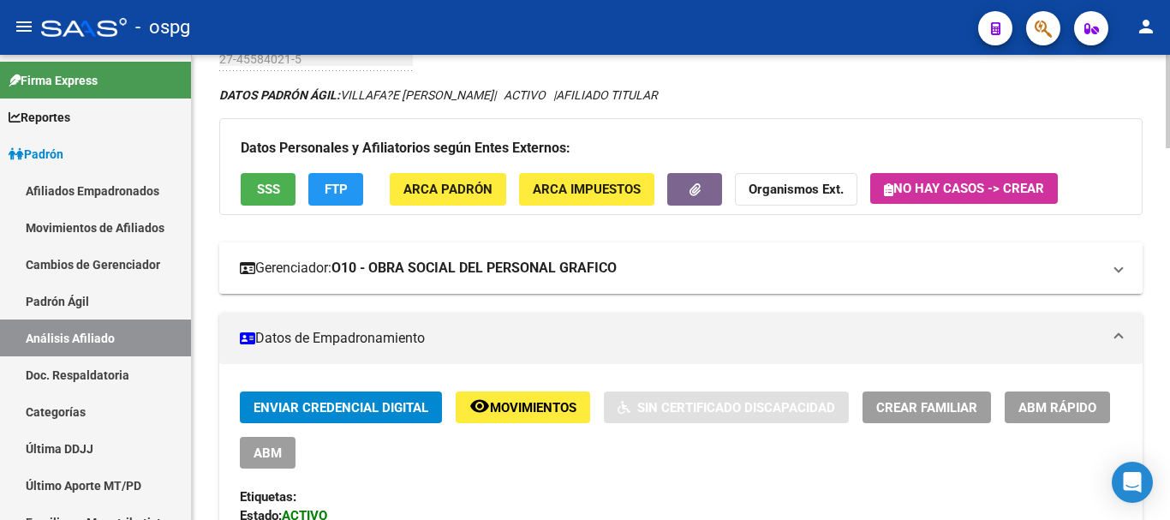
scroll to position [0, 0]
